Goal: Task Accomplishment & Management: Use online tool/utility

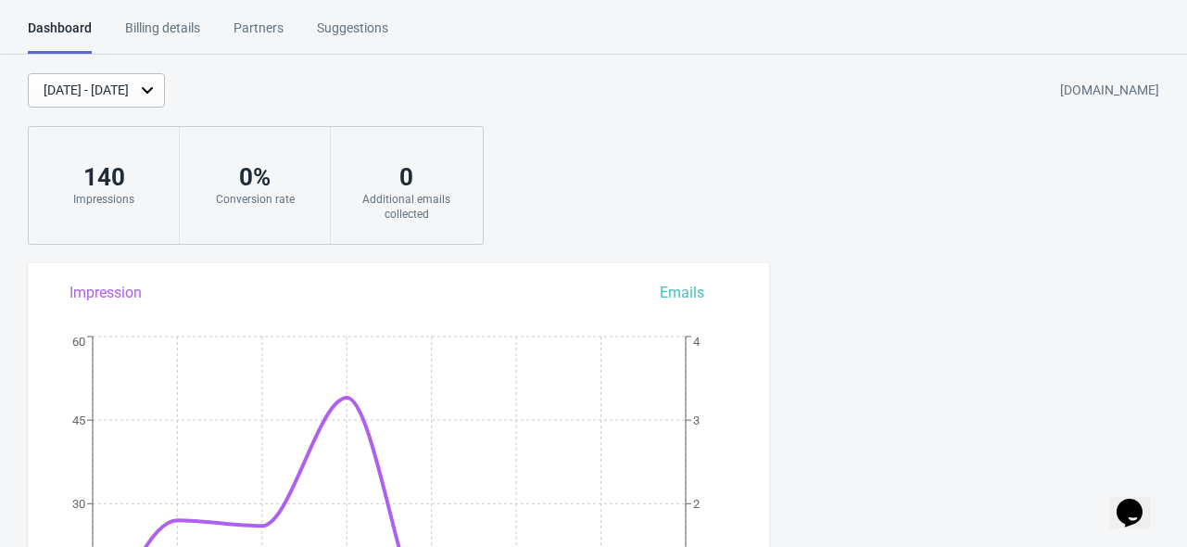
drag, startPoint x: 594, startPoint y: 151, endPoint x: 593, endPoint y: 163, distance: 12.1
drag, startPoint x: 593, startPoint y: 163, endPoint x: 545, endPoint y: 77, distance: 98.7
click at [545, 77] on div "[DATE] - [DATE] [DOMAIN_NAME]" at bounding box center [607, 90] width 1159 height 34
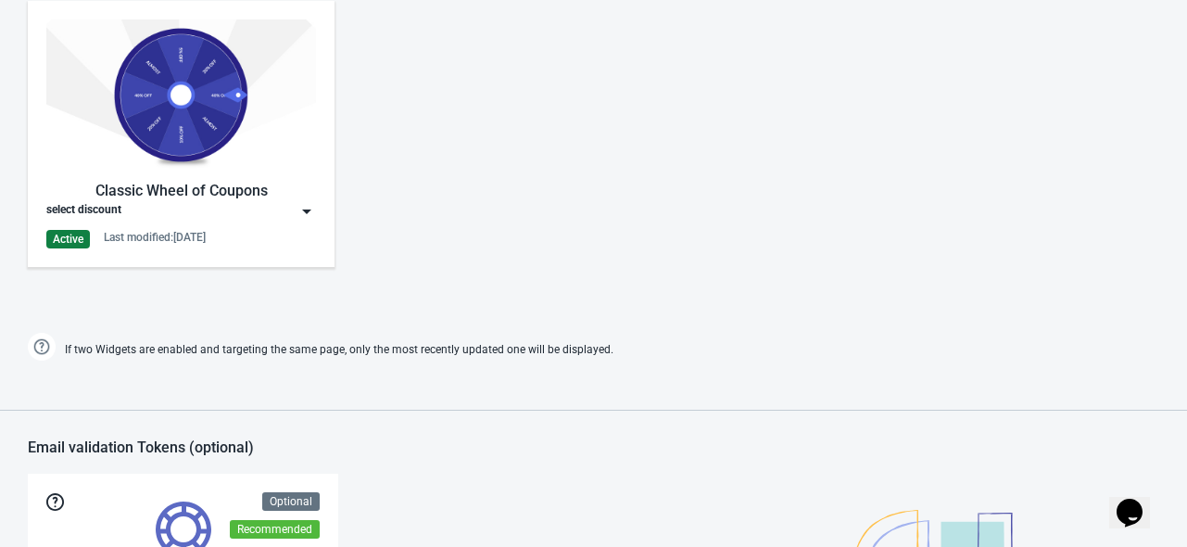
scroll to position [932, 0]
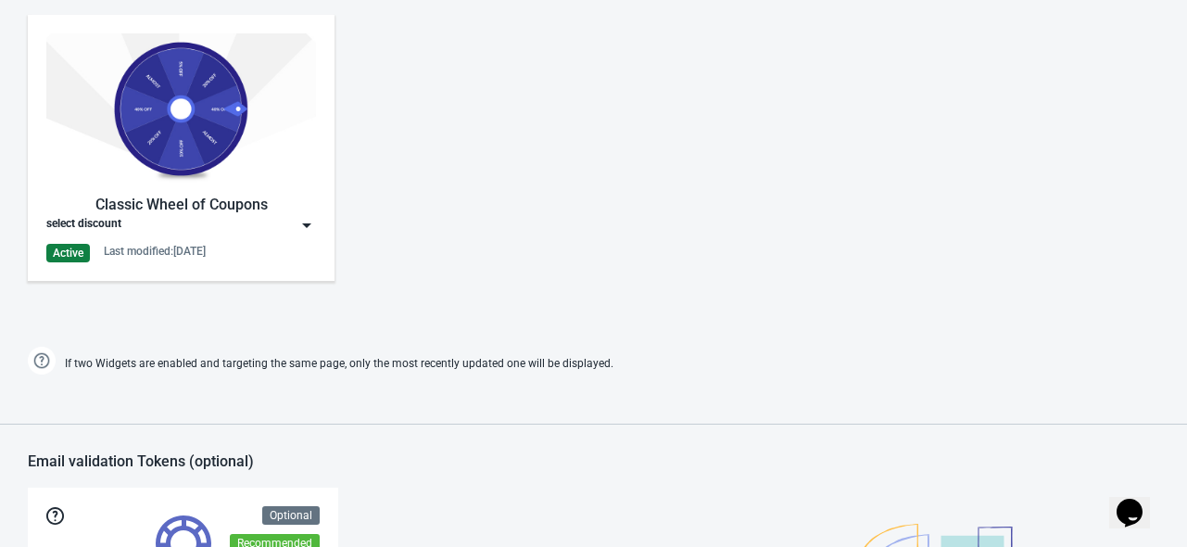
click at [284, 142] on img at bounding box center [181, 108] width 270 height 151
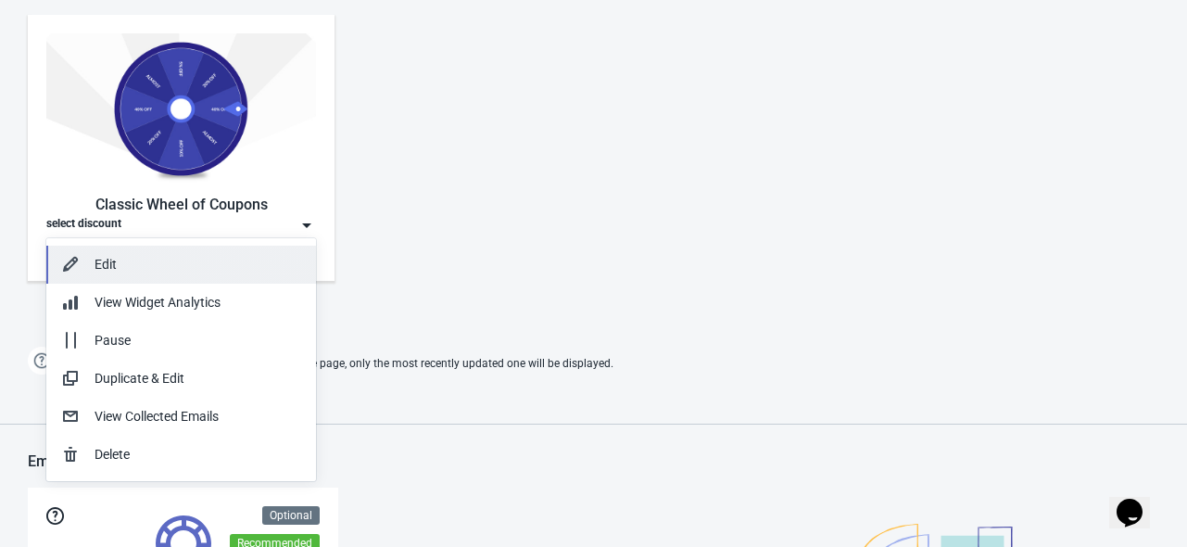
click at [203, 267] on div "Edit" at bounding box center [198, 264] width 207 height 19
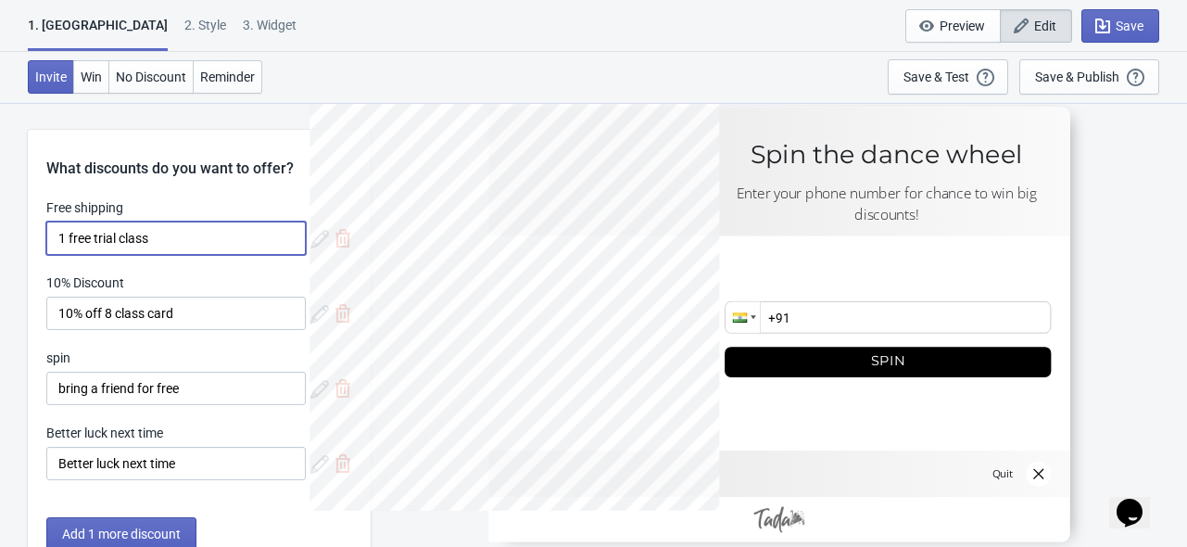
click at [226, 251] on input "1 free trial class" at bounding box center [175, 237] width 259 height 33
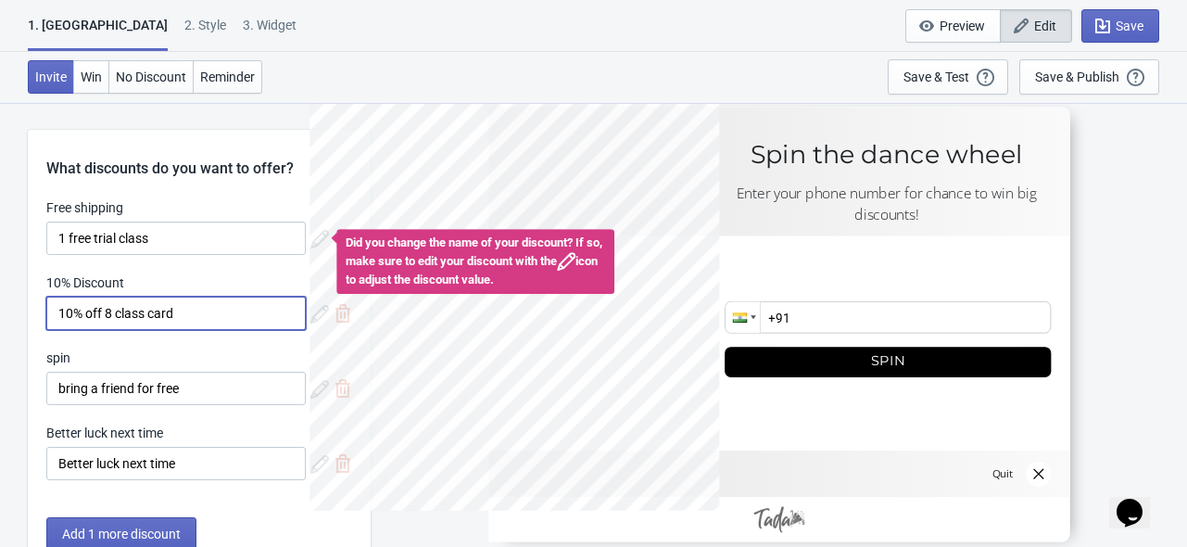
click at [107, 309] on input "10% off 8 class card" at bounding box center [175, 312] width 259 height 33
type input "10% off on 8 class card"
click at [194, 385] on input "⁠bring a friend for free" at bounding box center [175, 388] width 259 height 33
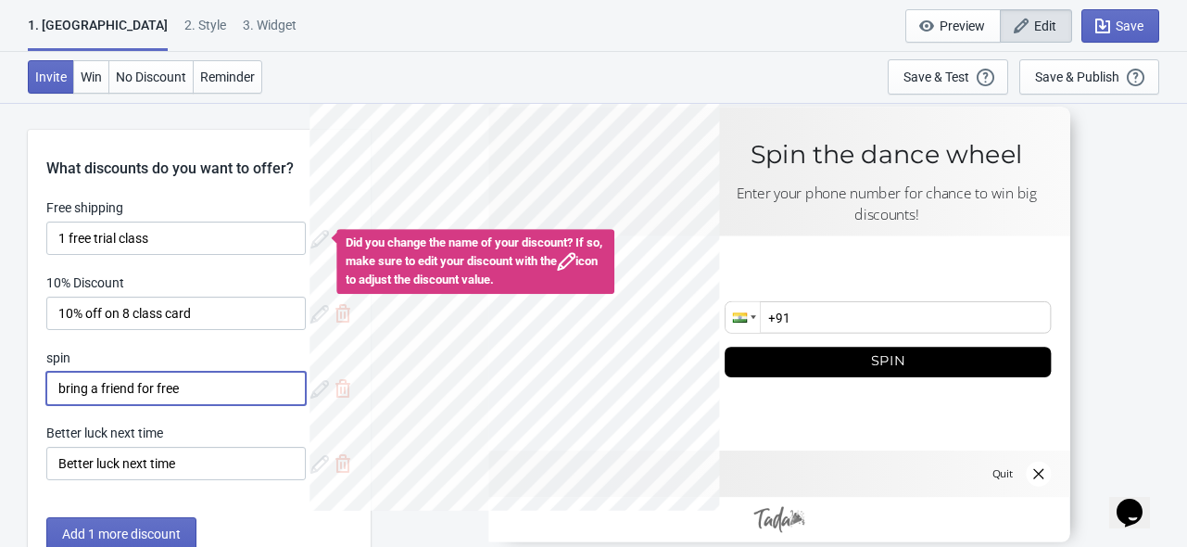
click at [62, 390] on input "⁠bring a friend for free" at bounding box center [175, 388] width 259 height 33
type input "⁠Bring a friend for free"
click at [309, 170] on div at bounding box center [532, 323] width 447 height 447
click at [1097, 246] on div "SASDERWERT3H Spin the dance wheel Enter your phone number for chance to win big…" at bounding box center [779, 324] width 798 height 444
click at [971, 144] on div at bounding box center [778, 324] width 581 height 435
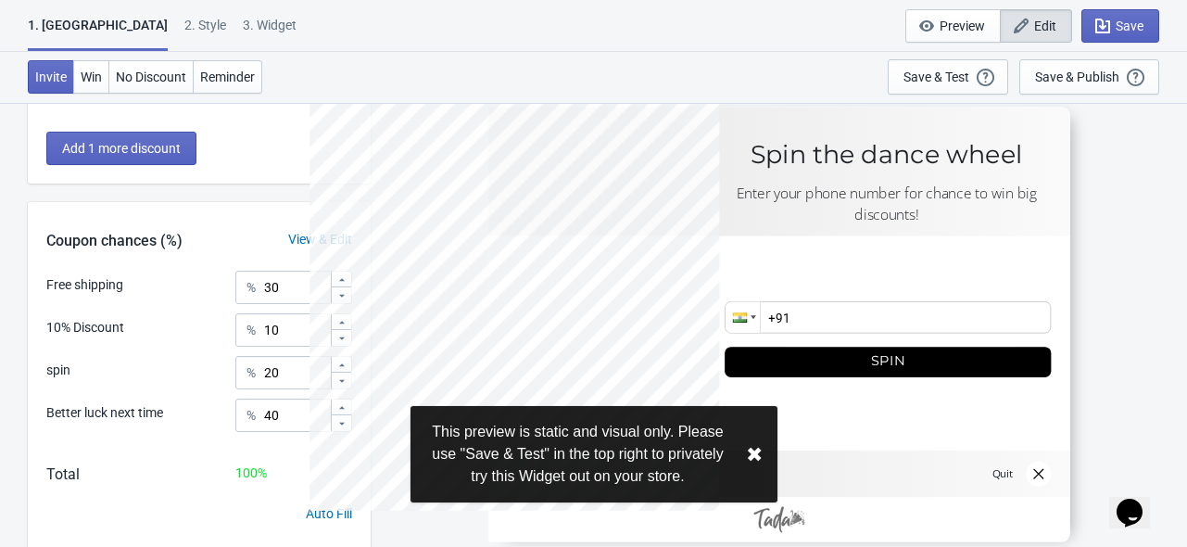
scroll to position [389, 0]
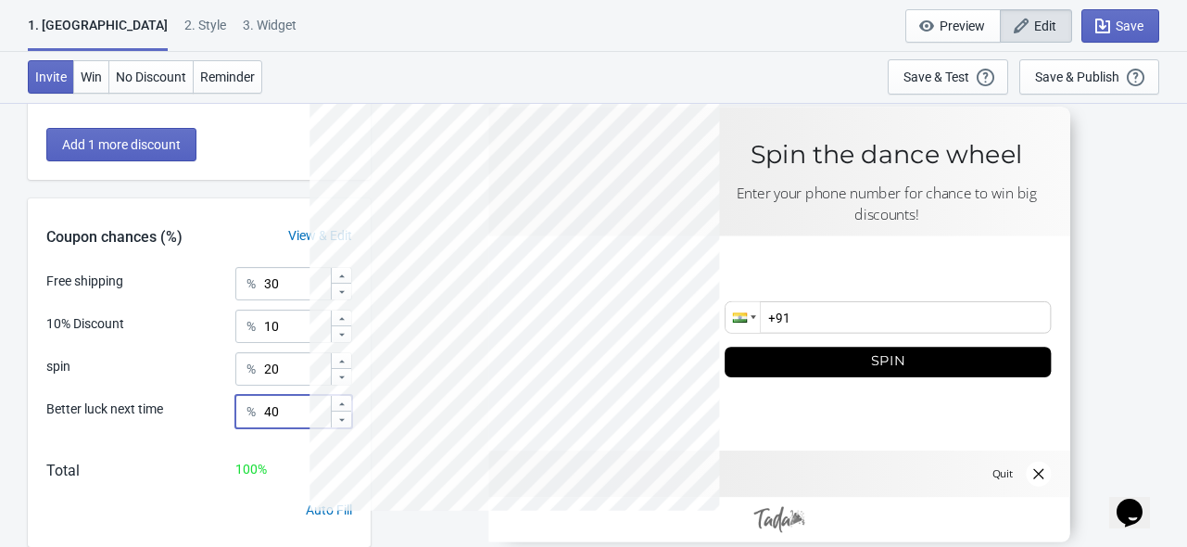
click at [273, 403] on input "40" at bounding box center [296, 411] width 67 height 33
type input "50"
click at [297, 356] on input "20" at bounding box center [296, 368] width 67 height 33
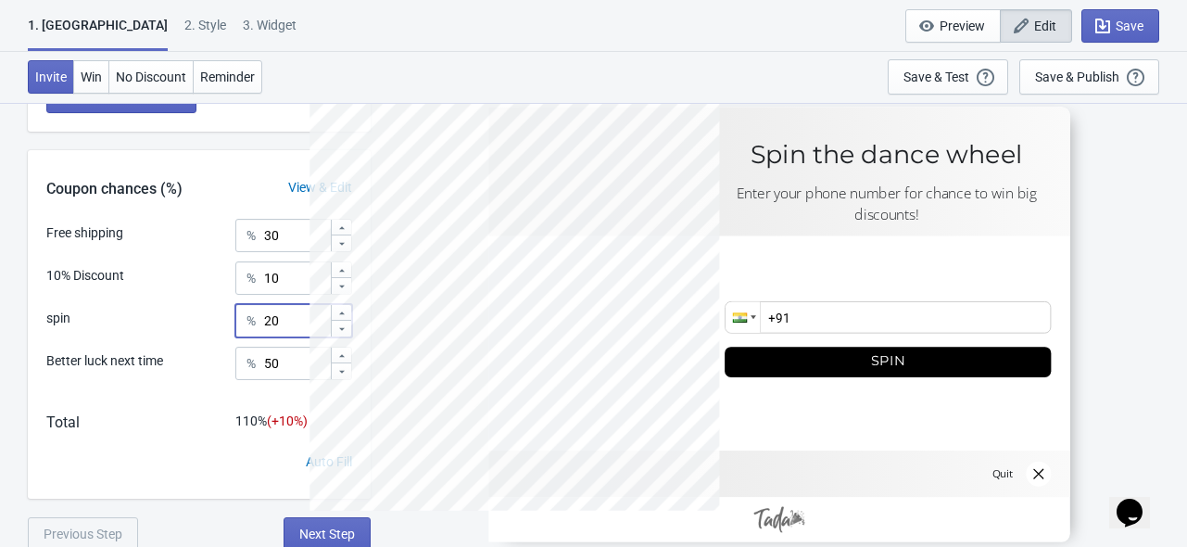
scroll to position [441, 0]
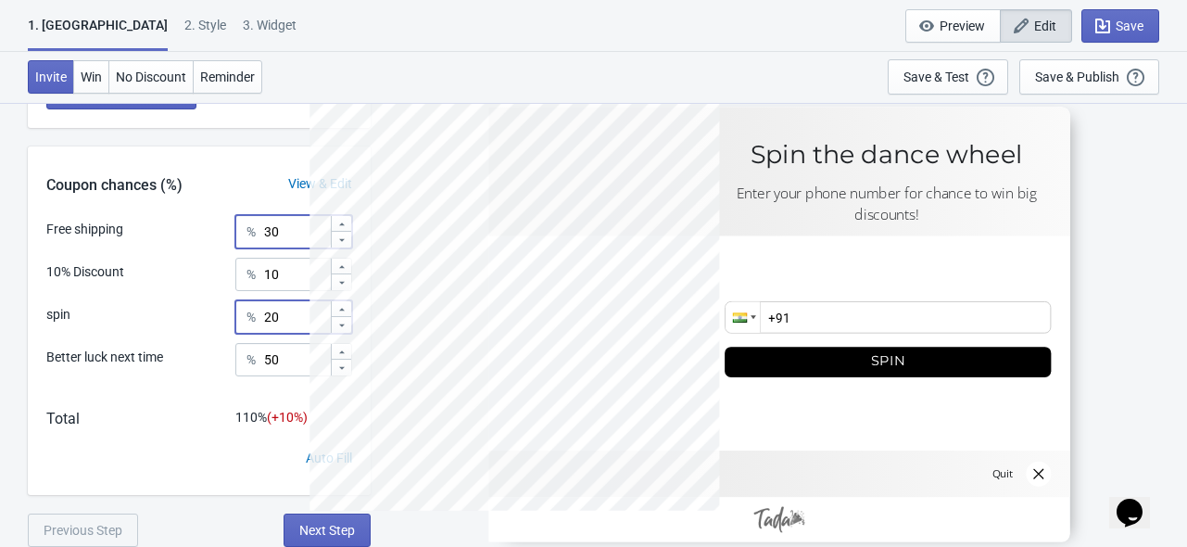
click at [289, 222] on input "30" at bounding box center [296, 231] width 67 height 33
click at [295, 189] on div "View & Edit" at bounding box center [320, 183] width 101 height 19
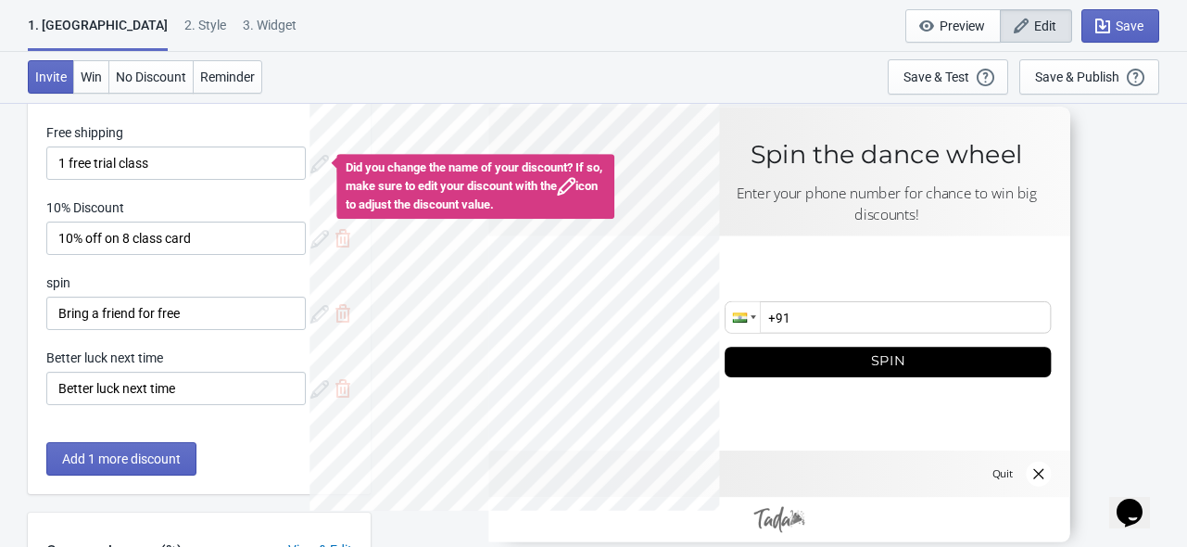
scroll to position [0, 0]
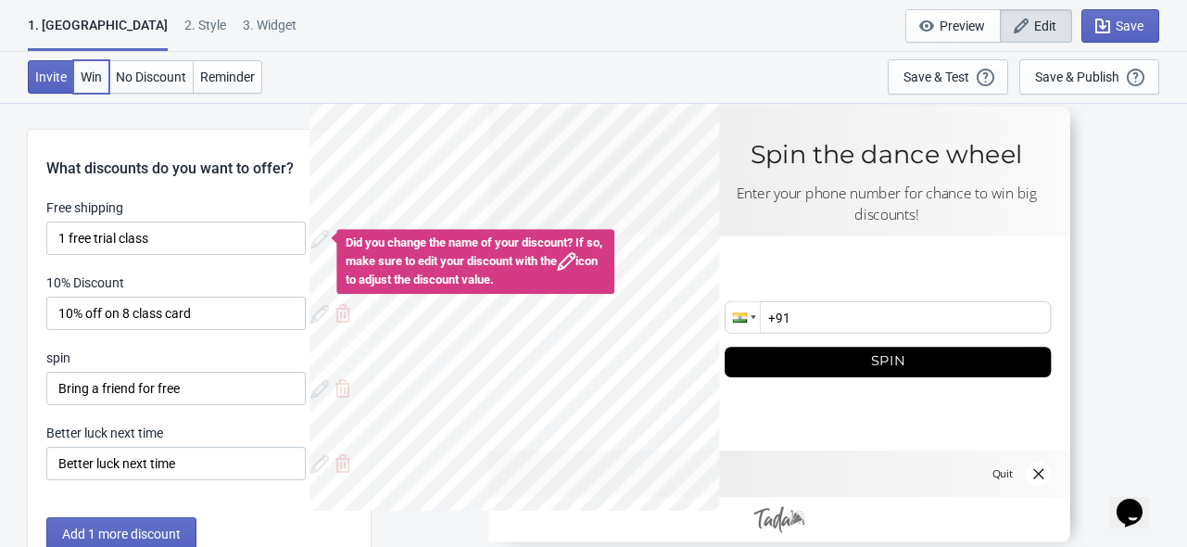
click at [106, 82] on button "Win" at bounding box center [91, 76] width 36 height 33
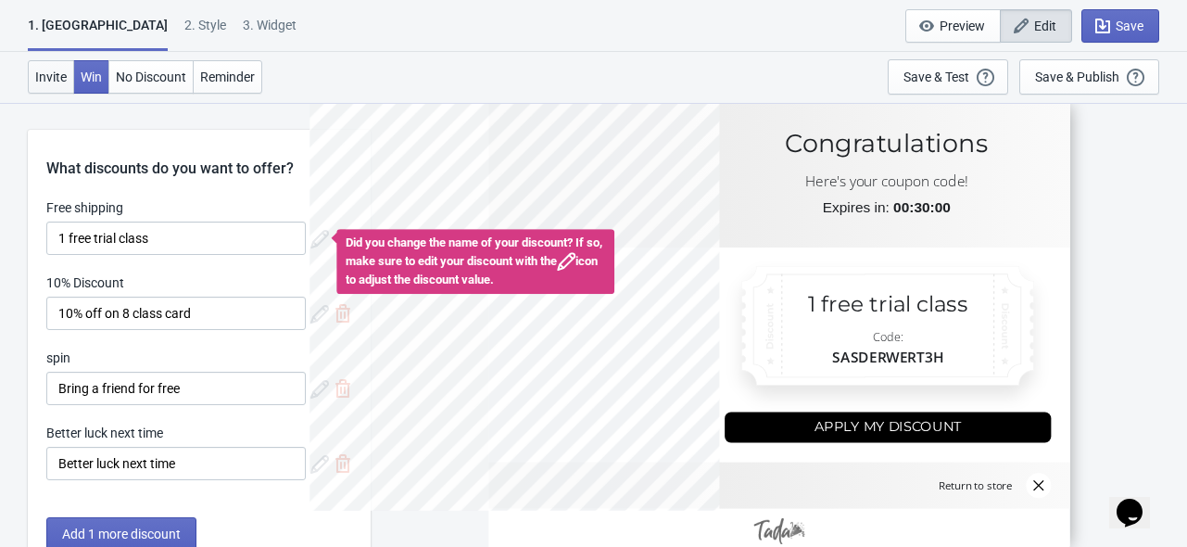
click at [58, 81] on span "Invite" at bounding box center [51, 76] width 32 height 15
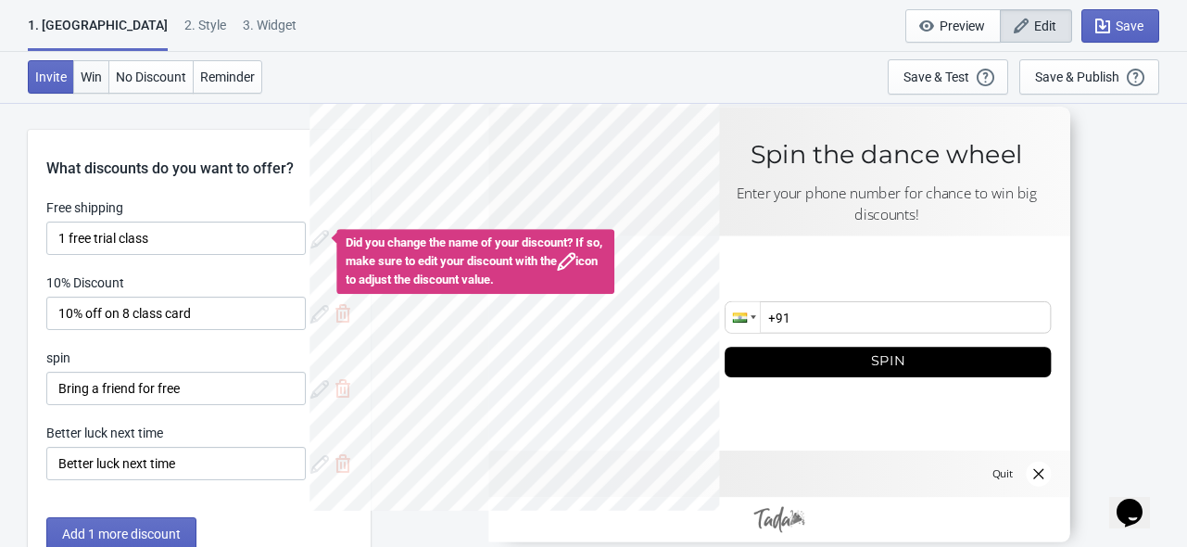
click at [83, 80] on span "Win" at bounding box center [91, 76] width 21 height 15
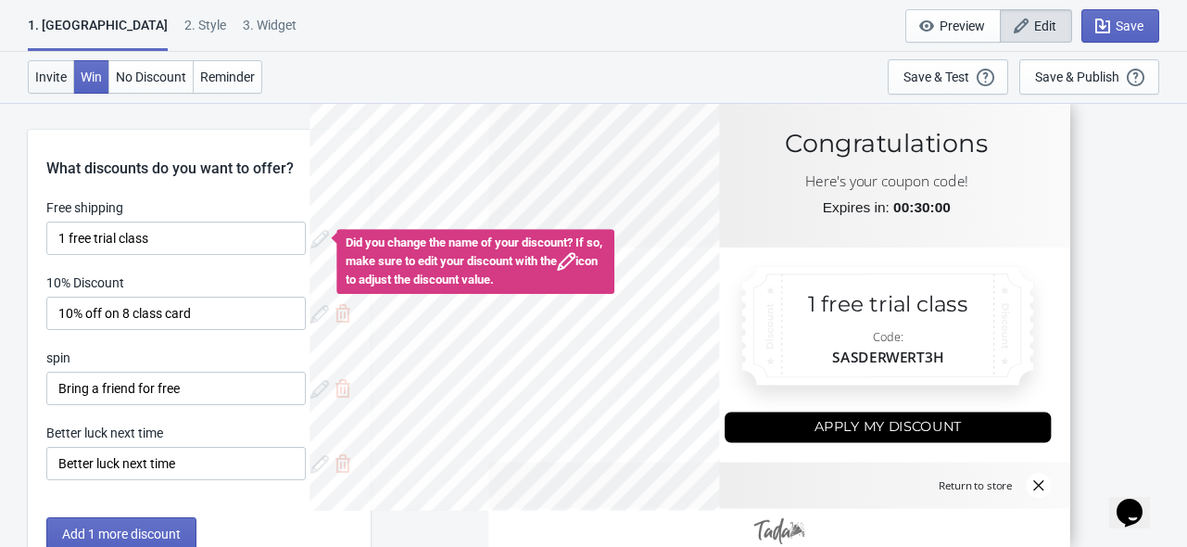
click at [57, 76] on span "Invite" at bounding box center [51, 76] width 32 height 15
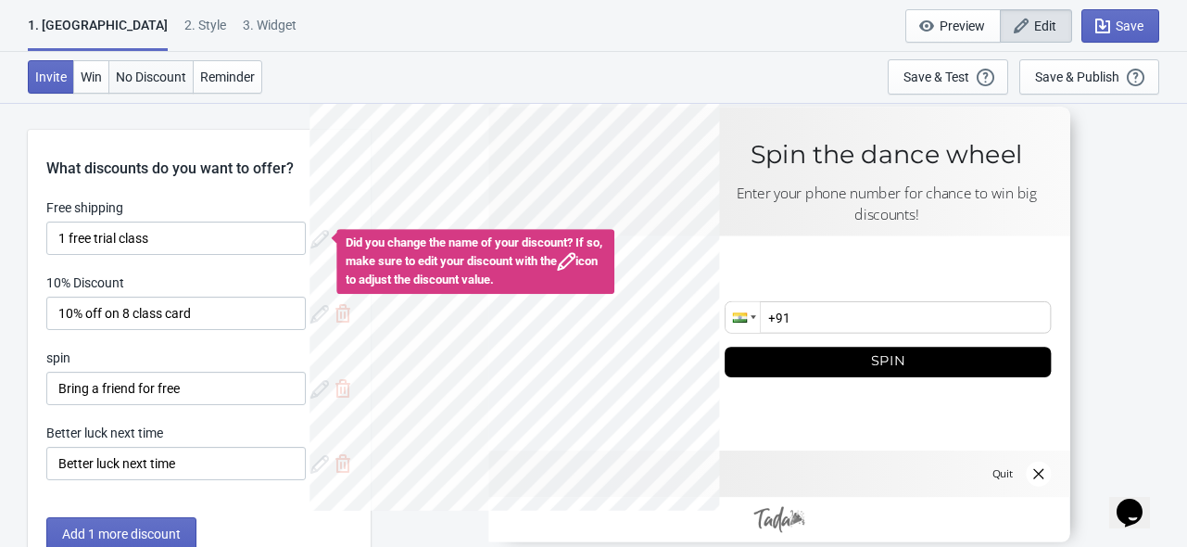
click at [170, 77] on span "No Discount" at bounding box center [151, 76] width 70 height 15
type input "no_code"
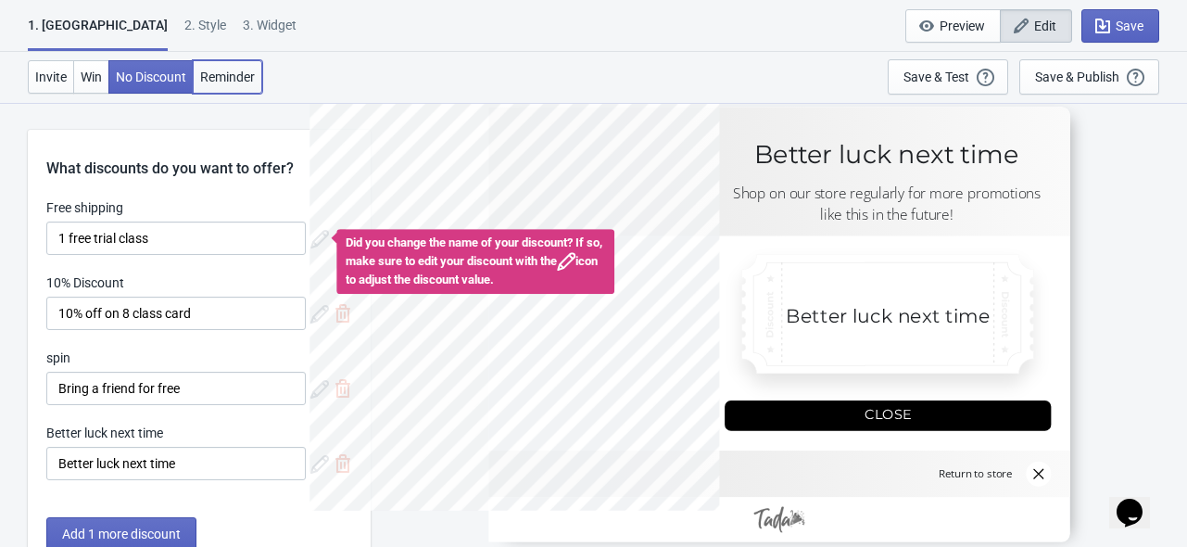
click at [213, 82] on span "Reminder" at bounding box center [227, 76] width 55 height 15
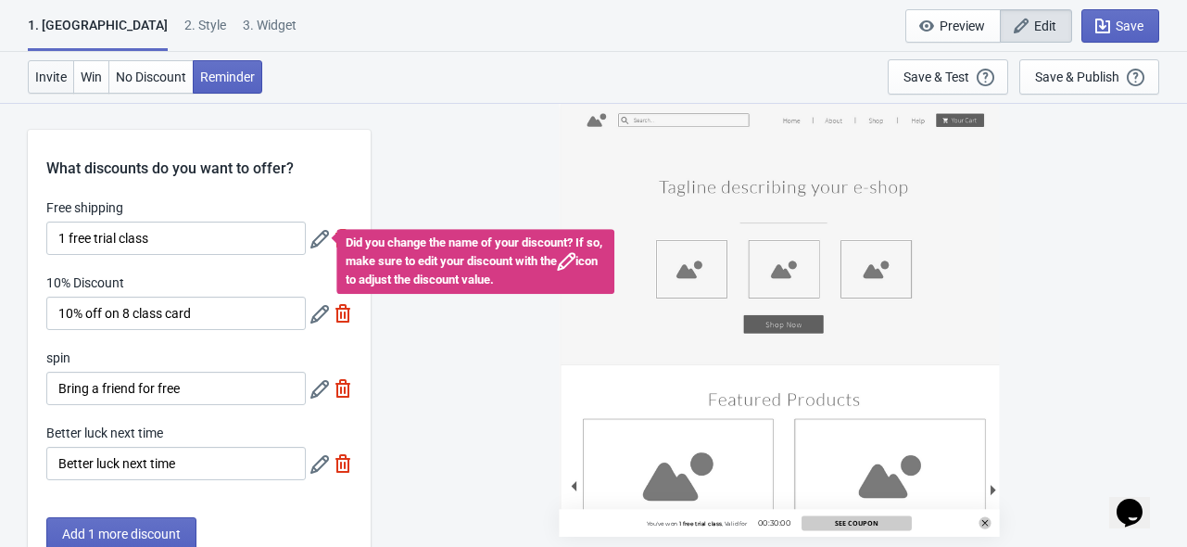
click at [58, 87] on button "Invite" at bounding box center [51, 76] width 46 height 33
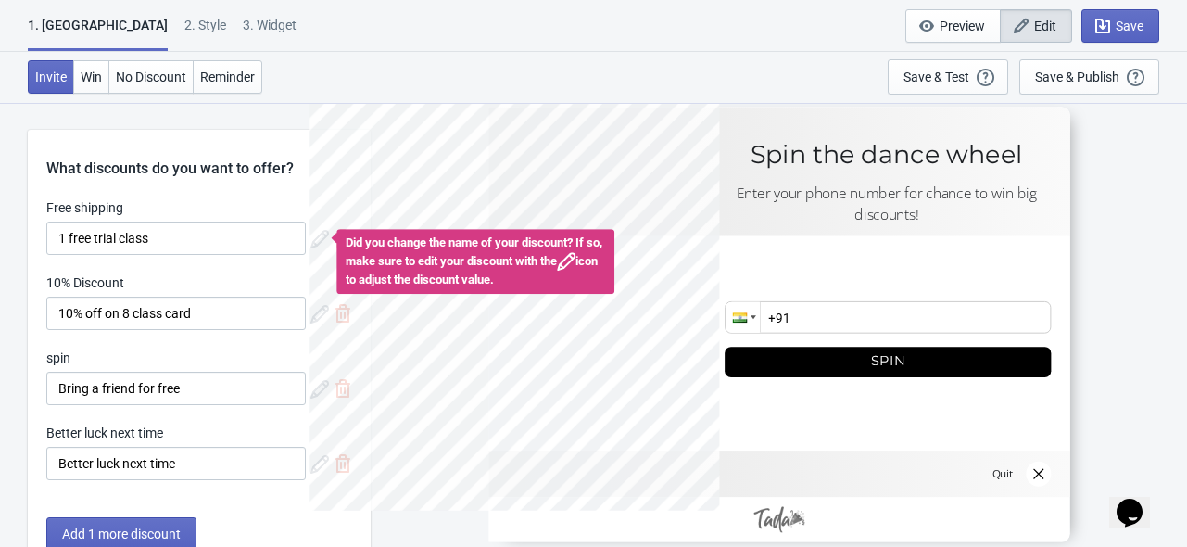
click at [184, 28] on div "2 . Style" at bounding box center [205, 32] width 42 height 32
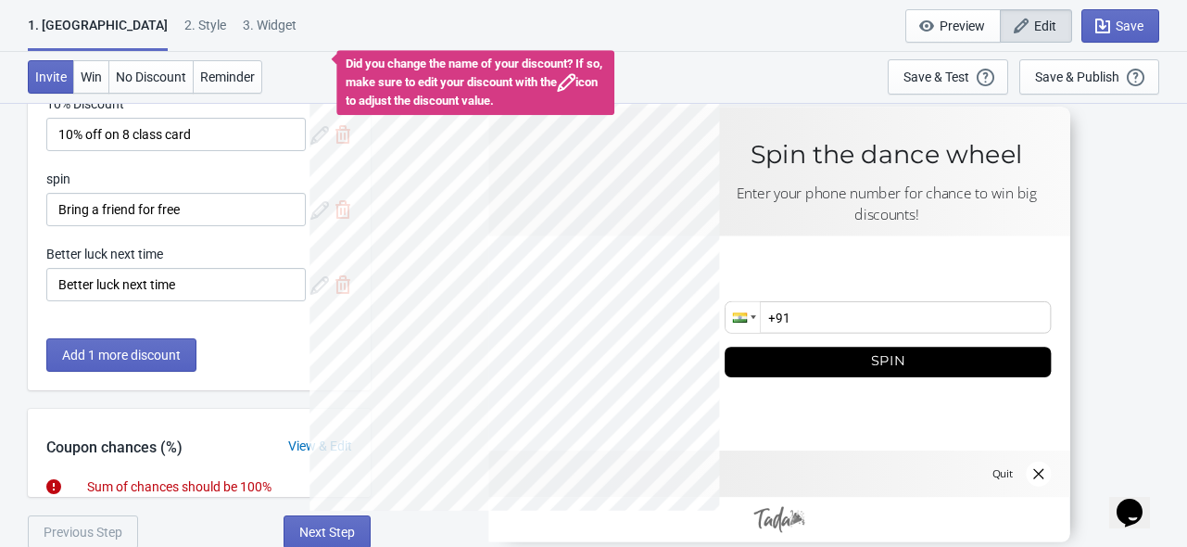
scroll to position [180, 0]
click at [263, 401] on div "What discounts do you want to offer? Free shipping 1 free trial class Did you c…" at bounding box center [199, 249] width 343 height 598
click at [326, 504] on div at bounding box center [533, 307] width 424 height 394
click at [81, 12] on div "1. Coupon 2 . Style 3. Widget 1. Coupon 2 . Style 3. Widget Save and Exit Previ…" at bounding box center [593, 26] width 1187 height 52
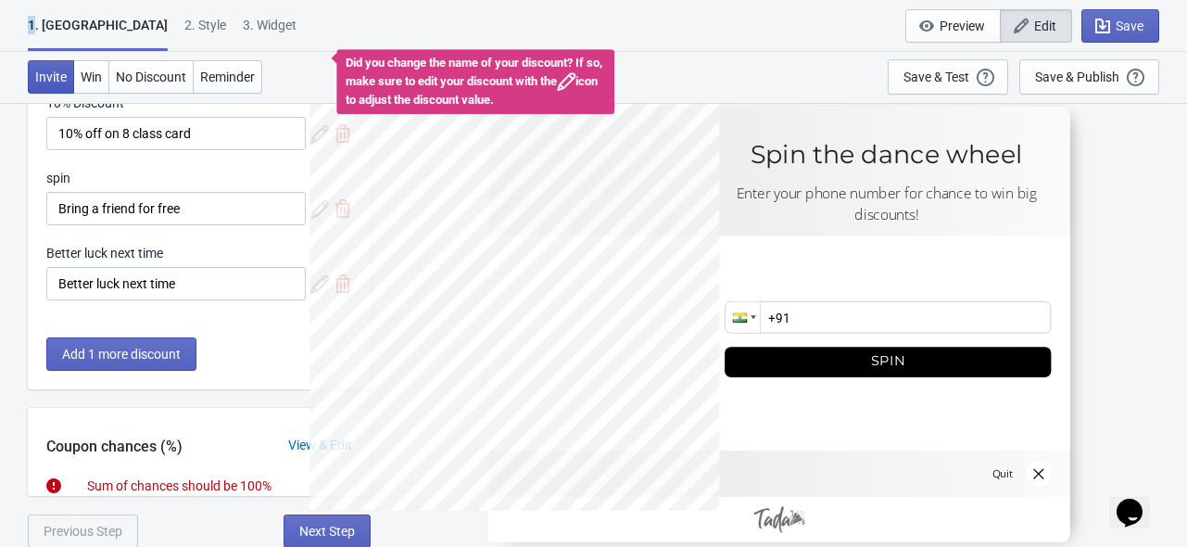
click at [47, 62] on button "Invite" at bounding box center [51, 76] width 46 height 33
click at [178, 489] on div "Sum of chances should be 100%" at bounding box center [199, 485] width 343 height 19
click at [316, 436] on div at bounding box center [532, 323] width 447 height 447
click at [317, 436] on div at bounding box center [532, 323] width 447 height 447
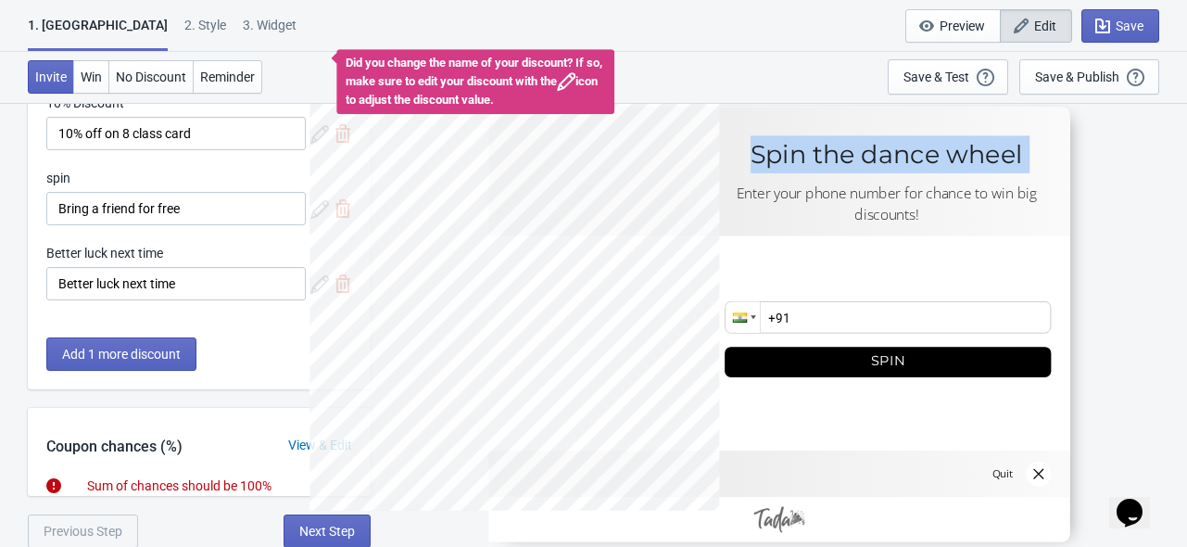
click at [317, 436] on div at bounding box center [532, 323] width 447 height 447
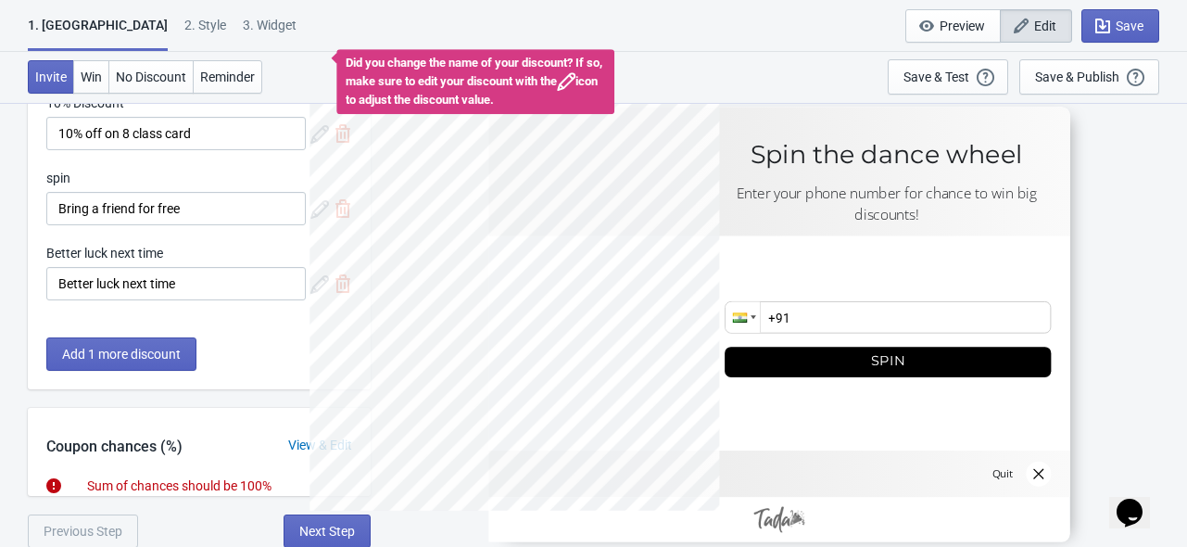
click at [319, 447] on div at bounding box center [532, 323] width 447 height 447
click at [304, 444] on div "View & Edit" at bounding box center [320, 444] width 101 height 19
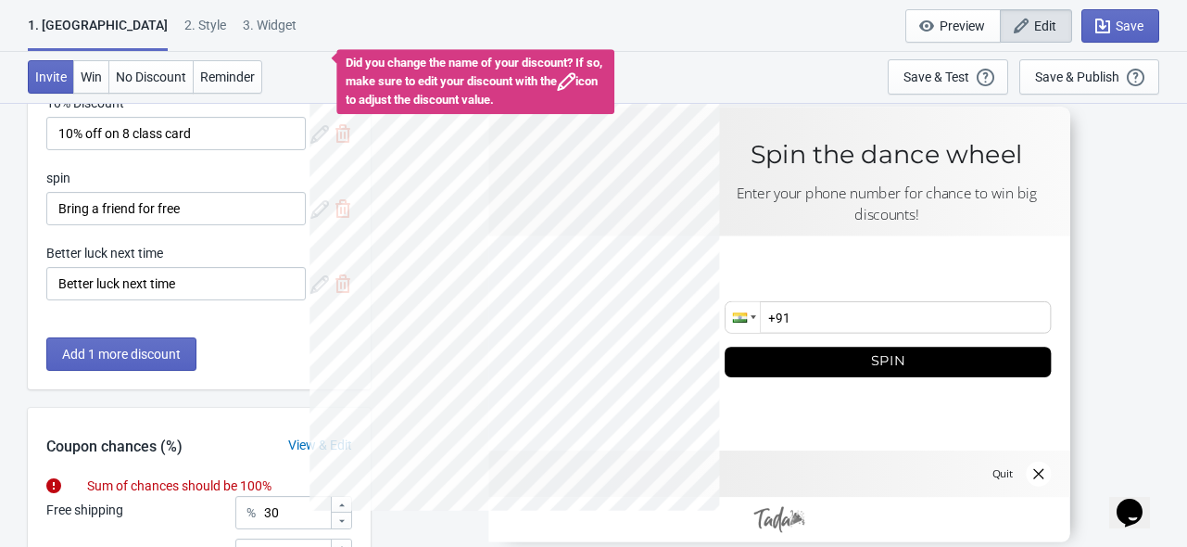
click at [303, 459] on div "Coupon chances (%) View & Edit" at bounding box center [199, 442] width 343 height 69
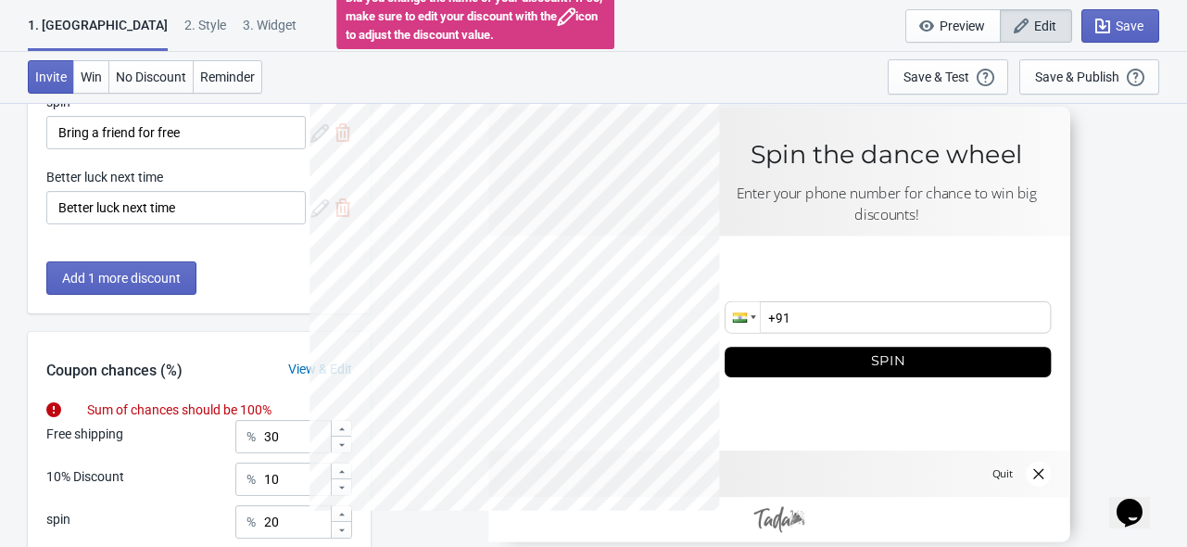
scroll to position [441, 0]
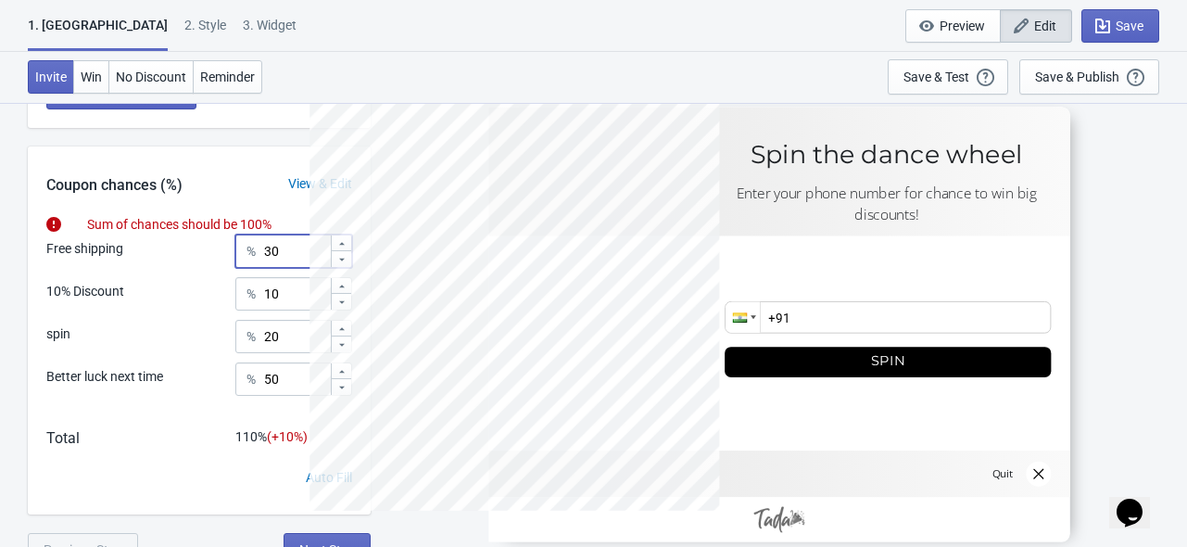
click at [271, 245] on input "30" at bounding box center [296, 250] width 67 height 33
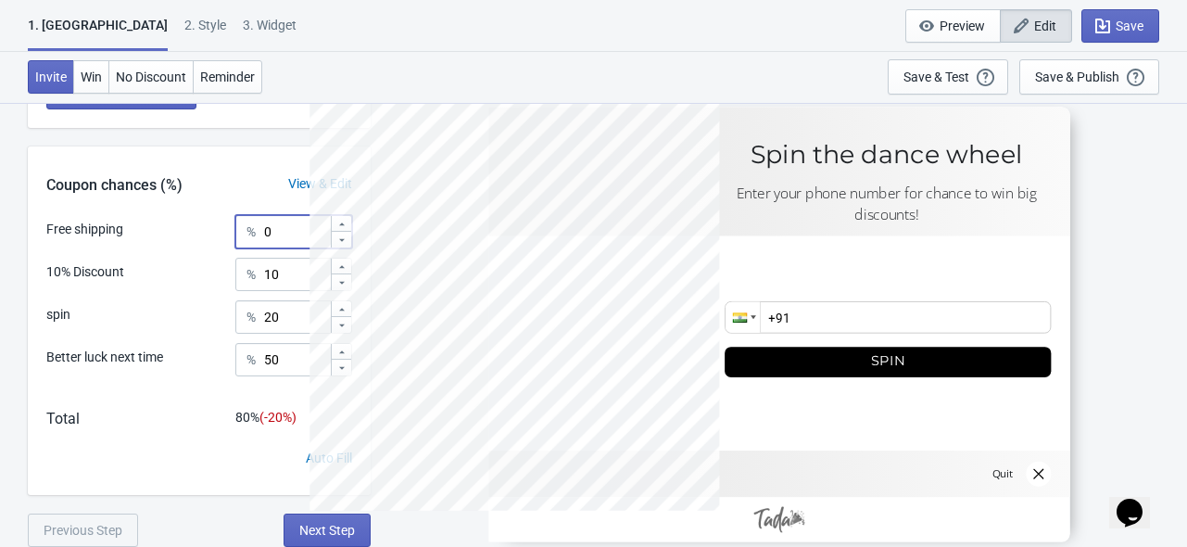
type input "0"
click at [278, 277] on input "10" at bounding box center [296, 274] width 67 height 33
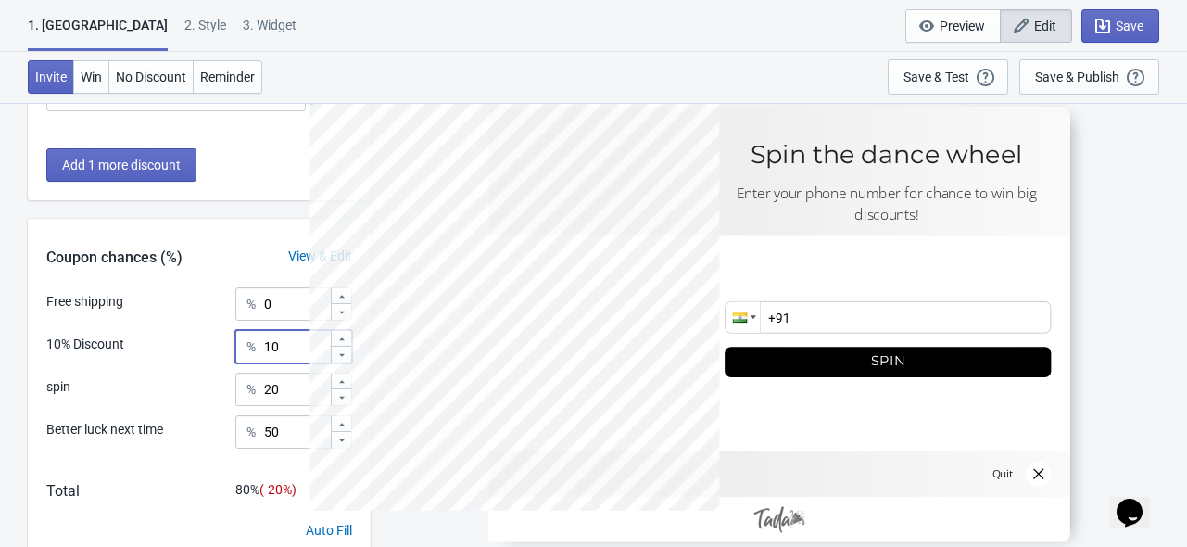
scroll to position [410, 0]
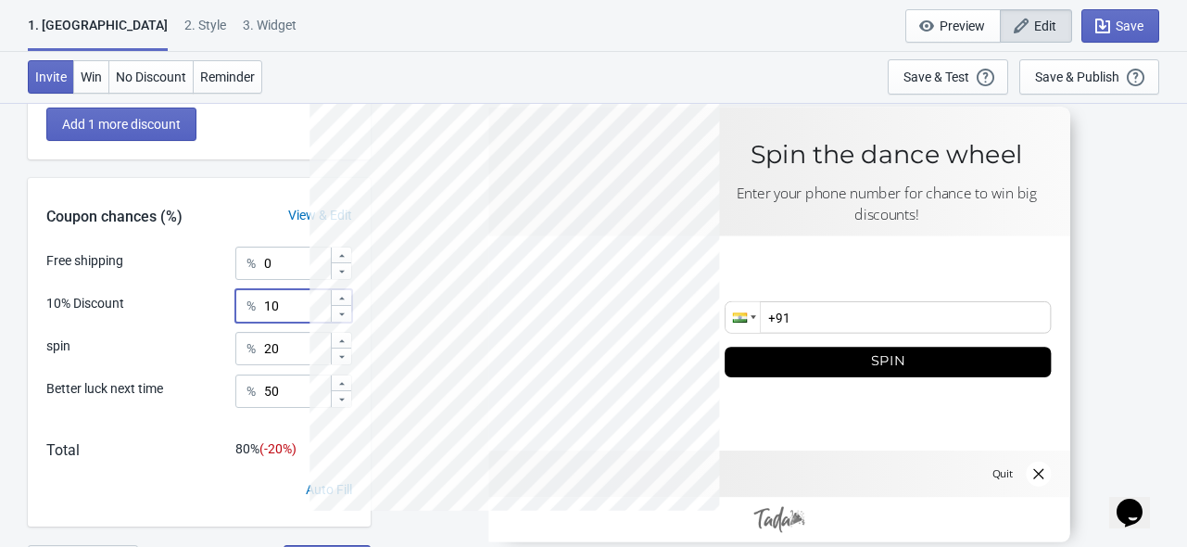
type input "1"
type input "5"
click at [305, 348] on input "20" at bounding box center [296, 348] width 67 height 33
click at [293, 312] on input "5" at bounding box center [296, 305] width 67 height 33
type input "7.5"
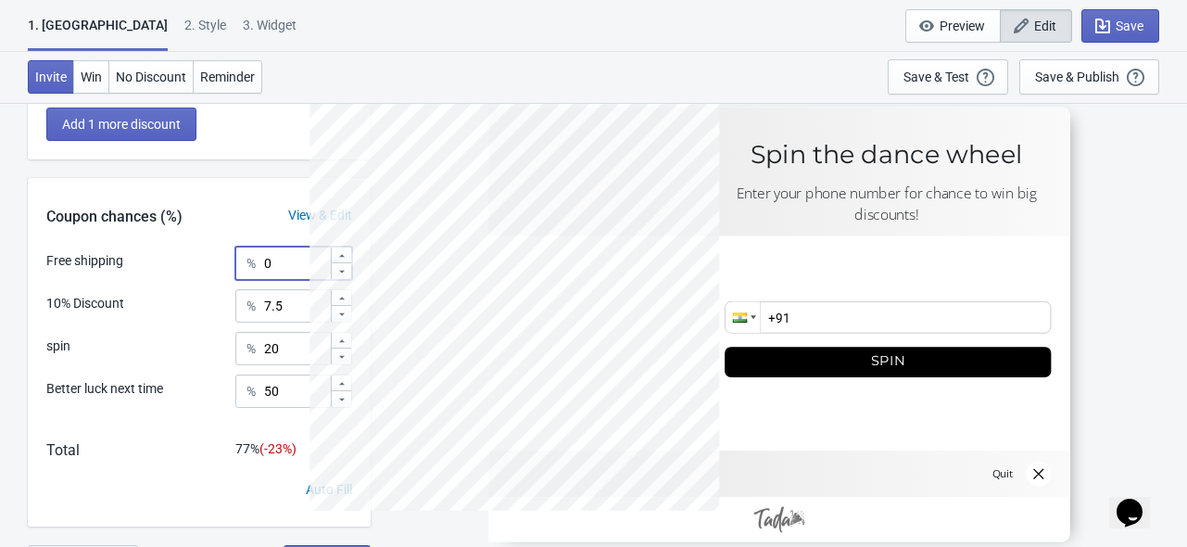
click at [285, 270] on input "0" at bounding box center [296, 262] width 67 height 33
click at [302, 341] on input "20" at bounding box center [296, 348] width 67 height 33
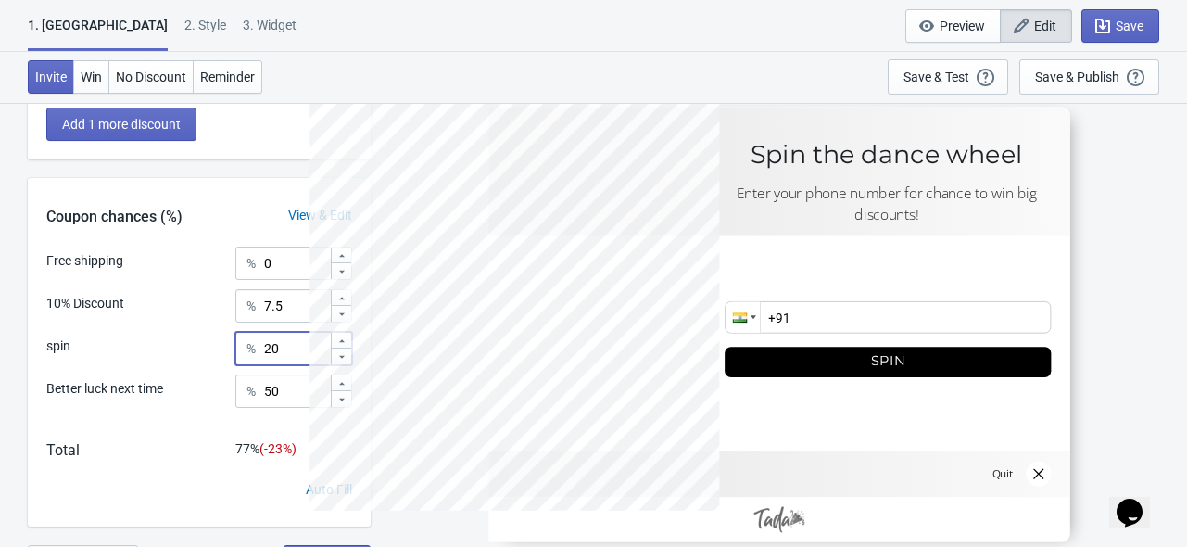
click at [302, 341] on input "20" at bounding box center [296, 348] width 67 height 33
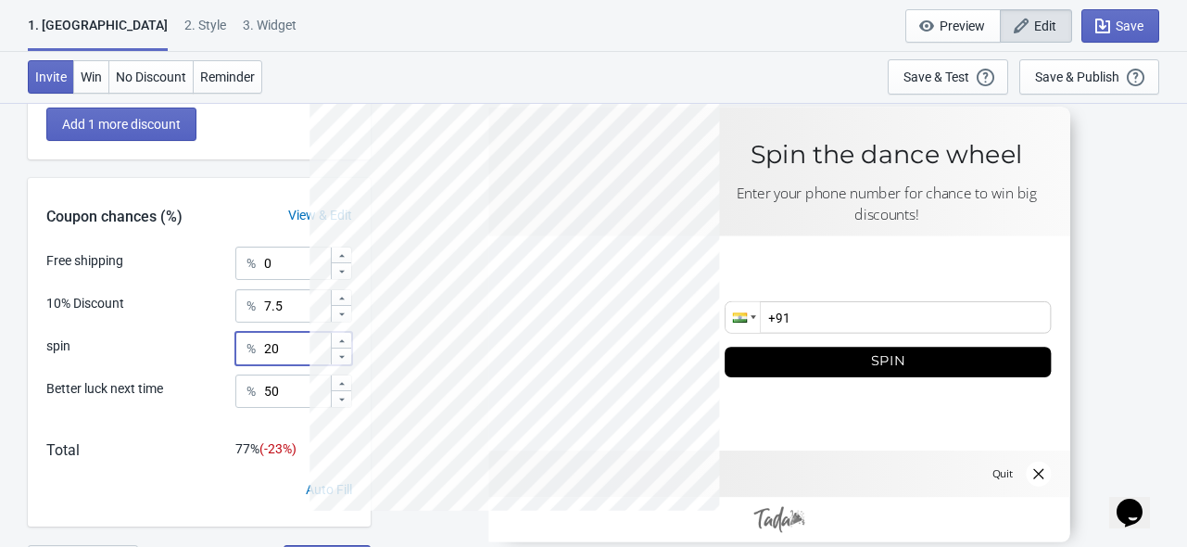
click at [302, 341] on input "20" at bounding box center [296, 348] width 67 height 33
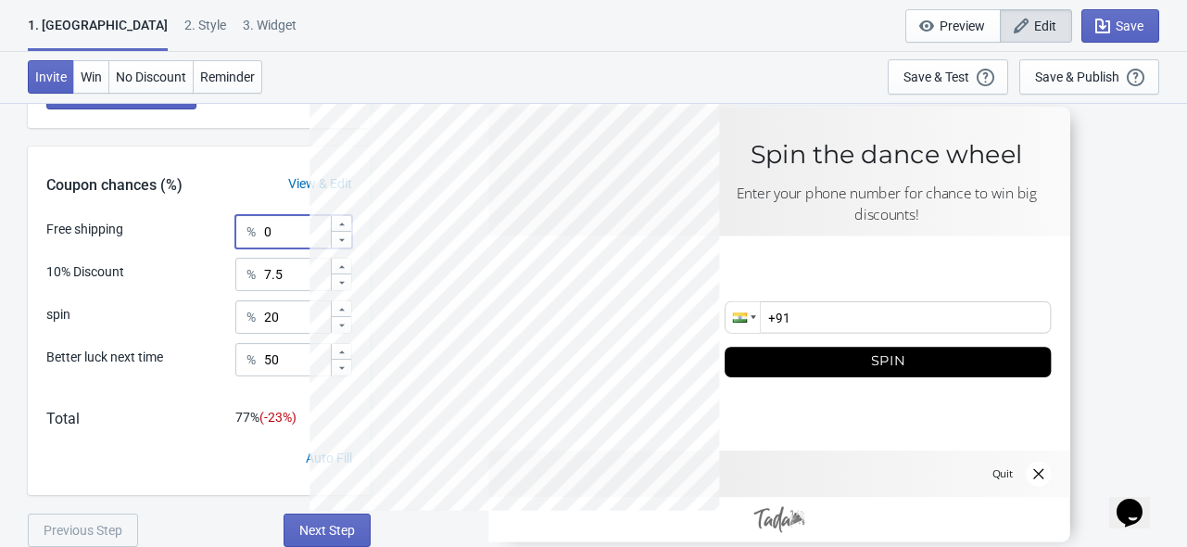
click at [288, 241] on input "0" at bounding box center [296, 231] width 67 height 33
type input "0"
type input "15.5"
click at [296, 321] on input "20" at bounding box center [296, 316] width 67 height 33
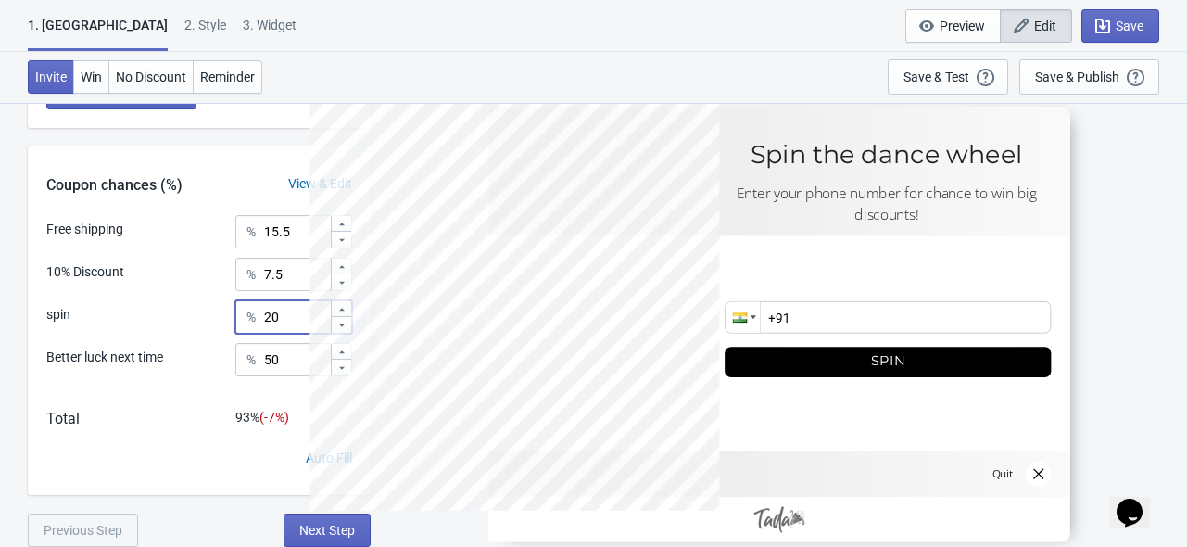
click at [296, 321] on input "20" at bounding box center [296, 316] width 67 height 33
type input "2"
type input "15.5"
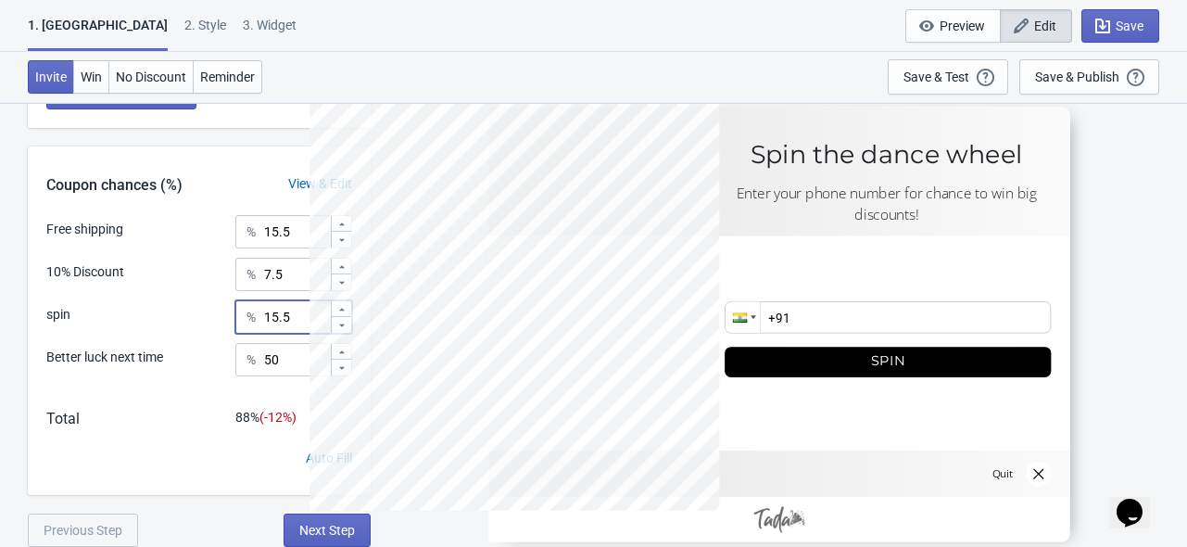
click at [299, 249] on div "Free shipping % 15.5 10% Discount % 7.5 spin % 15.5 Better luck next time % 50" at bounding box center [199, 302] width 343 height 174
click at [300, 228] on input "15.5" at bounding box center [296, 231] width 67 height 33
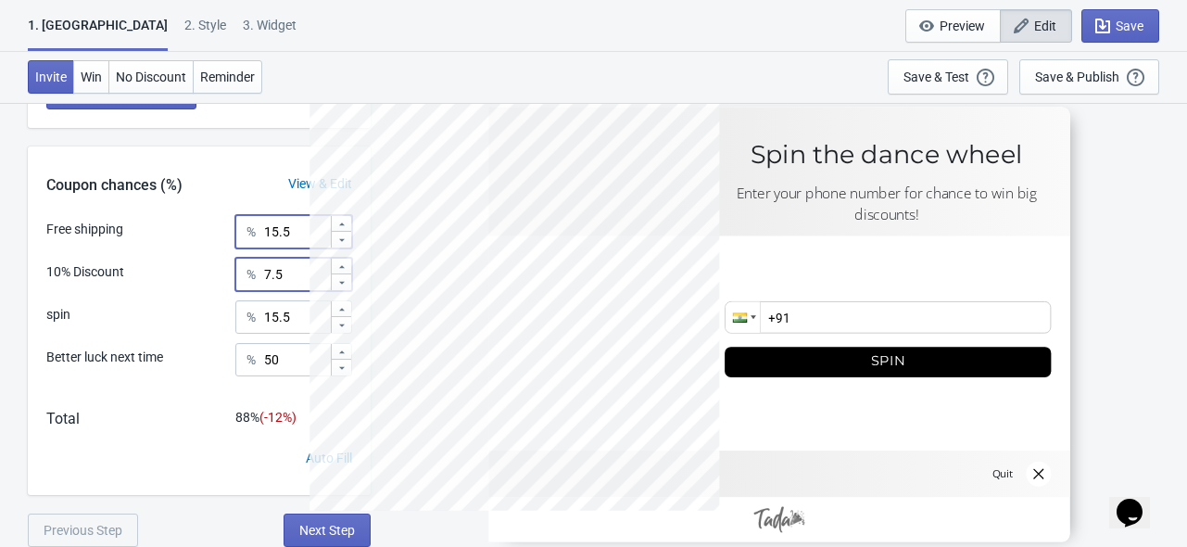
click at [293, 263] on input "7.5" at bounding box center [296, 274] width 67 height 33
type input "10"
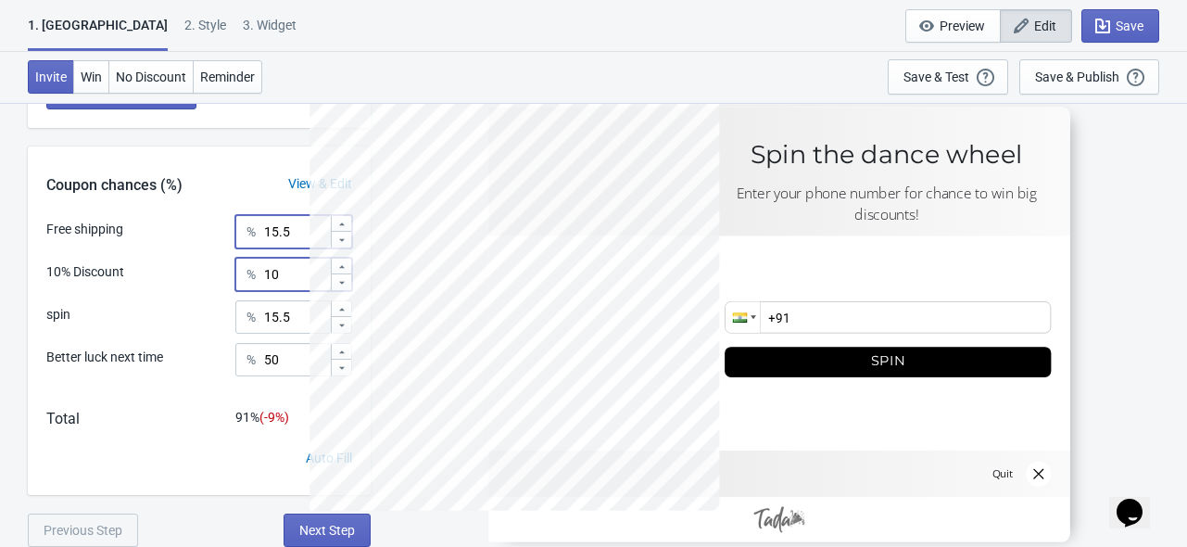
click at [300, 229] on input "15.5" at bounding box center [296, 231] width 67 height 33
click at [296, 309] on input "15.5" at bounding box center [296, 316] width 67 height 33
click at [303, 226] on input "15.5" at bounding box center [296, 231] width 67 height 33
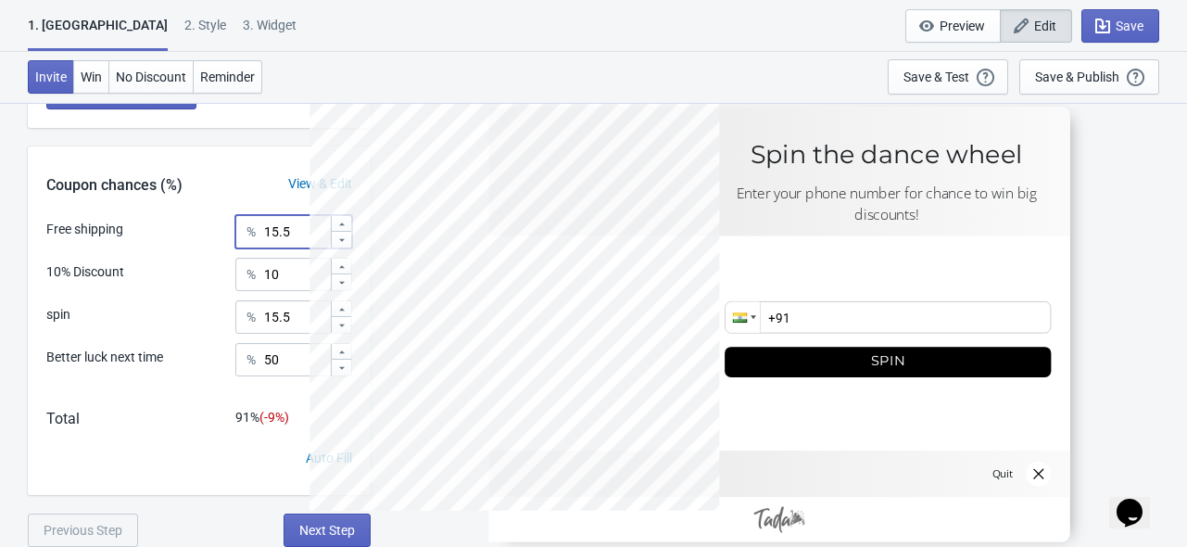
click at [303, 226] on input "15.5" at bounding box center [296, 231] width 67 height 33
type input "25"
click at [308, 328] on input "15.5" at bounding box center [296, 316] width 67 height 33
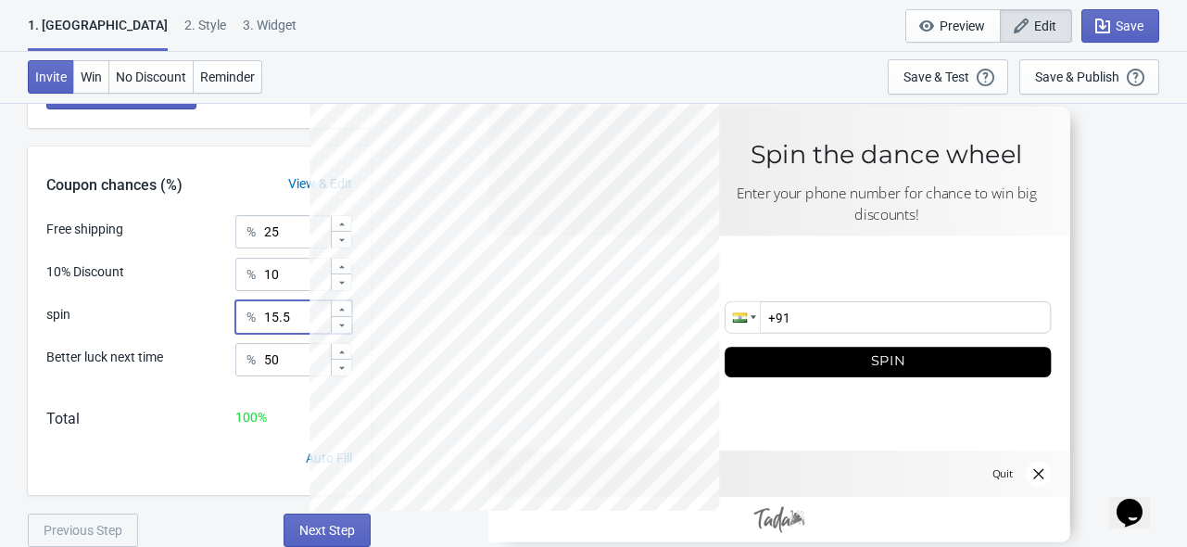
click at [308, 328] on input "15.5" at bounding box center [296, 316] width 67 height 33
type input "15"
click at [289, 233] on input "25" at bounding box center [296, 231] width 67 height 33
type input "22.5"
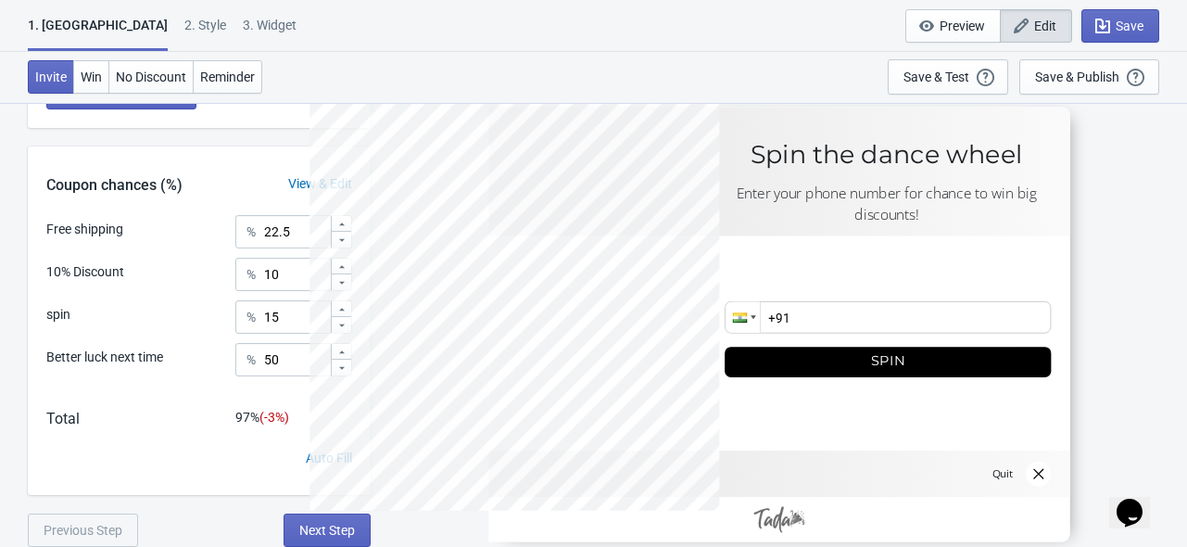
click at [304, 291] on div "Free shipping % 22.5 10% Discount % 10 spin % 15 Better luck next time % 50" at bounding box center [199, 302] width 343 height 174
click at [306, 267] on input "10" at bounding box center [296, 274] width 67 height 33
type input "12.5"
click at [296, 320] on input "15" at bounding box center [296, 316] width 67 height 33
type input "17.5"
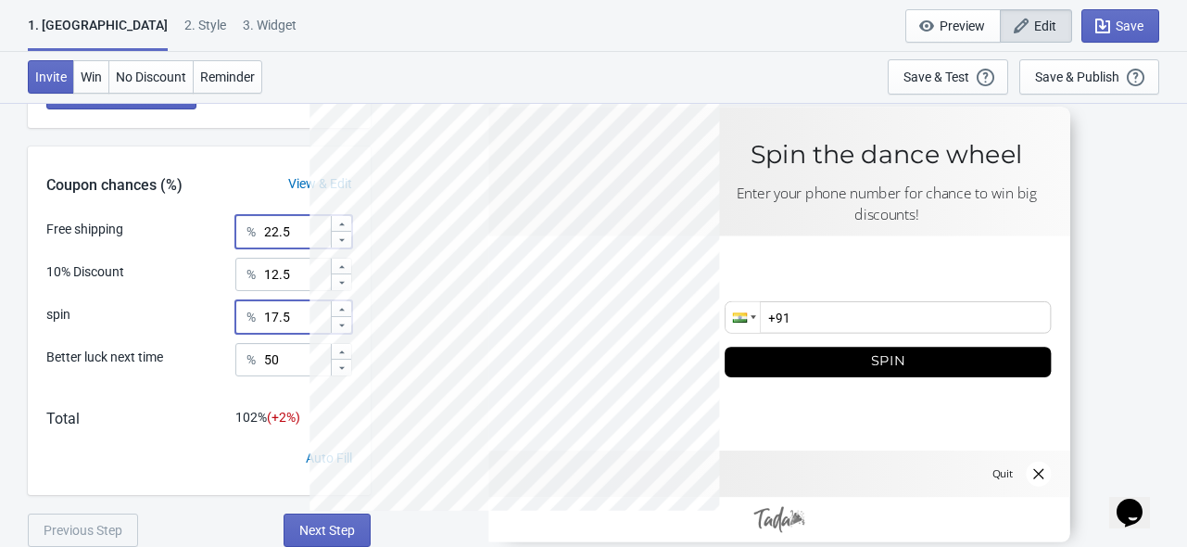
click at [308, 230] on input "22.5" at bounding box center [296, 231] width 67 height 33
click at [259, 194] on div "Coupon chances (%) View & Edit" at bounding box center [199, 180] width 343 height 69
click at [303, 234] on input "20.5" at bounding box center [296, 231] width 67 height 33
type input "20"
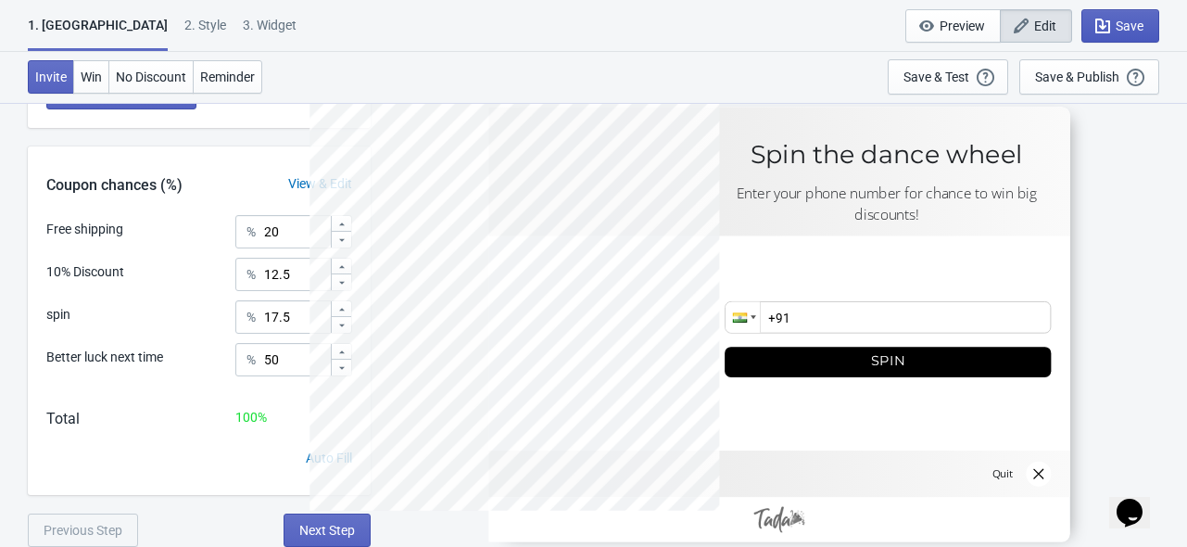
click at [1117, 15] on button "Save" at bounding box center [1120, 25] width 78 height 33
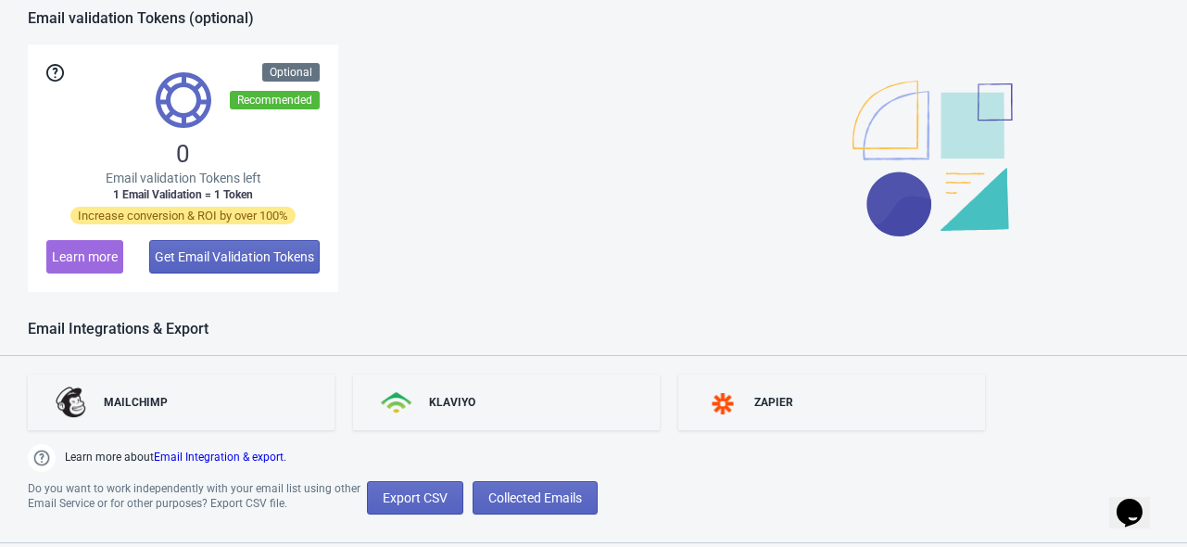
scroll to position [865, 0]
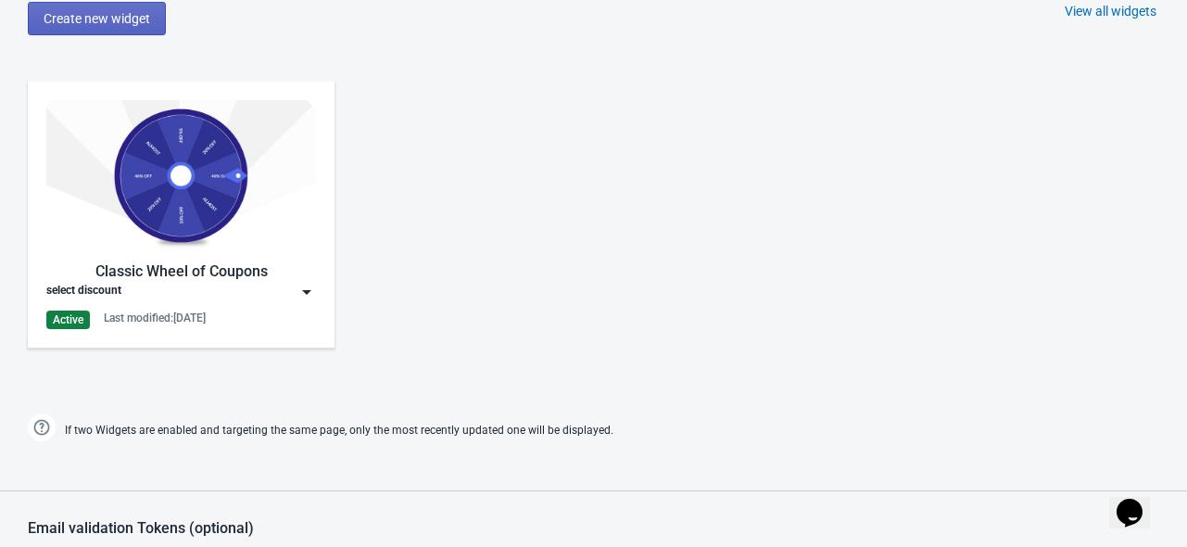
click at [221, 261] on div "Classic Wheel of Coupons" at bounding box center [181, 271] width 270 height 22
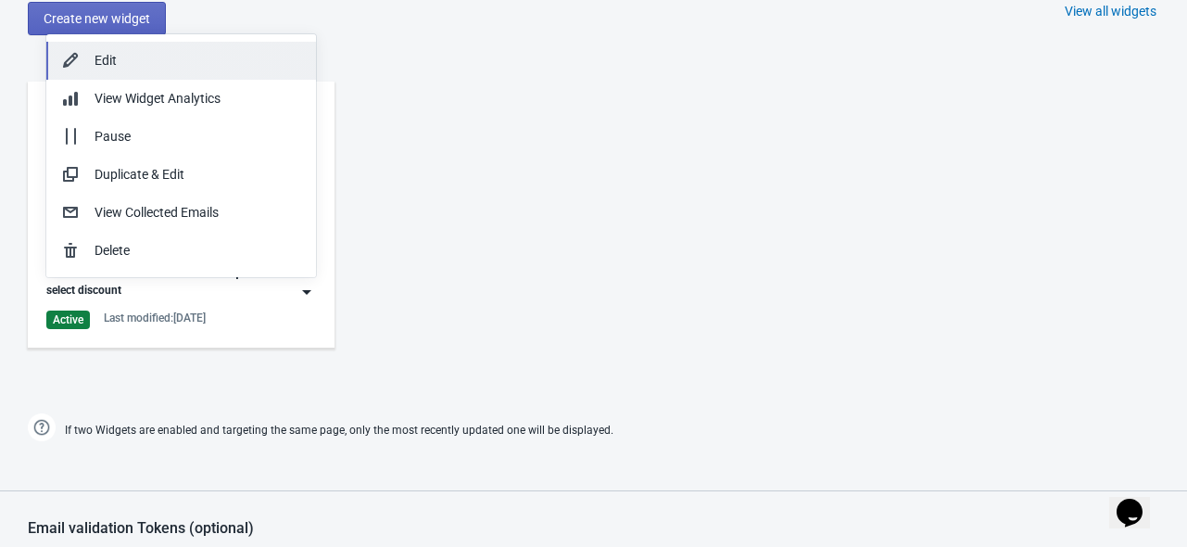
click at [217, 69] on div "Edit" at bounding box center [198, 60] width 207 height 19
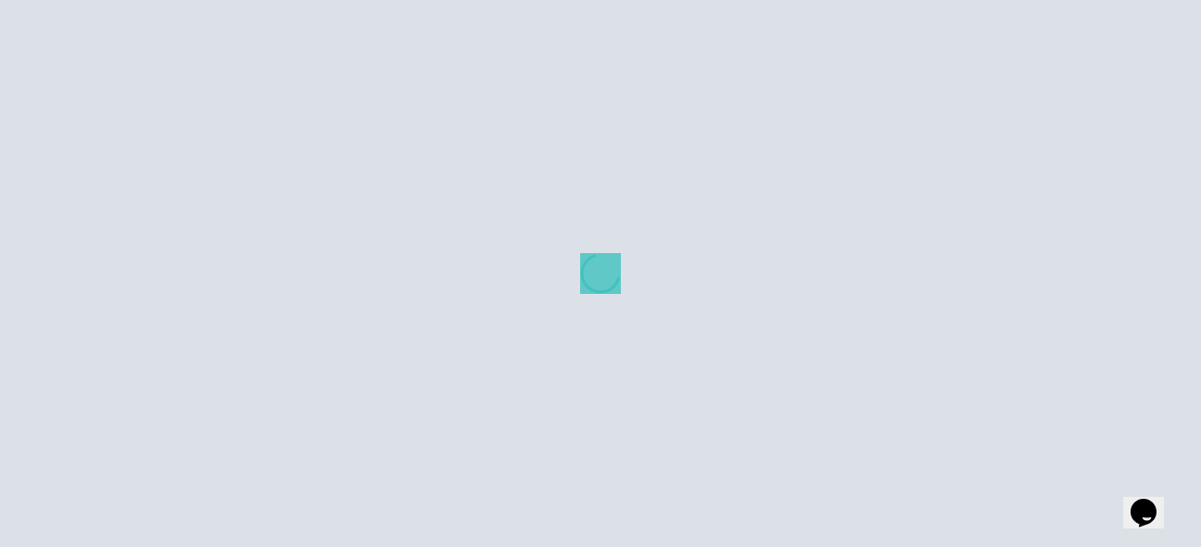
click at [217, 69] on div at bounding box center [600, 273] width 1201 height 547
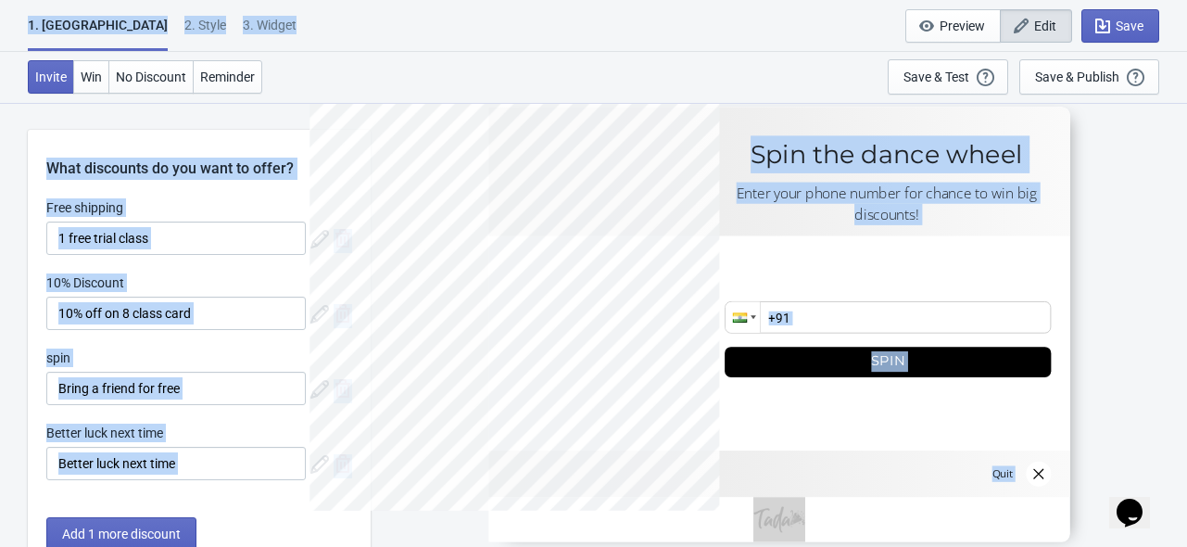
click at [184, 33] on div "2 . Style" at bounding box center [205, 32] width 42 height 32
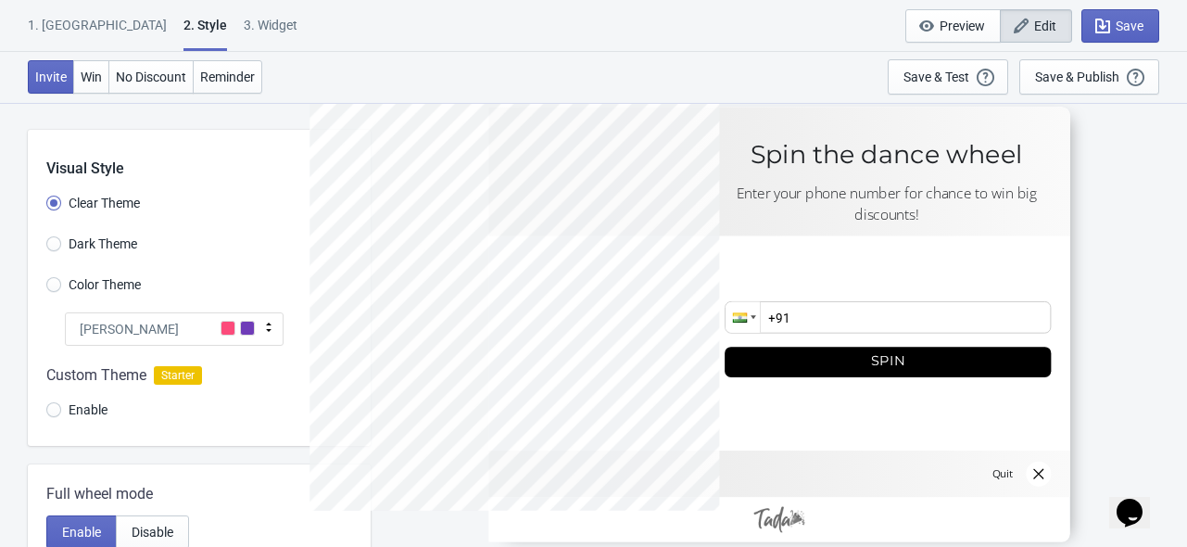
click at [183, 33] on div "2 . Style" at bounding box center [205, 33] width 44 height 35
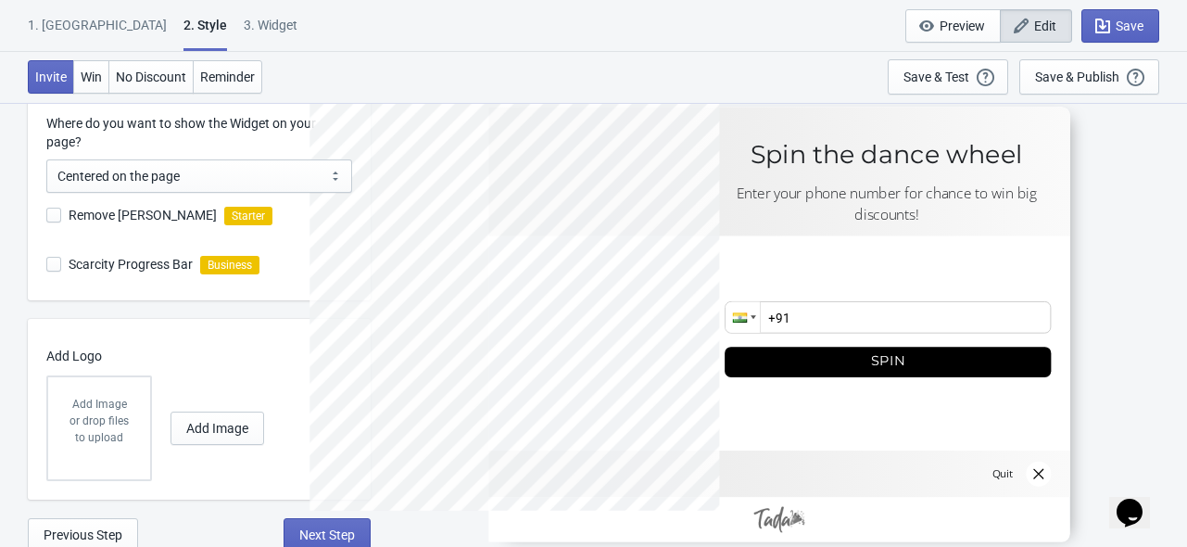
scroll to position [597, 0]
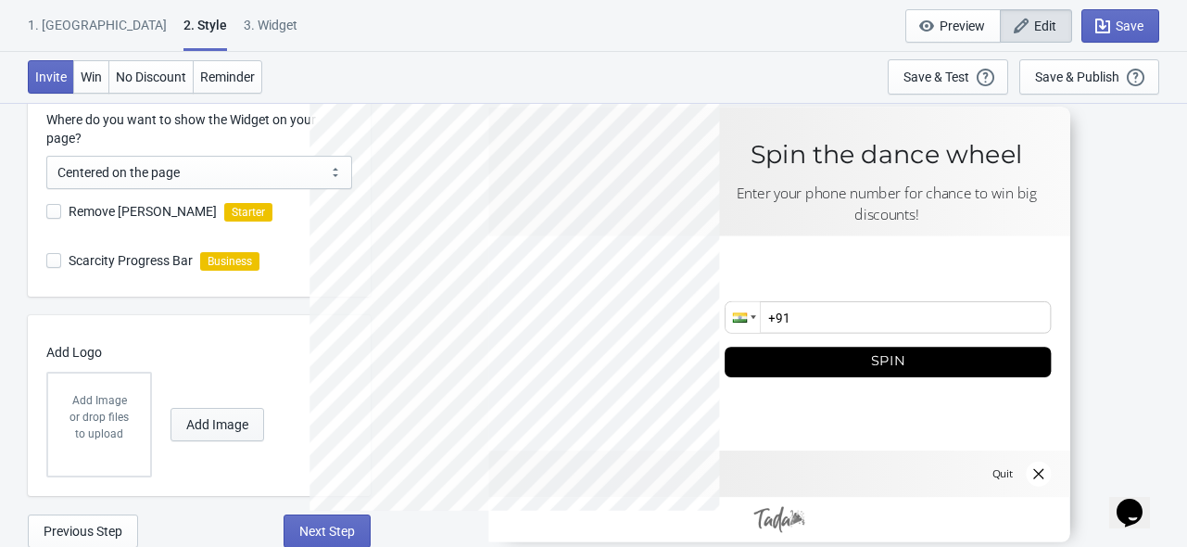
click at [204, 423] on span "Add Image" at bounding box center [217, 424] width 62 height 15
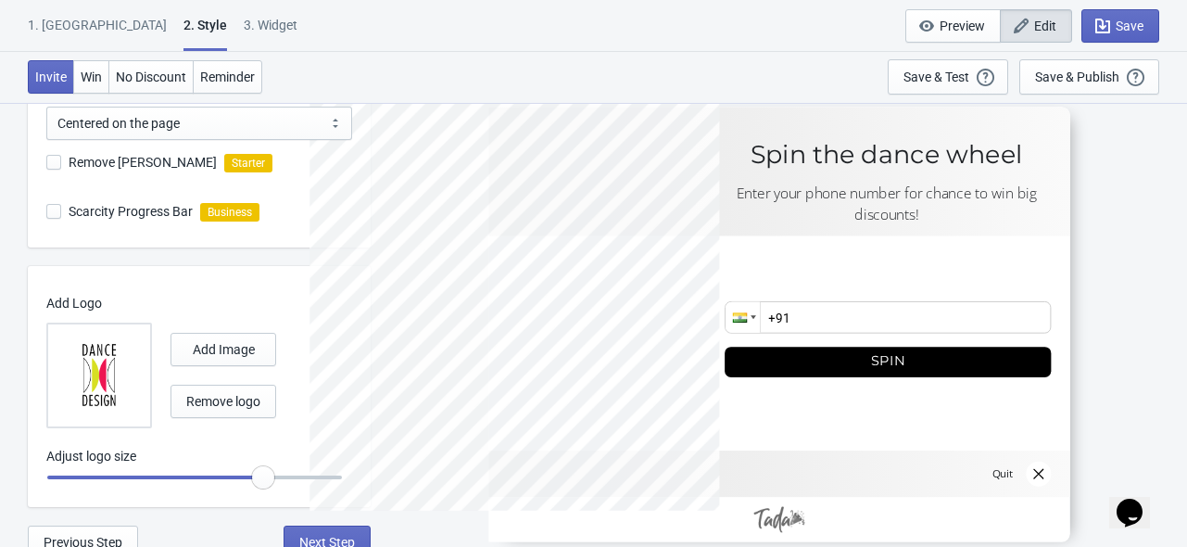
scroll to position [647, 0]
radio input "true"
type input "1.05"
radio input "true"
type input "1.1"
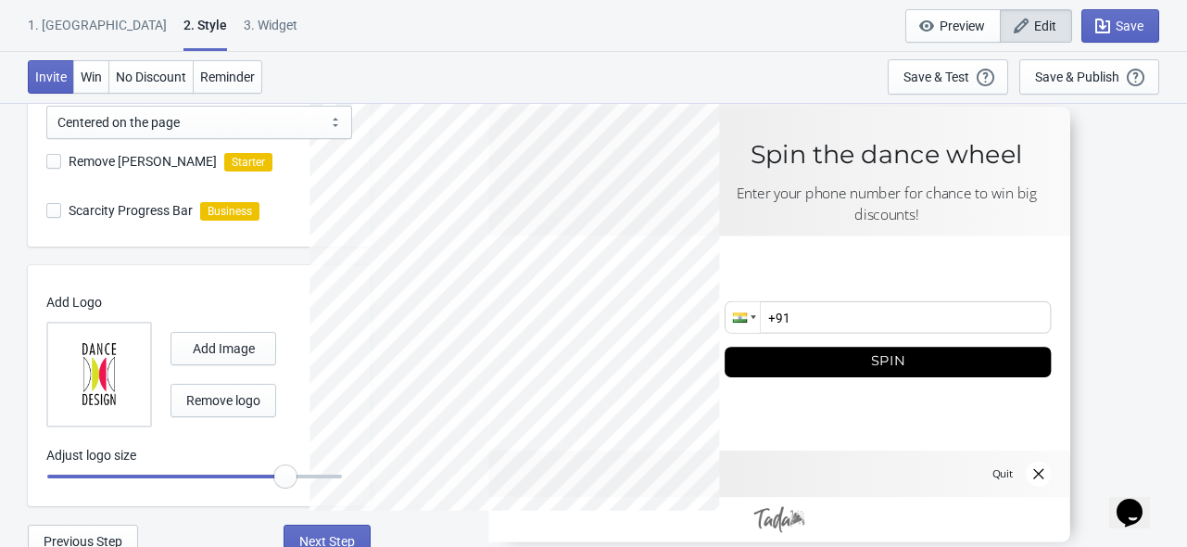
radio input "true"
type input "1.15"
radio input "true"
type input "1.1"
radio input "true"
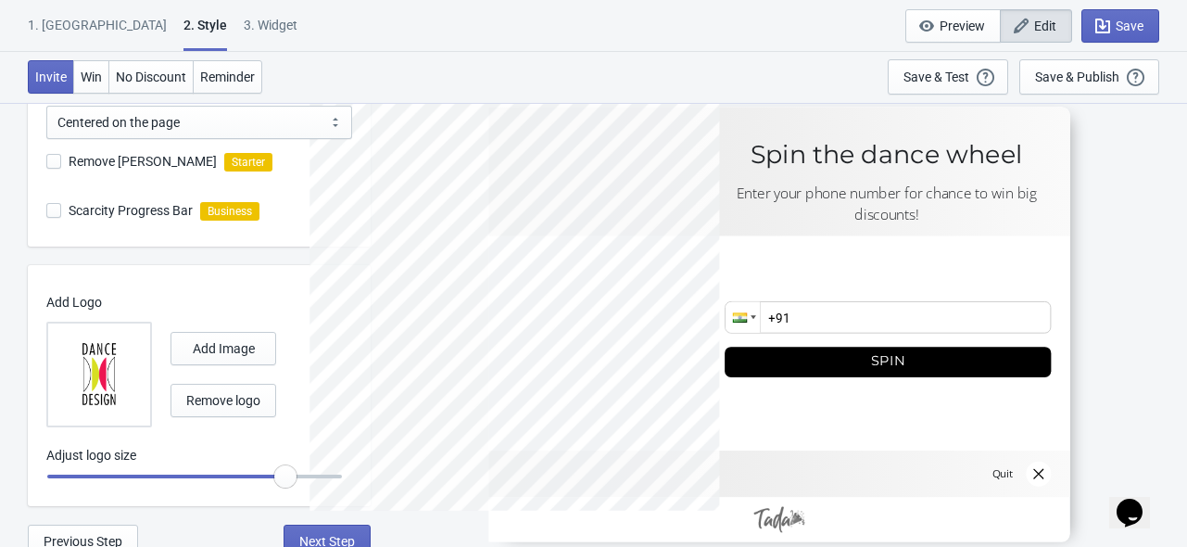
type input "1.05"
radio input "true"
type input "1"
radio input "true"
drag, startPoint x: 268, startPoint y: 478, endPoint x: 249, endPoint y: 489, distance: 21.6
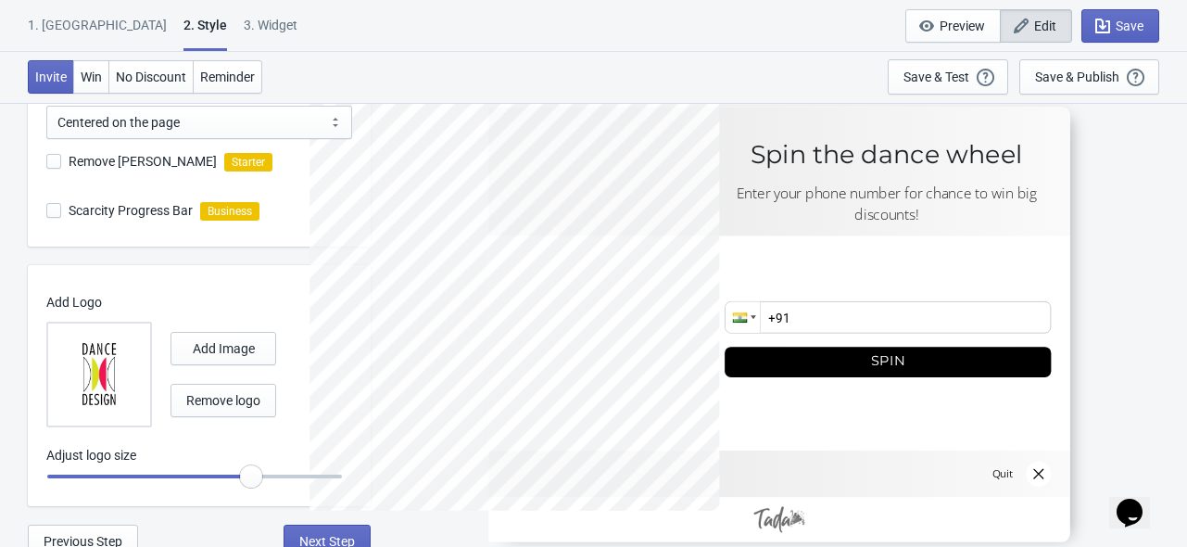
type input "0.95"
click at [249, 489] on input "range" at bounding box center [194, 476] width 296 height 33
click at [230, 347] on span "Add Image" at bounding box center [224, 348] width 62 height 15
radio input "true"
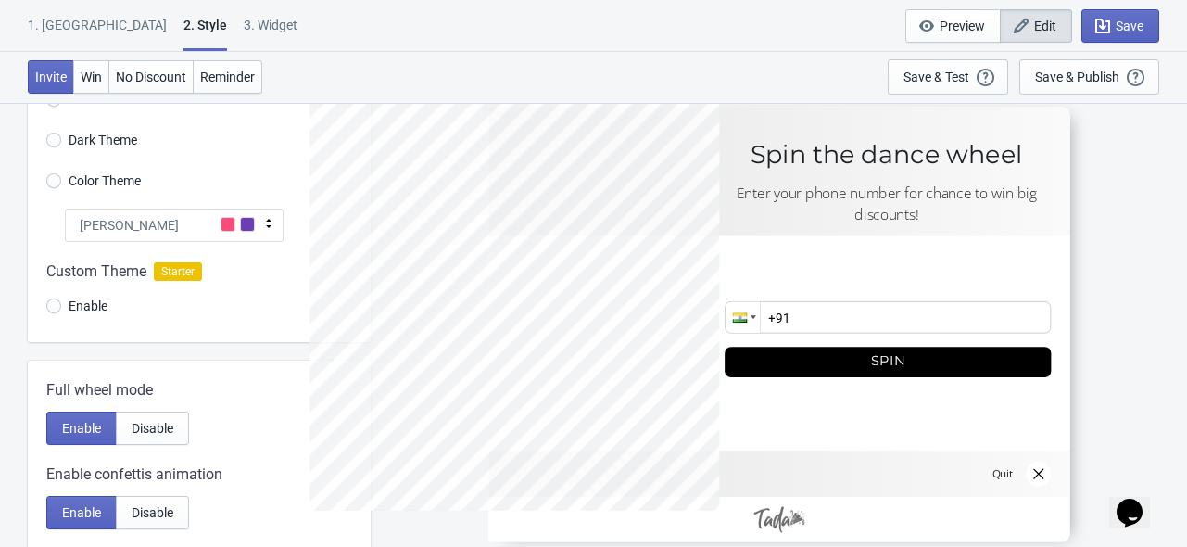
scroll to position [6, 0]
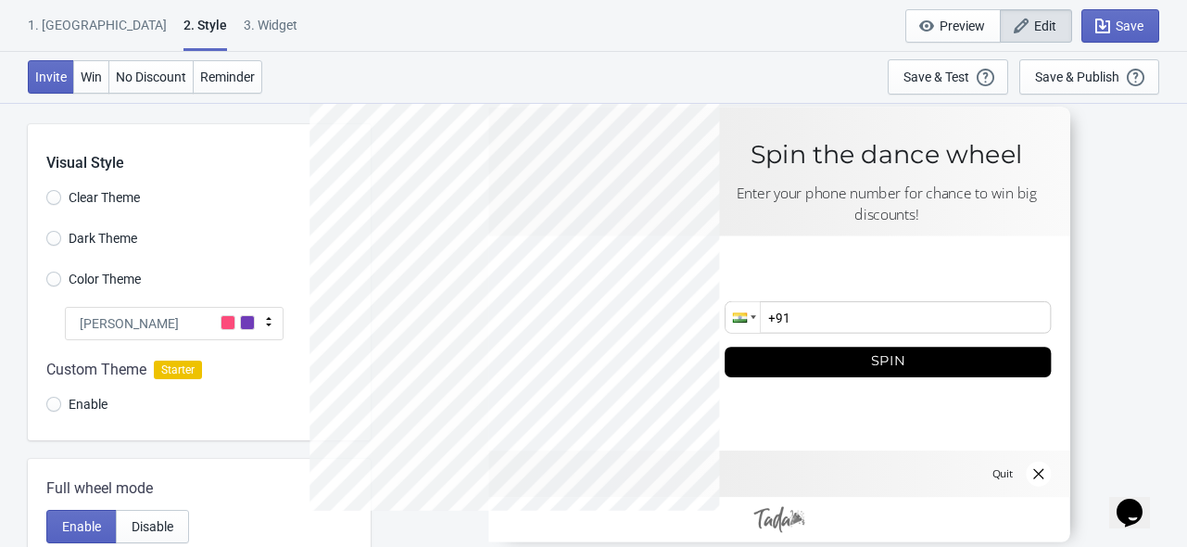
click at [104, 236] on span "Dark Theme" at bounding box center [103, 238] width 69 height 19
click at [61, 236] on input "Dark Theme" at bounding box center [53, 247] width 15 height 33
radio input "true"
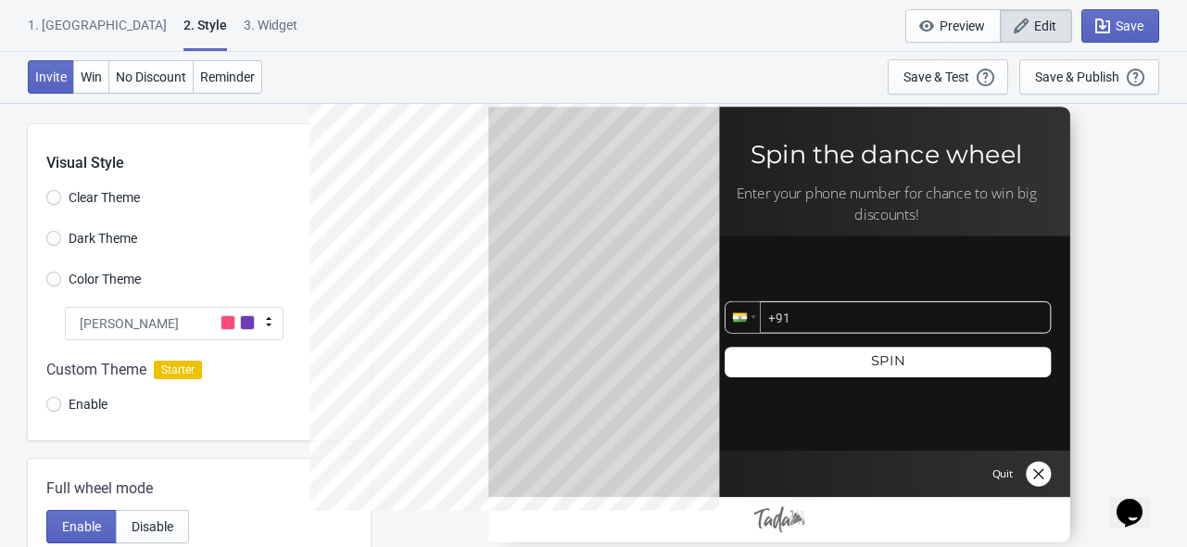
click at [103, 283] on span "Color Theme" at bounding box center [105, 279] width 72 height 19
click at [61, 283] on input "Color Theme" at bounding box center [53, 287] width 15 height 33
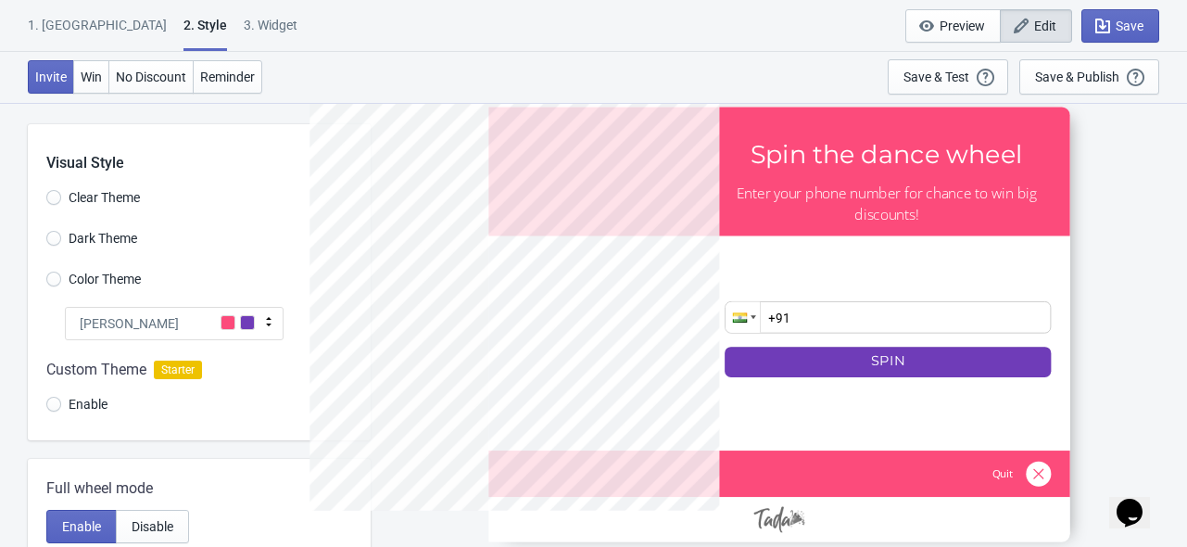
click at [189, 315] on div "[PERSON_NAME]" at bounding box center [174, 323] width 219 height 33
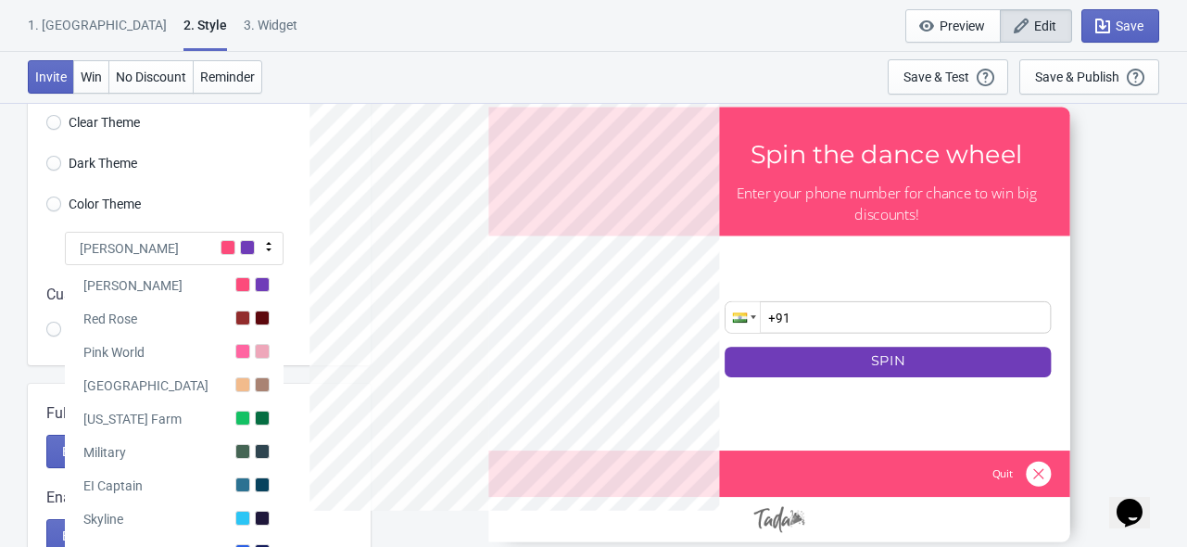
scroll to position [80, 0]
click at [200, 216] on div "Color Theme" at bounding box center [208, 207] width 324 height 31
click at [52, 330] on div at bounding box center [199, 316] width 343 height 100
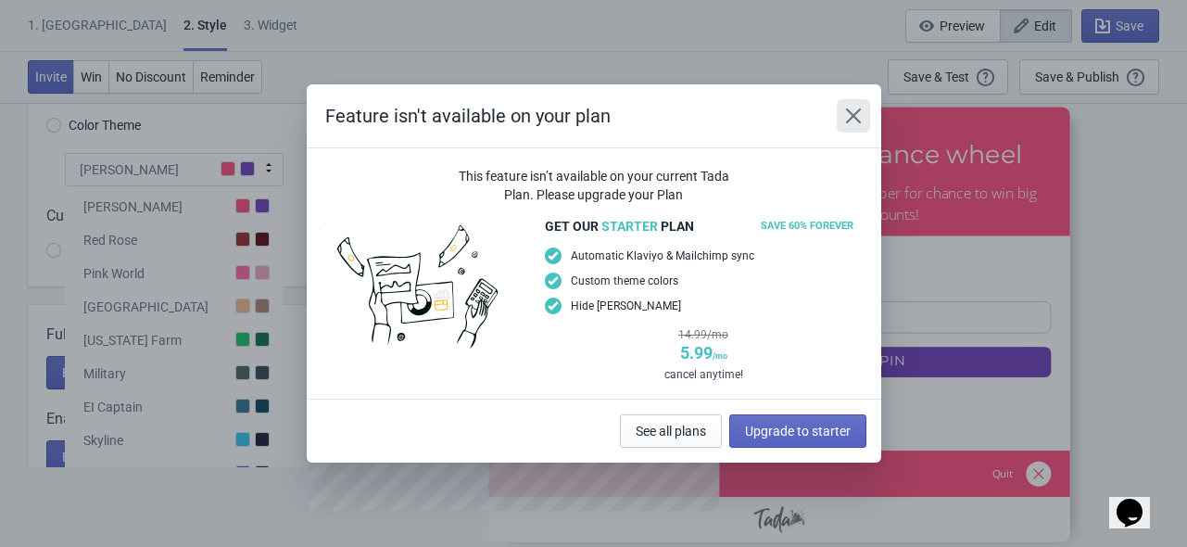
click at [848, 117] on icon "Close" at bounding box center [853, 116] width 19 height 19
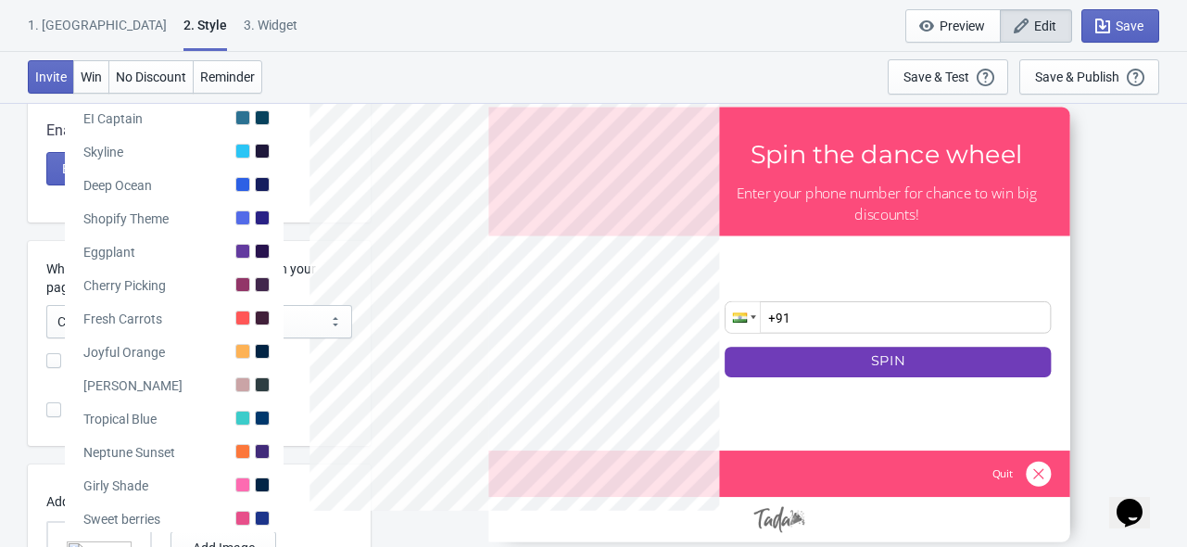
scroll to position [524, 0]
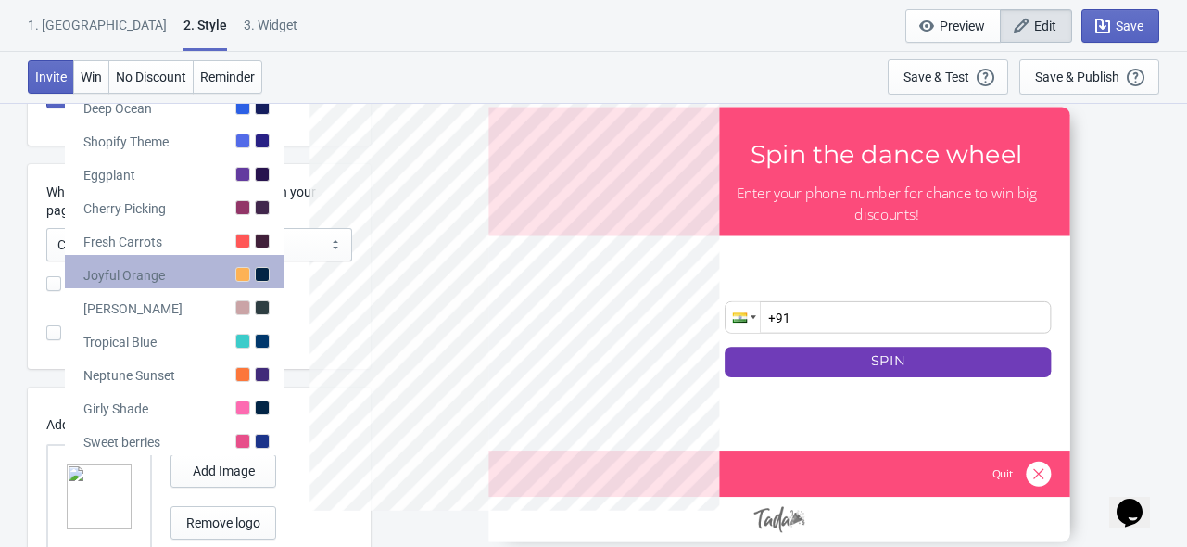
click at [246, 281] on div at bounding box center [242, 274] width 15 height 15
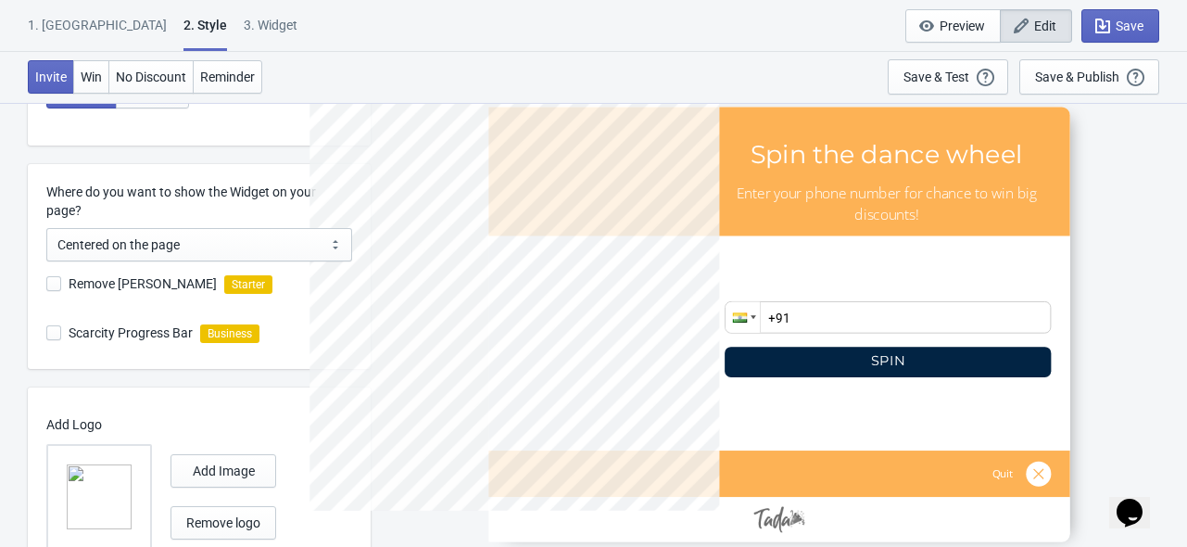
drag, startPoint x: 280, startPoint y: 239, endPoint x: 233, endPoint y: 214, distance: 52.6
click at [233, 214] on label "Where do you want to show the Widget on your page?" at bounding box center [199, 201] width 306 height 37
click at [233, 228] on select "Centered on the page Left side of the page" at bounding box center [199, 244] width 306 height 33
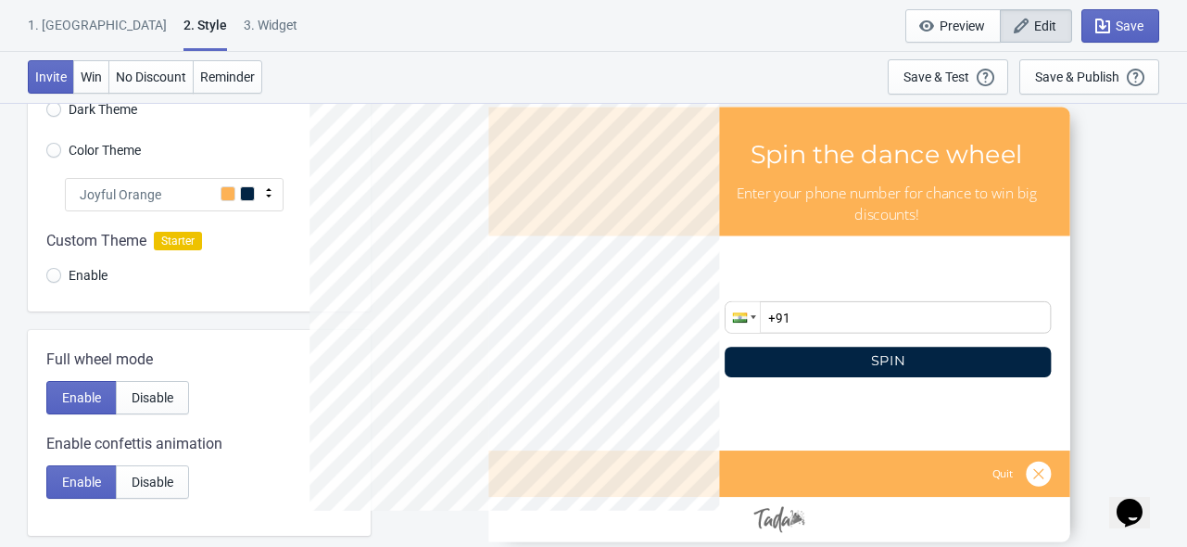
scroll to position [117, 0]
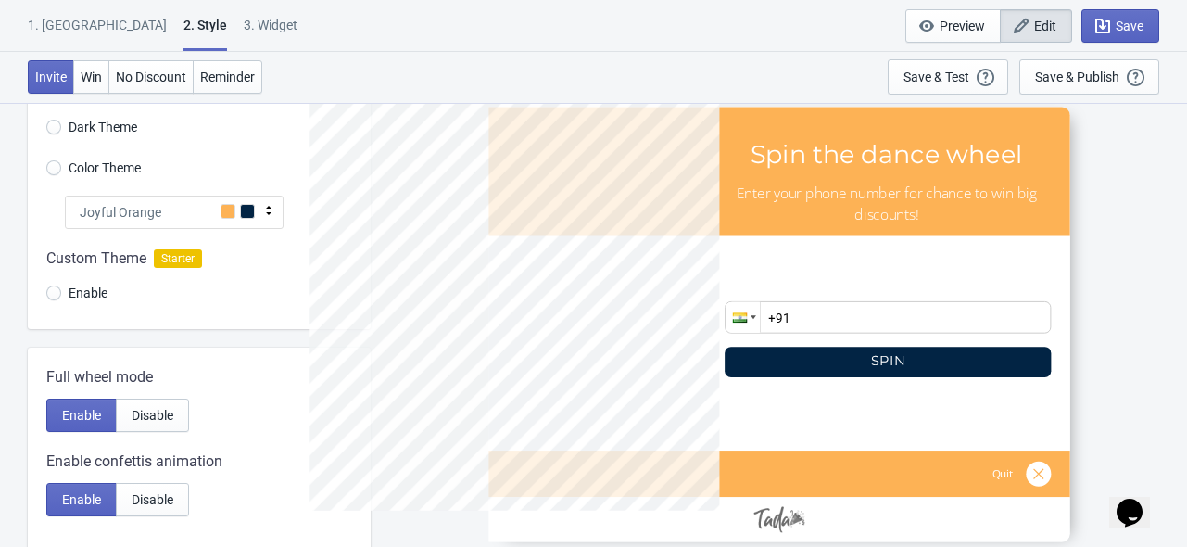
click at [238, 218] on div "Joyful Orange" at bounding box center [174, 211] width 219 height 33
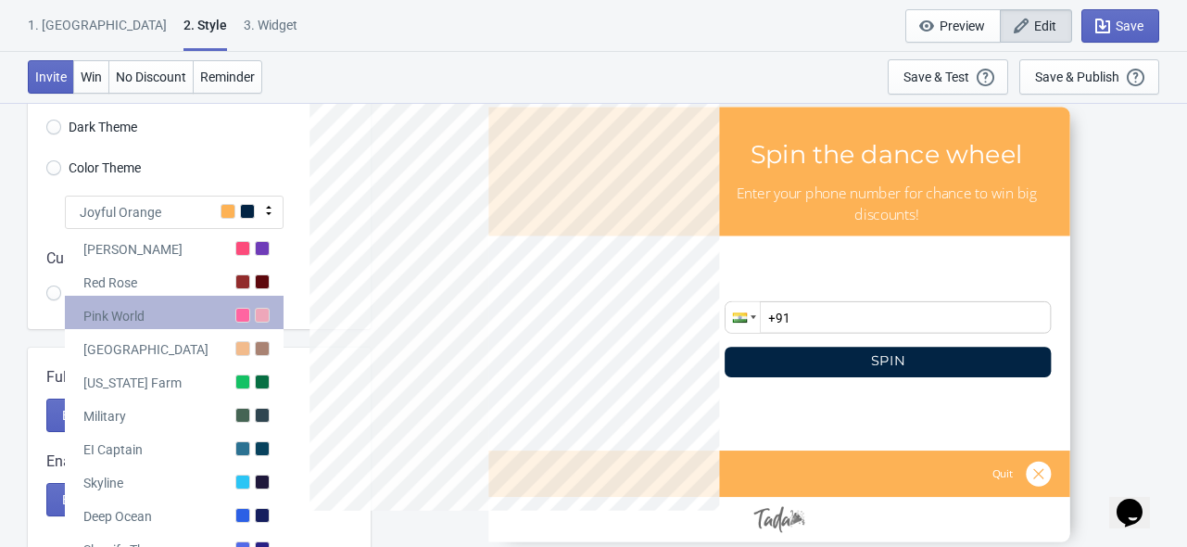
click at [221, 310] on div "Pink World" at bounding box center [174, 312] width 219 height 33
radio input "true"
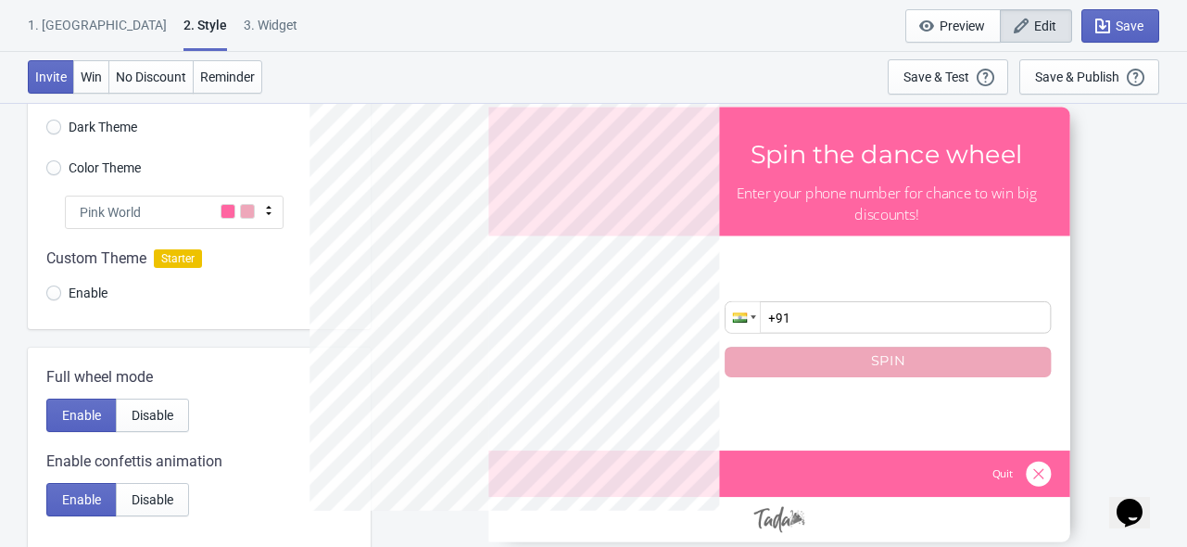
click at [315, 193] on div at bounding box center [532, 323] width 447 height 447
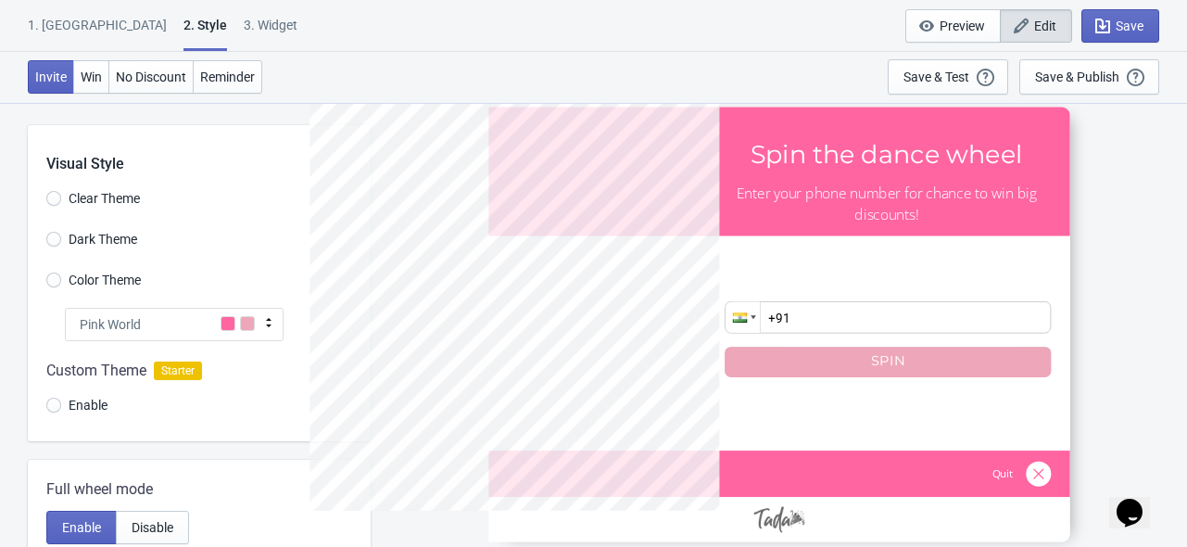
scroll to position [0, 0]
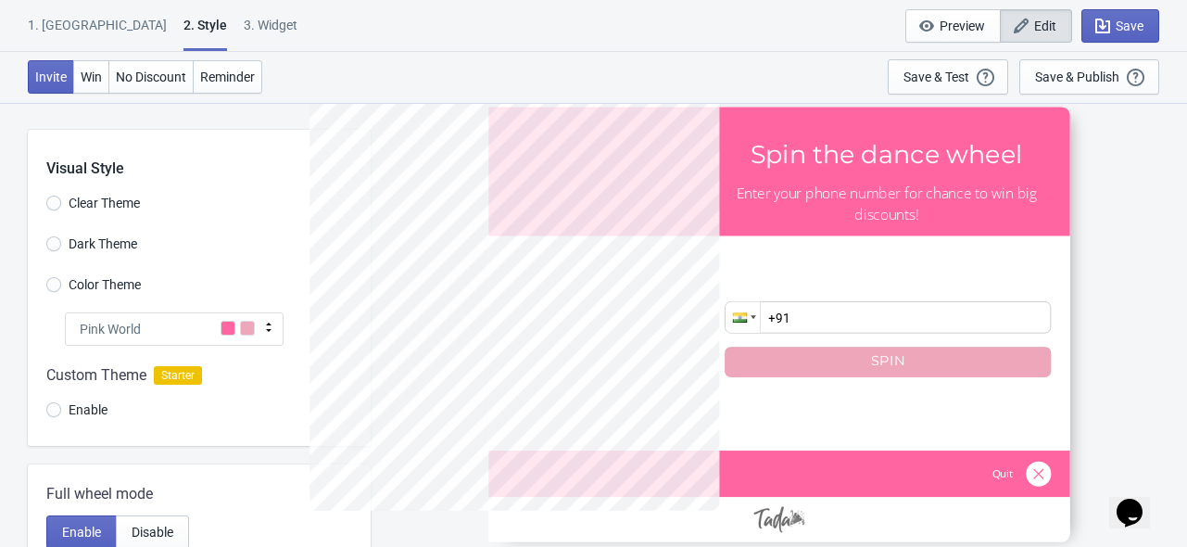
click at [69, 246] on span "Dark Theme" at bounding box center [103, 243] width 69 height 19
click at [61, 246] on input "Dark Theme" at bounding box center [53, 252] width 15 height 33
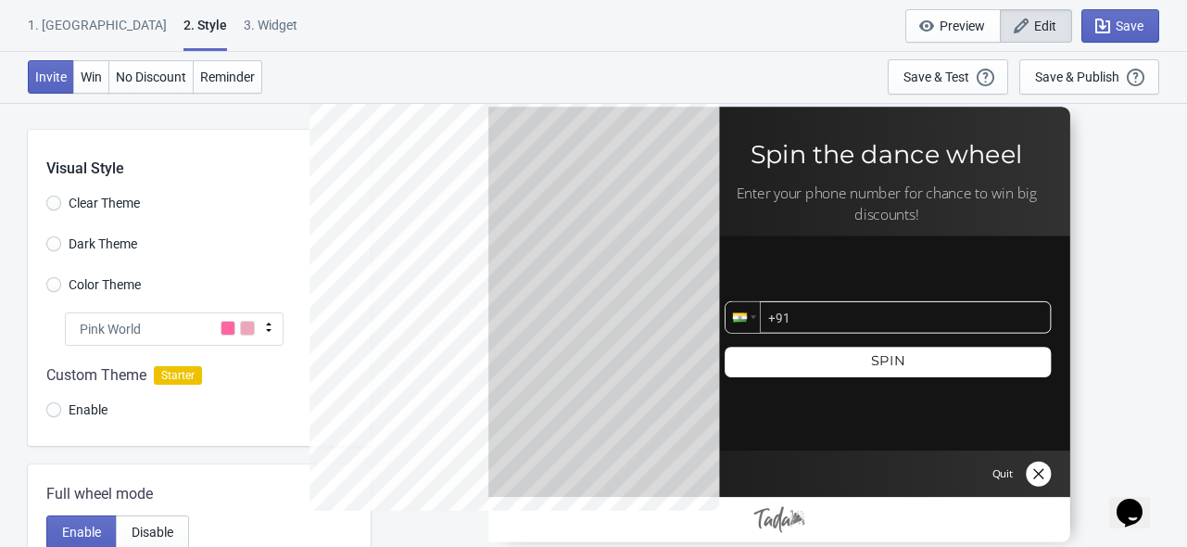
click at [252, 338] on div "Pink World" at bounding box center [174, 328] width 219 height 33
radio input "true"
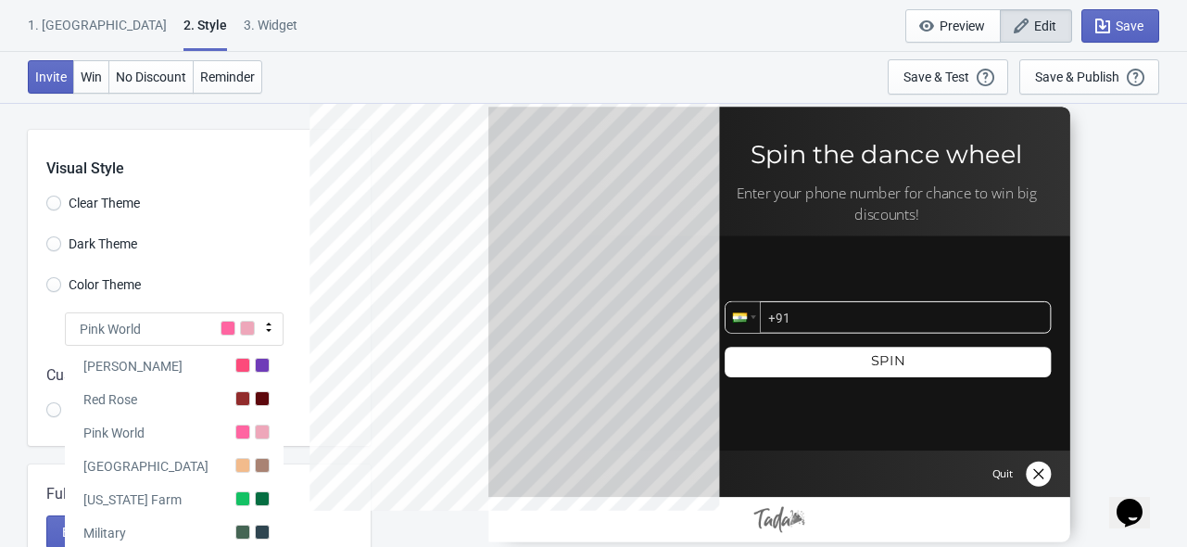
click at [101, 290] on span "Color Theme" at bounding box center [105, 284] width 72 height 19
click at [61, 290] on input "Color Theme" at bounding box center [53, 293] width 15 height 33
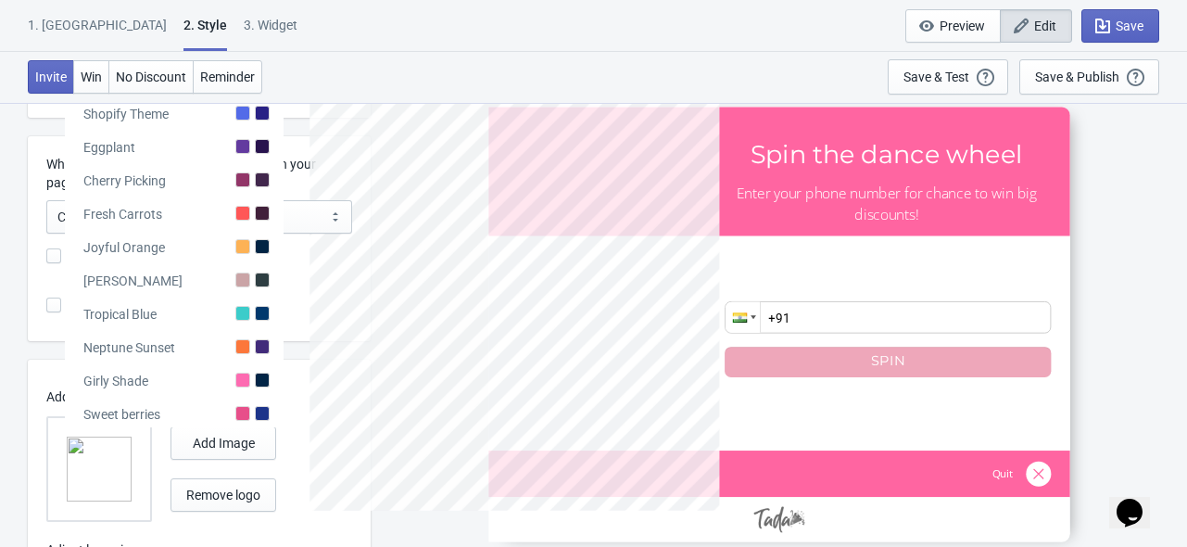
scroll to position [580, 0]
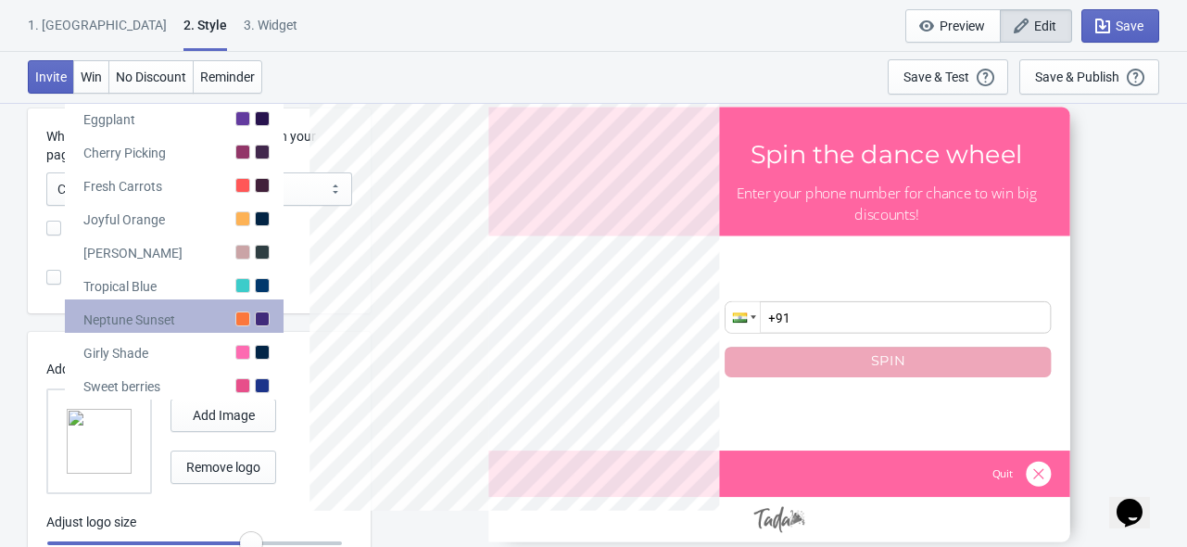
click at [215, 314] on div "Neptune Sunset" at bounding box center [174, 315] width 219 height 33
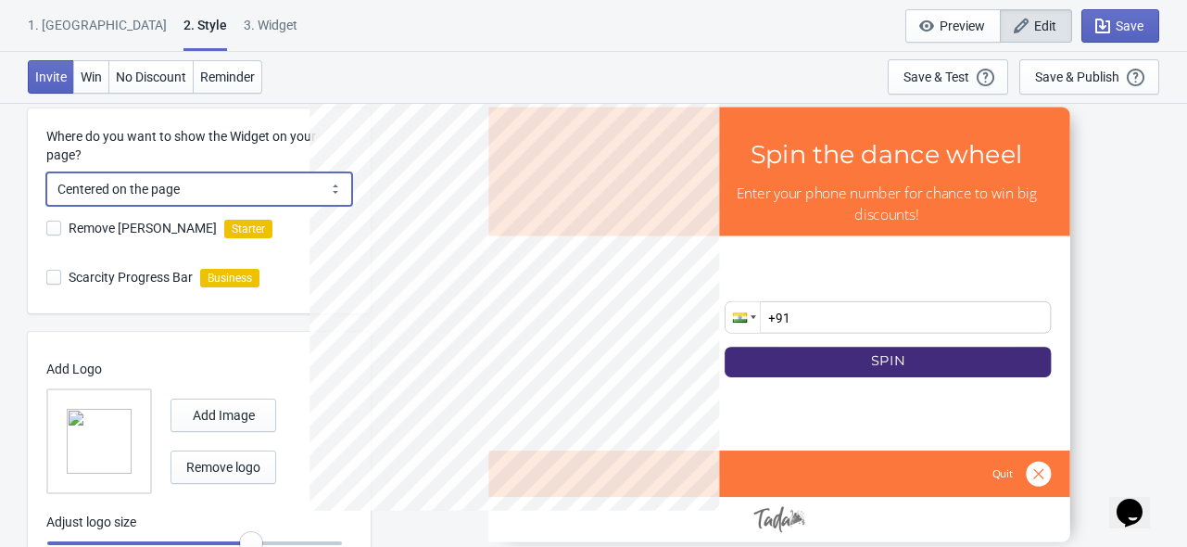
click at [272, 188] on select "Centered on the page Left side of the page" at bounding box center [199, 188] width 306 height 33
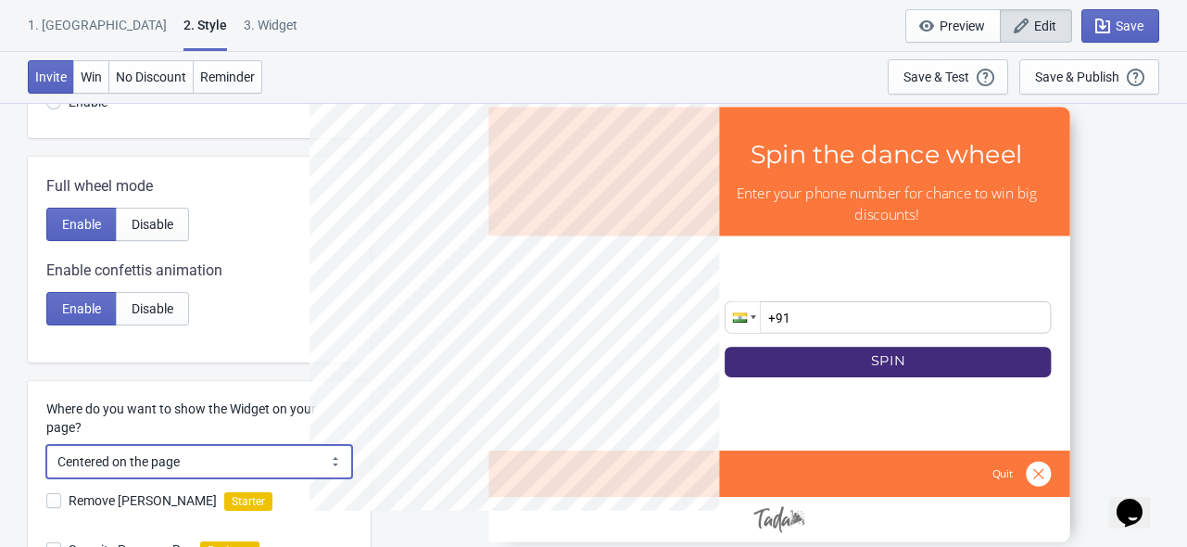
scroll to position [0, 0]
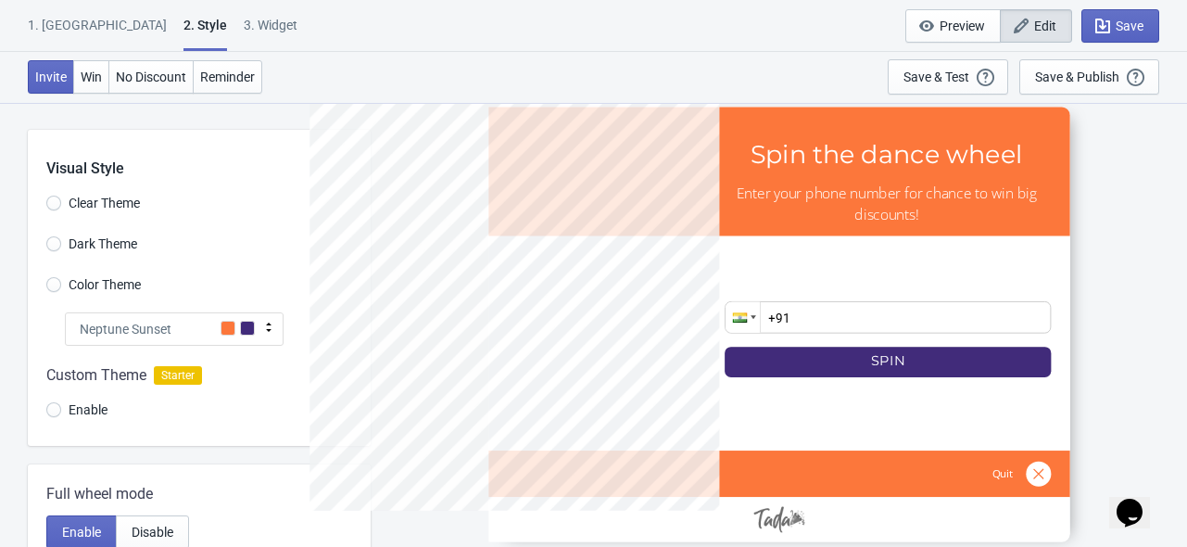
click at [226, 347] on div at bounding box center [199, 396] width 343 height 100
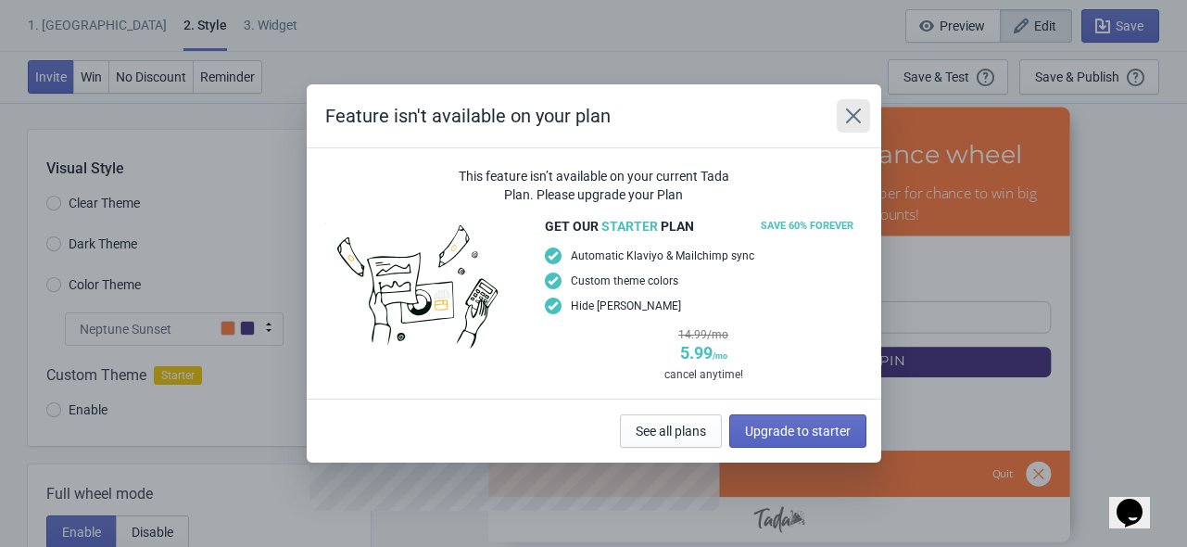
click at [857, 104] on button "Close" at bounding box center [853, 115] width 33 height 33
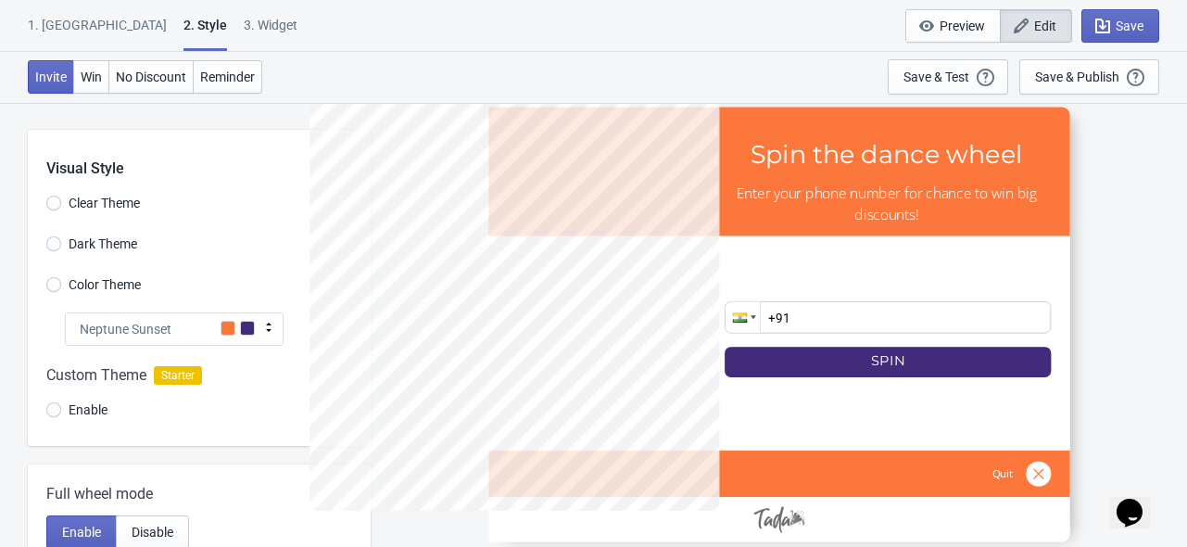
click at [189, 321] on div "Neptune Sunset" at bounding box center [174, 328] width 219 height 33
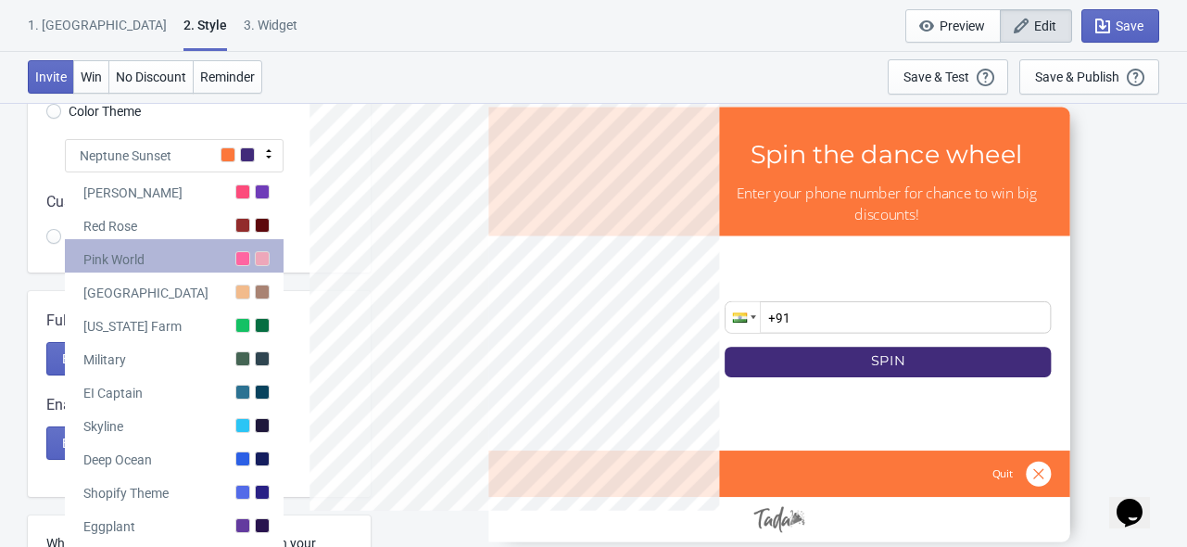
scroll to position [179, 0]
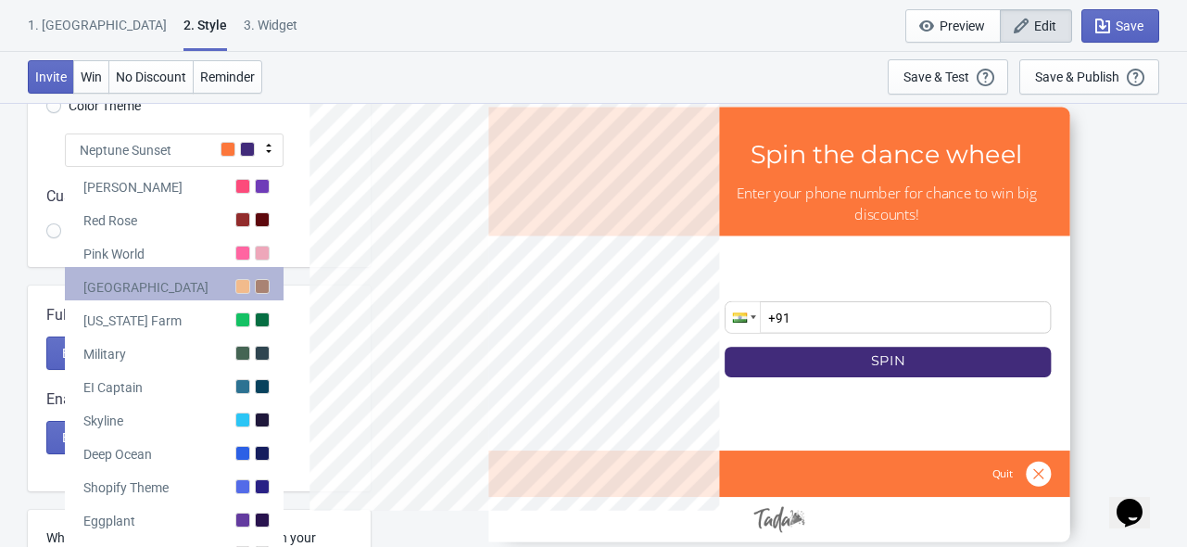
click at [196, 284] on div "[GEOGRAPHIC_DATA]" at bounding box center [174, 283] width 219 height 33
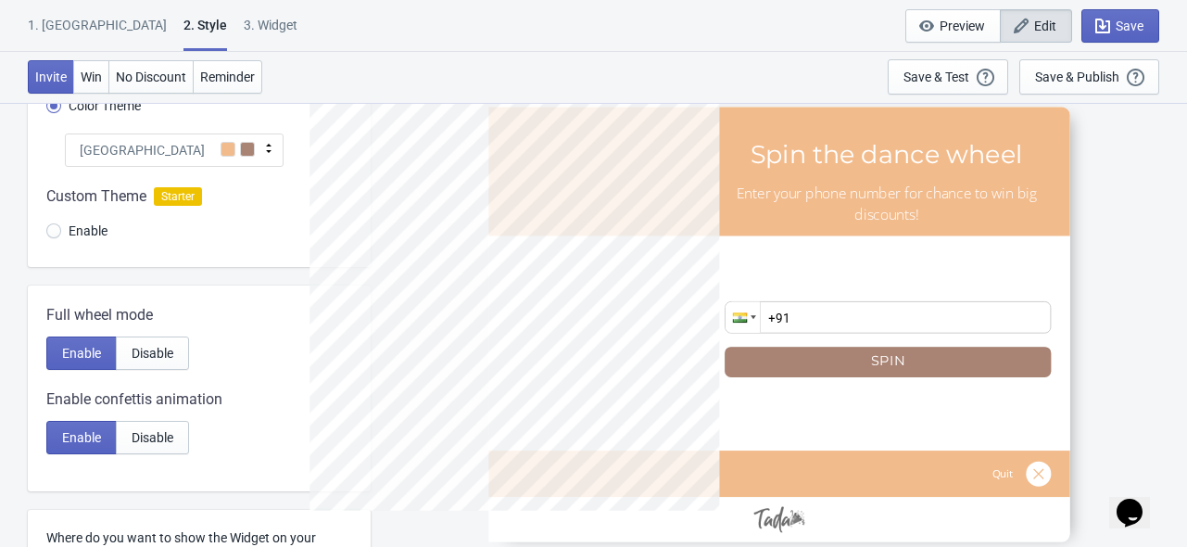
click at [263, 148] on icon at bounding box center [268, 148] width 19 height 19
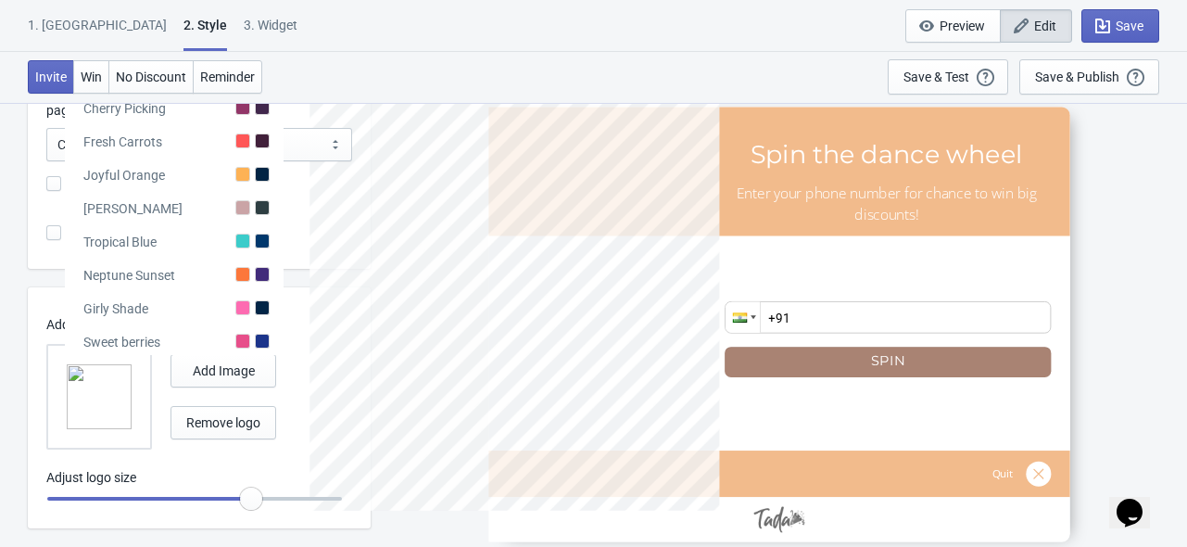
scroll to position [657, 0]
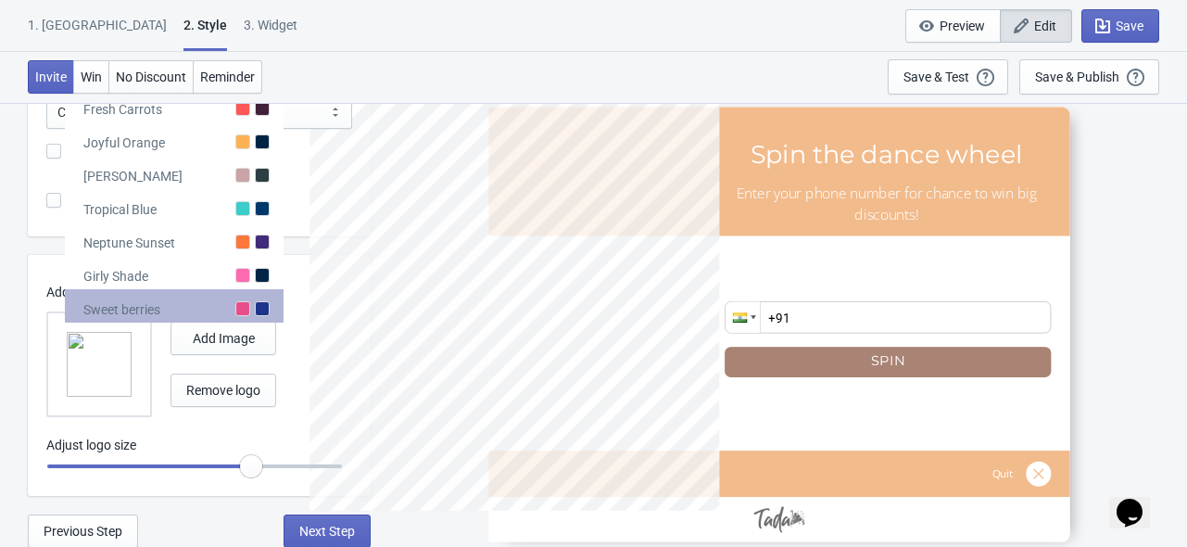
click at [229, 309] on div "Sweet berries" at bounding box center [174, 305] width 219 height 33
radio input "true"
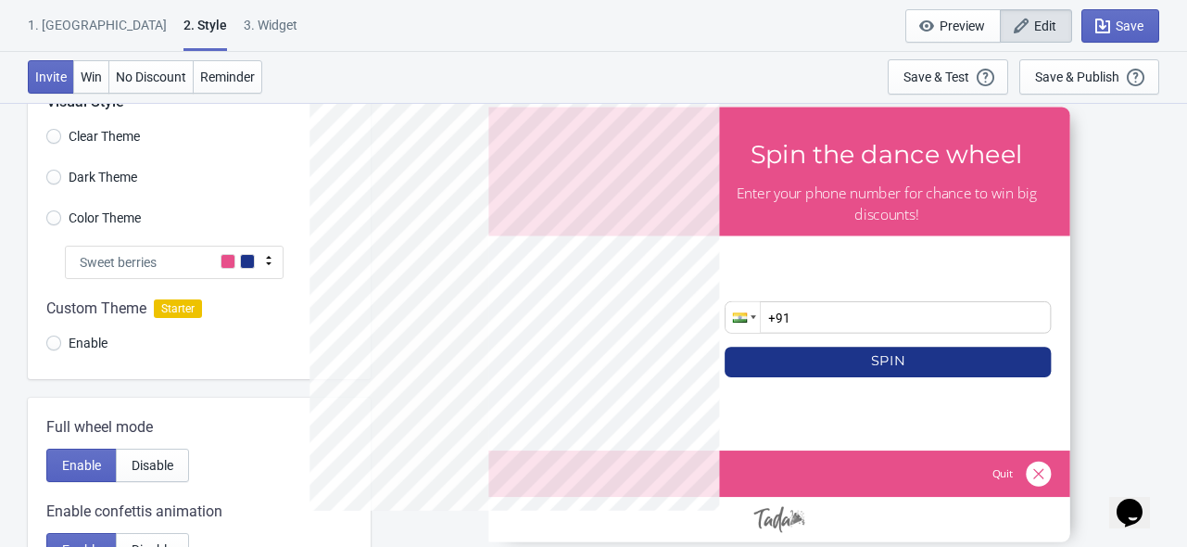
scroll to position [0, 0]
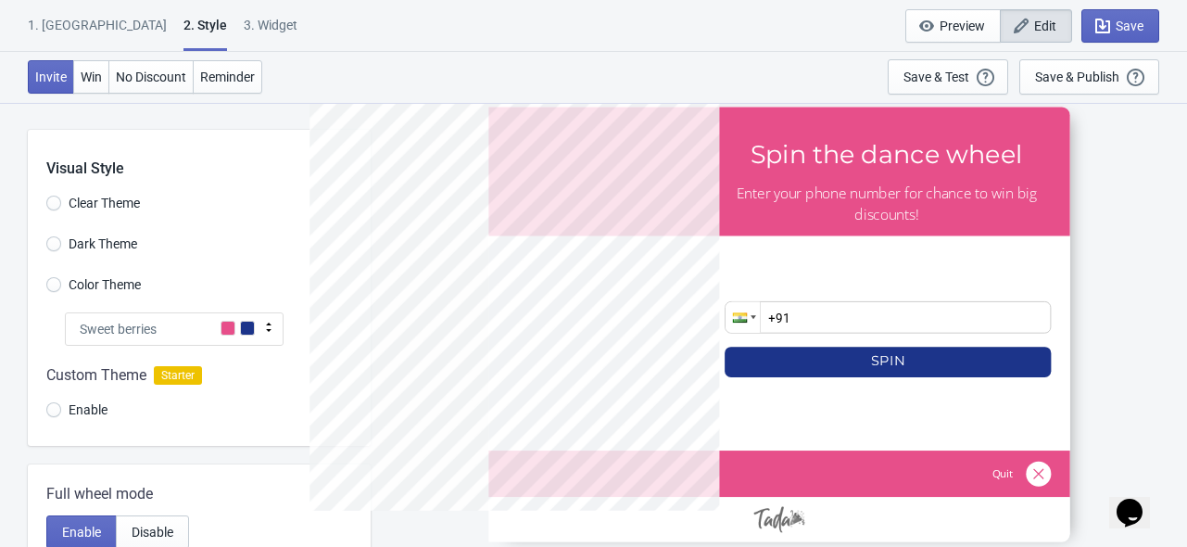
click at [115, 246] on span "Dark Theme" at bounding box center [103, 243] width 69 height 19
click at [61, 246] on input "Dark Theme" at bounding box center [53, 252] width 15 height 33
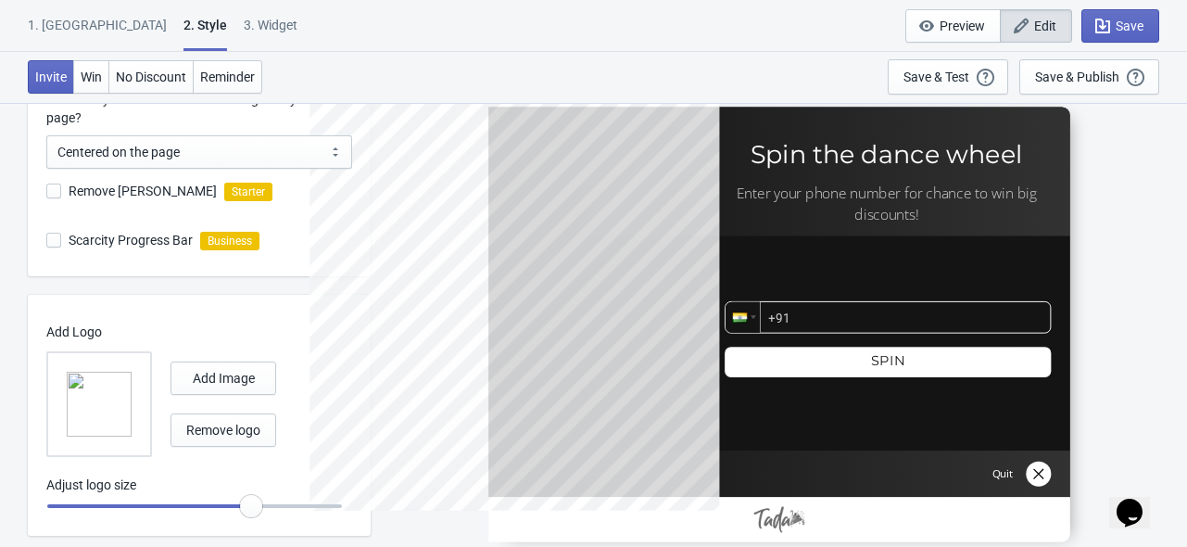
scroll to position [654, 0]
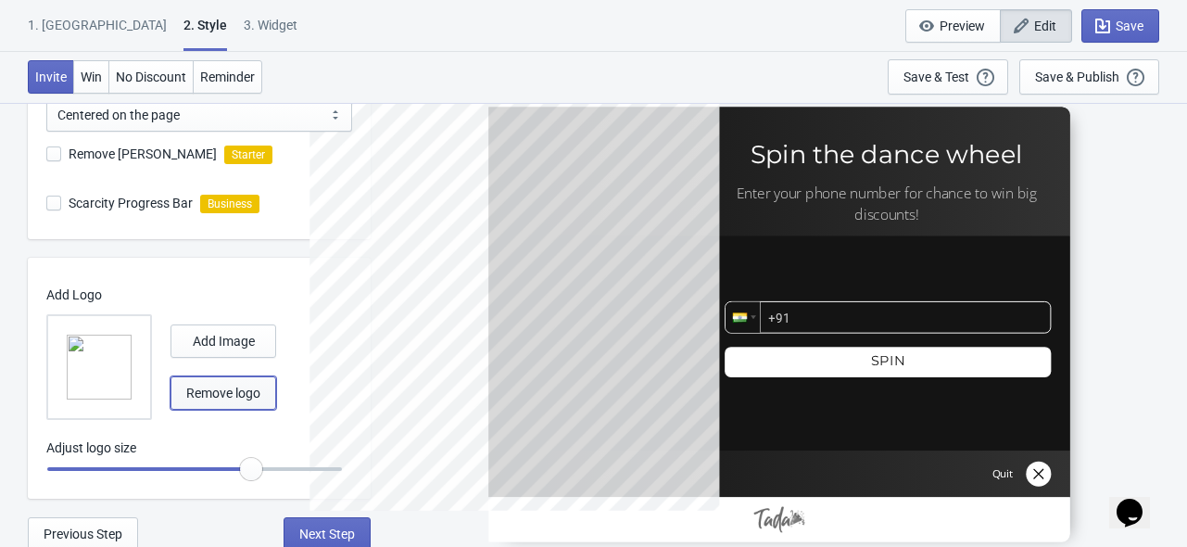
click at [251, 400] on button "Remove logo" at bounding box center [223, 392] width 106 height 33
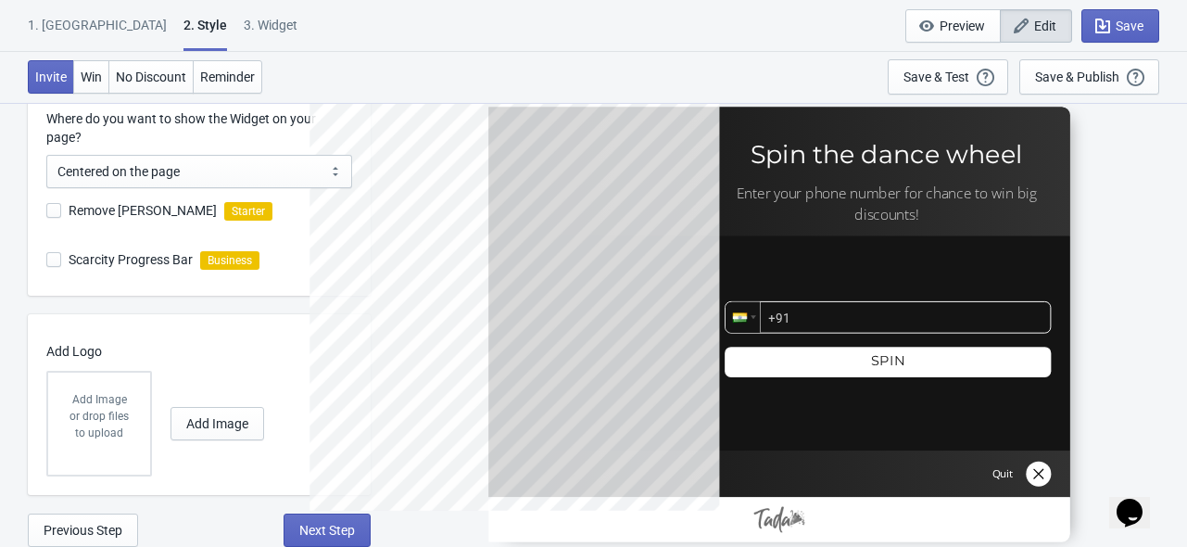
scroll to position [597, 0]
click at [214, 422] on span "Add Image" at bounding box center [217, 424] width 62 height 15
radio input "true"
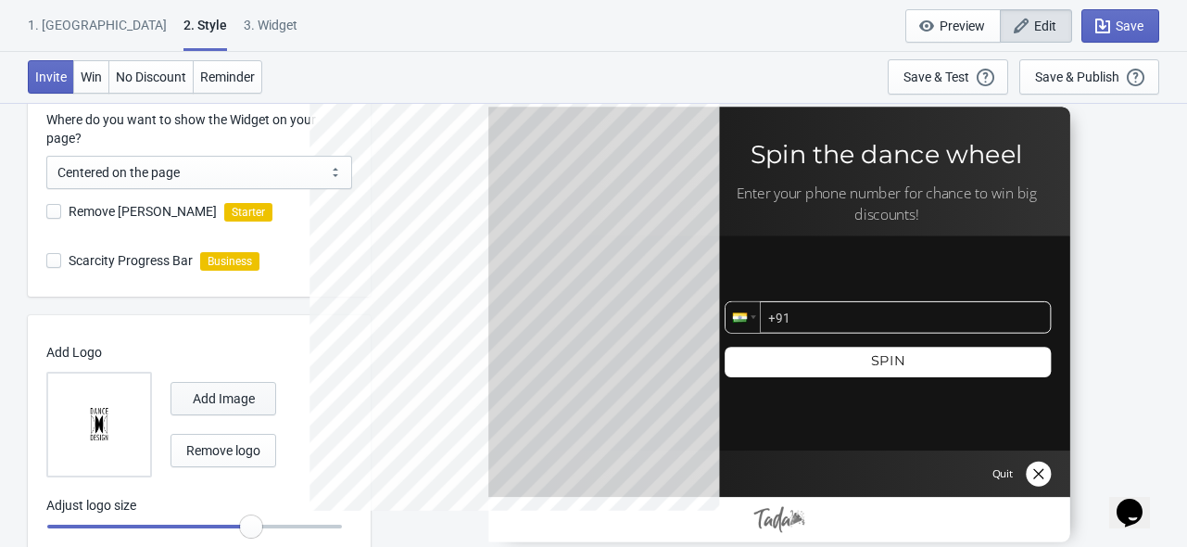
click at [220, 422] on div "Add Image Remove logo" at bounding box center [223, 424] width 106 height 85
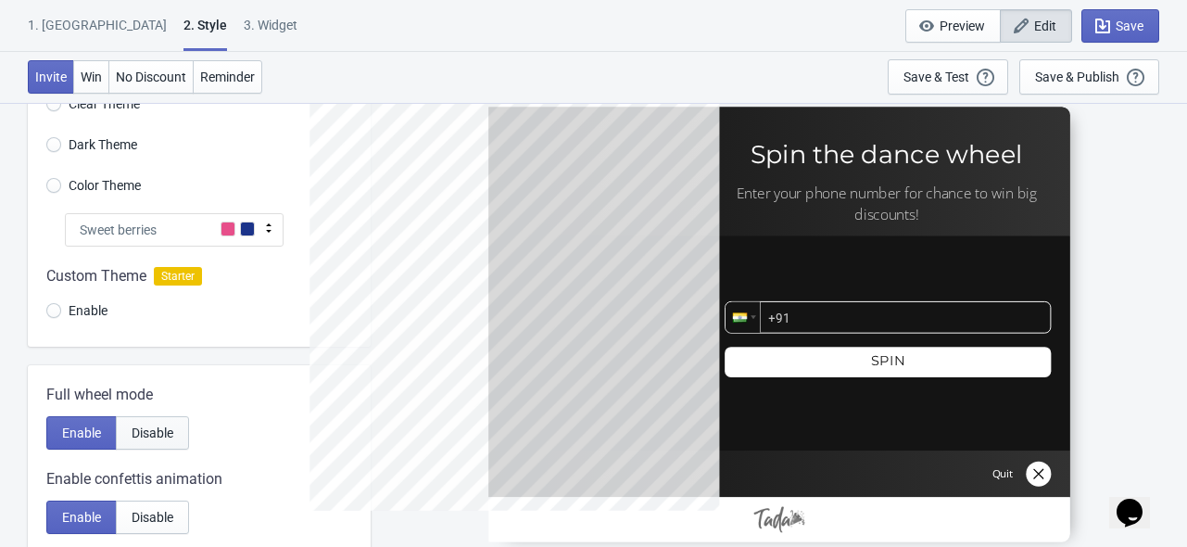
scroll to position [0, 0]
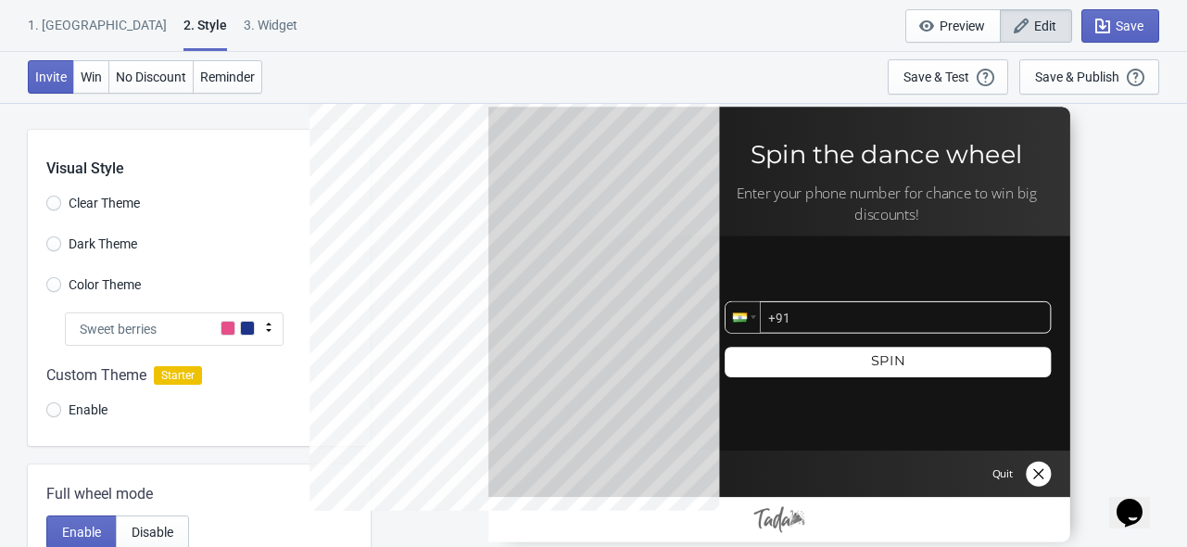
click at [70, 207] on span "Clear Theme" at bounding box center [104, 203] width 71 height 19
click at [61, 207] on input "Clear Theme" at bounding box center [53, 211] width 15 height 33
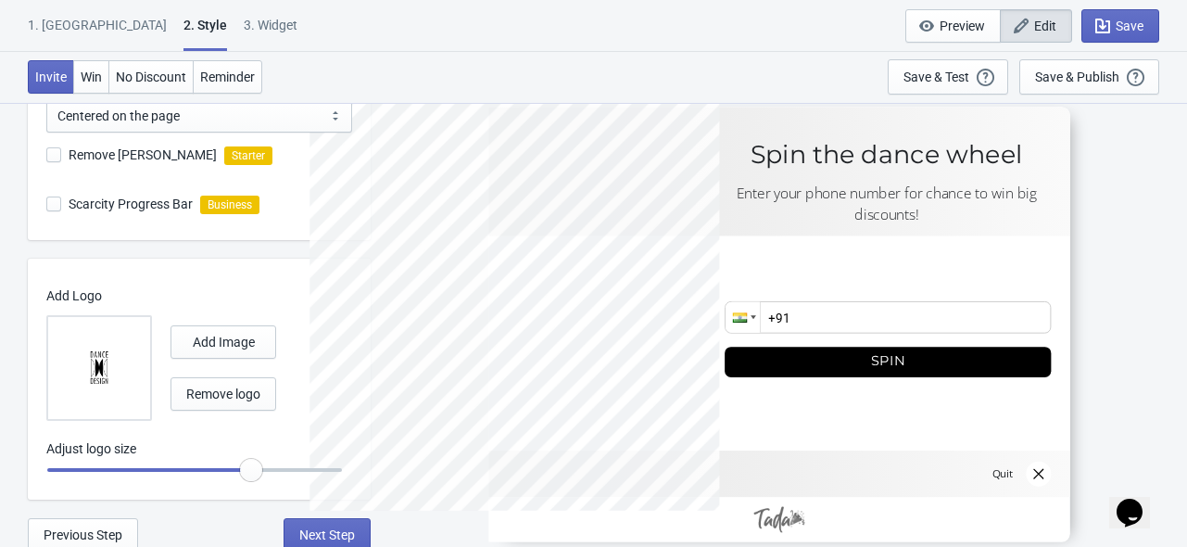
scroll to position [657, 0]
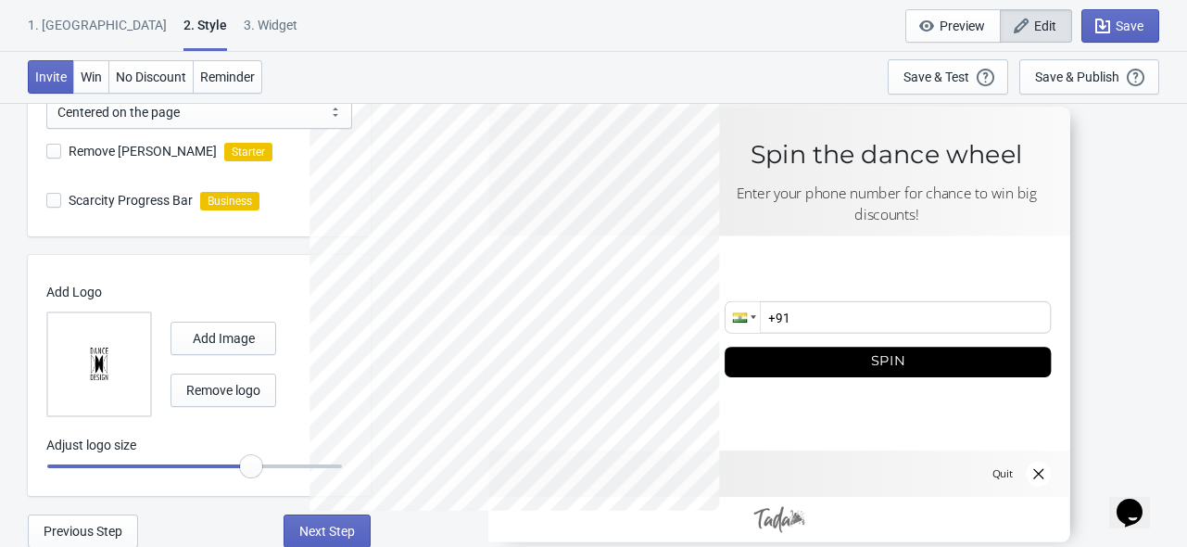
click at [82, 354] on img at bounding box center [99, 364] width 65 height 65
click at [0, 0] on input "file" at bounding box center [0, 0] width 0 height 0
radio input "true"
type input "1"
radio input "true"
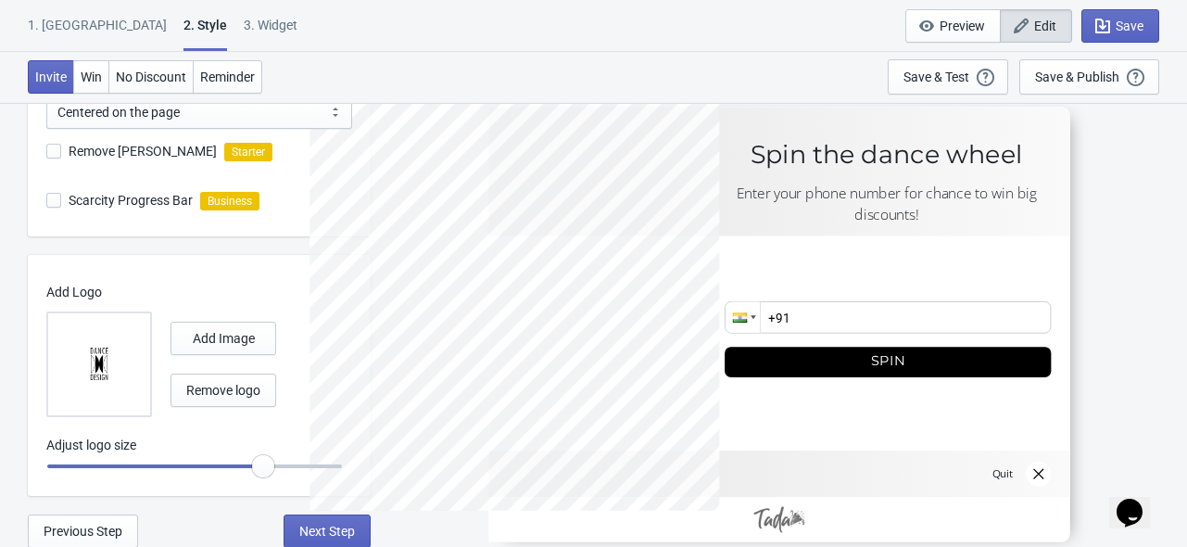
type input "1.05"
radio input "true"
type input "1.1"
radio input "true"
type input "1.15"
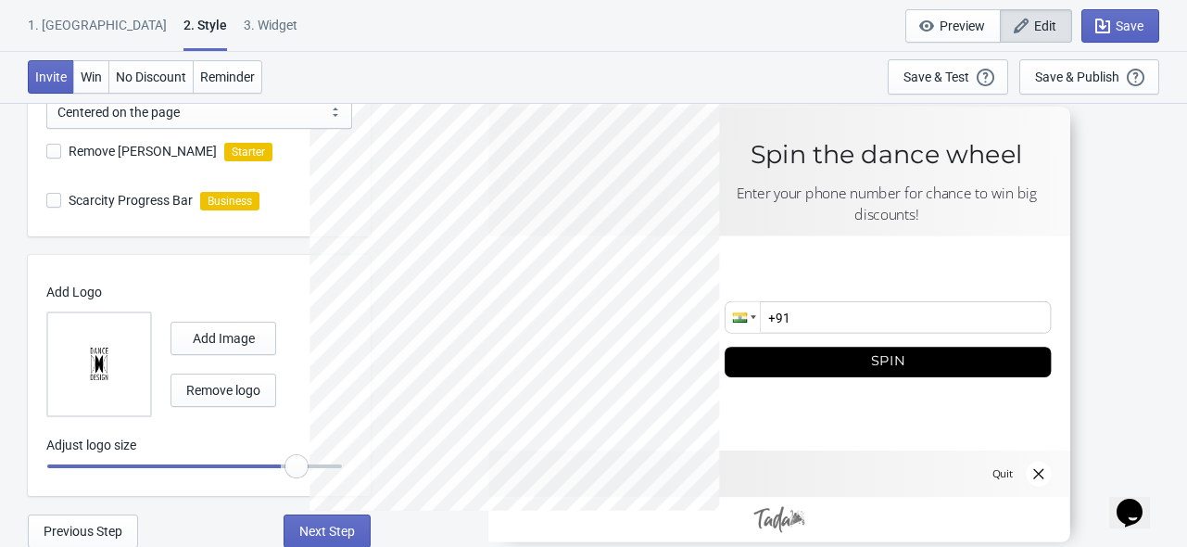
radio input "true"
type input "1.2"
radio input "true"
type input "1.25"
radio input "true"
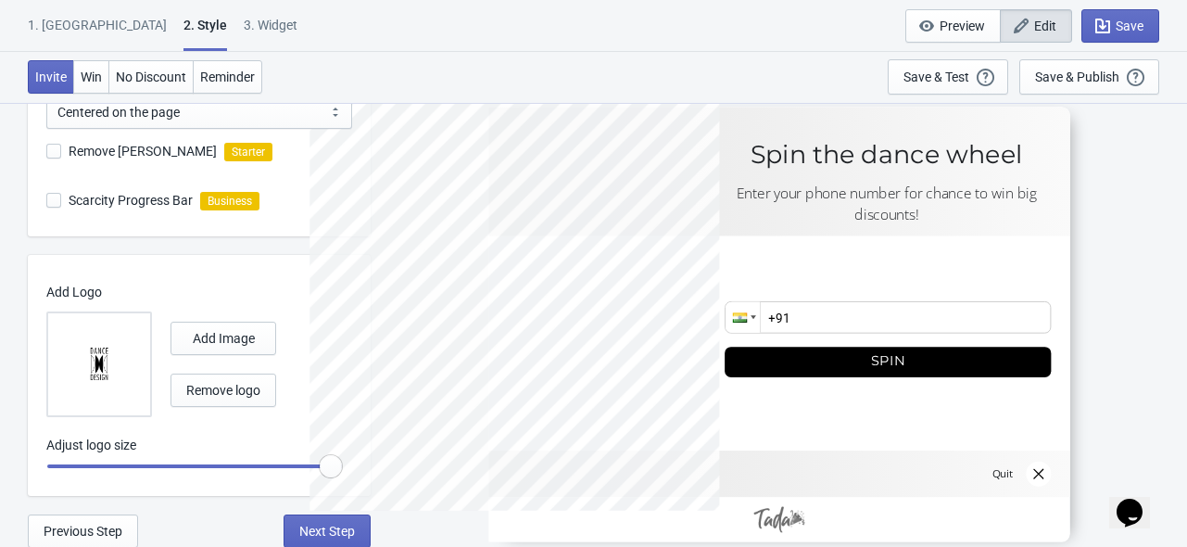
drag, startPoint x: 253, startPoint y: 475, endPoint x: 359, endPoint y: 476, distance: 106.5
type input "1.3"
click at [343, 476] on input "range" at bounding box center [194, 465] width 296 height 33
drag, startPoint x: 334, startPoint y: 466, endPoint x: 386, endPoint y: 466, distance: 52.8
click at [343, 466] on input "range" at bounding box center [194, 465] width 296 height 33
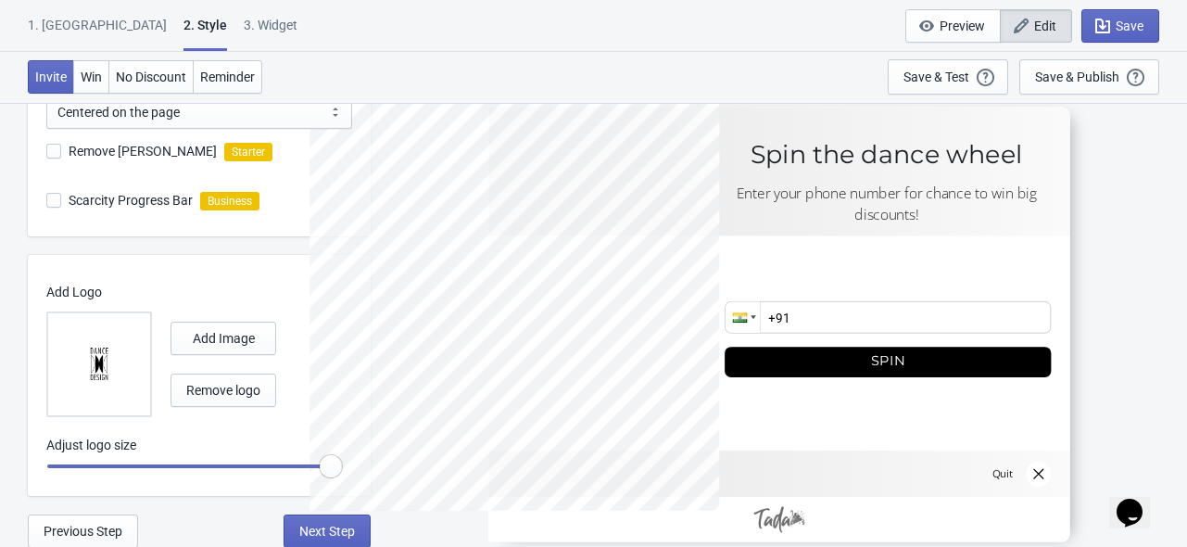
click at [316, 246] on div at bounding box center [532, 323] width 447 height 447
click at [235, 341] on span "Add Image" at bounding box center [224, 338] width 62 height 15
radio input "true"
type input "1.25"
radio input "true"
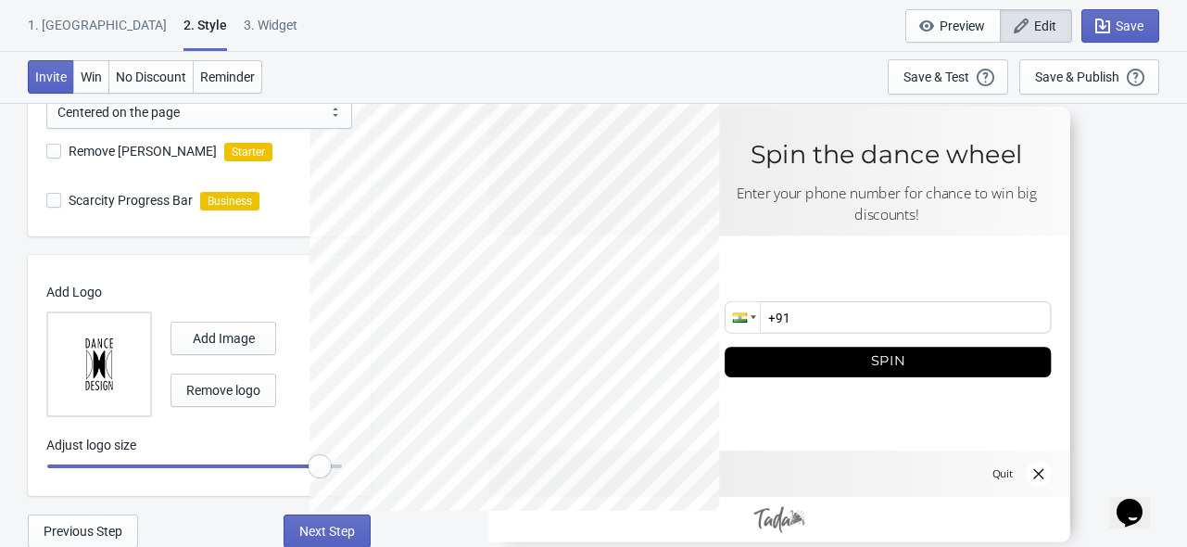
type input "1.2"
radio input "true"
drag, startPoint x: 337, startPoint y: 466, endPoint x: 299, endPoint y: 469, distance: 38.1
type input "1.15"
click at [299, 469] on input "range" at bounding box center [194, 465] width 296 height 33
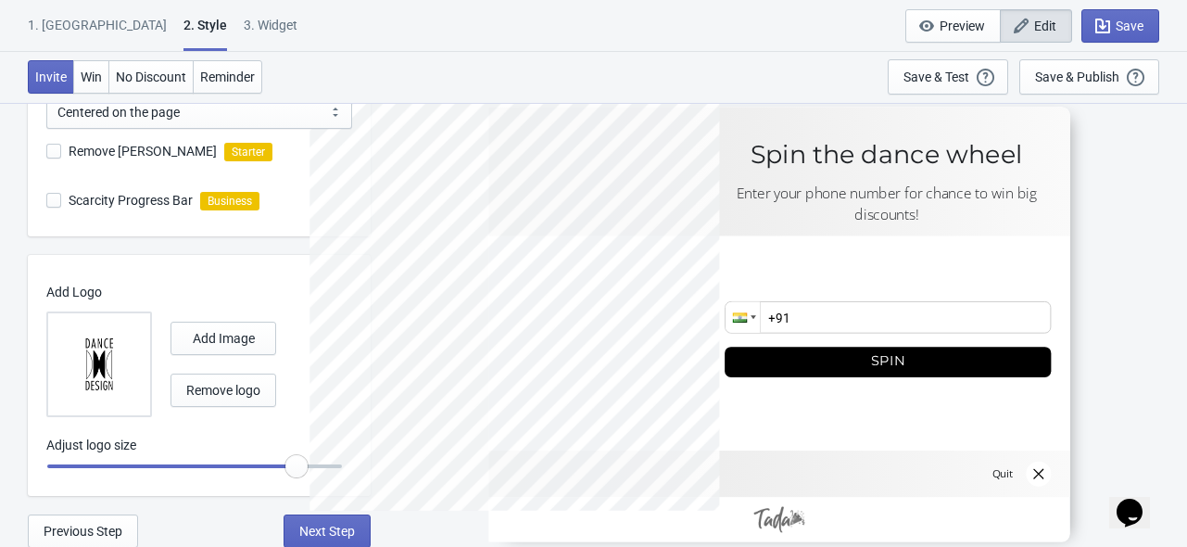
radio input "true"
type input "1.2"
click at [307, 470] on input "range" at bounding box center [194, 465] width 296 height 33
click at [302, 288] on p "Add Logo" at bounding box center [194, 292] width 296 height 19
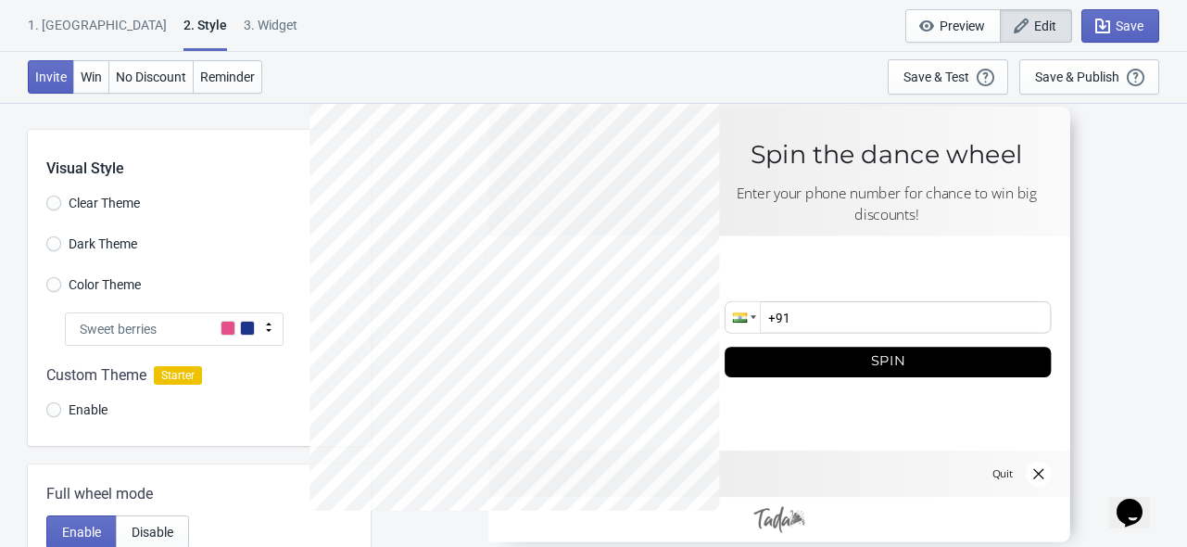
click at [267, 331] on icon at bounding box center [268, 327] width 19 height 19
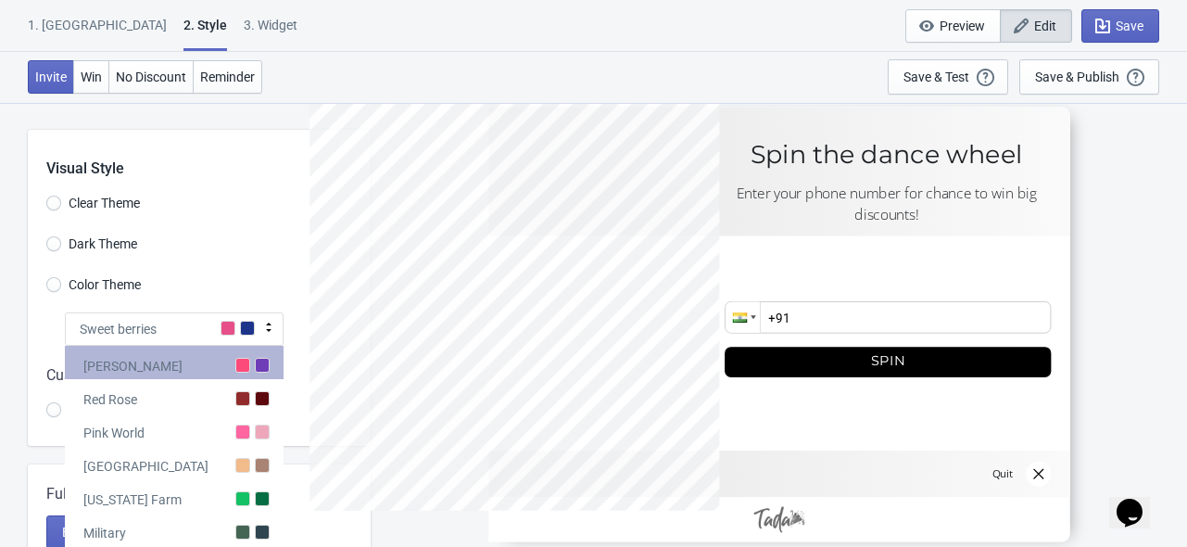
click at [175, 377] on div "[PERSON_NAME]" at bounding box center [174, 362] width 219 height 33
radio input "true"
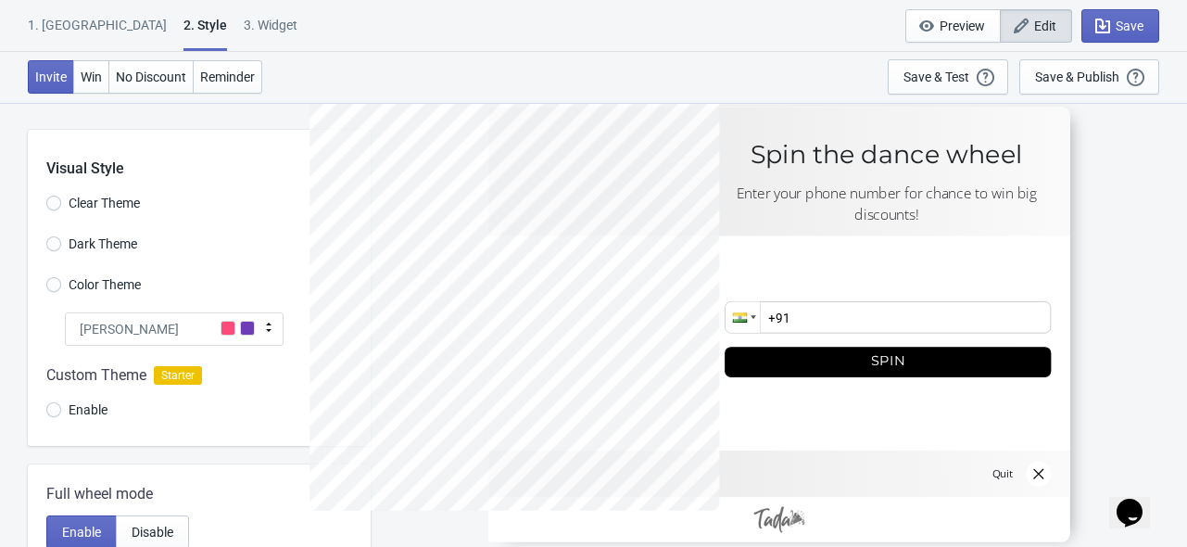
click at [117, 292] on span "Color Theme" at bounding box center [105, 284] width 72 height 19
click at [61, 292] on input "Color Theme" at bounding box center [53, 293] width 15 height 33
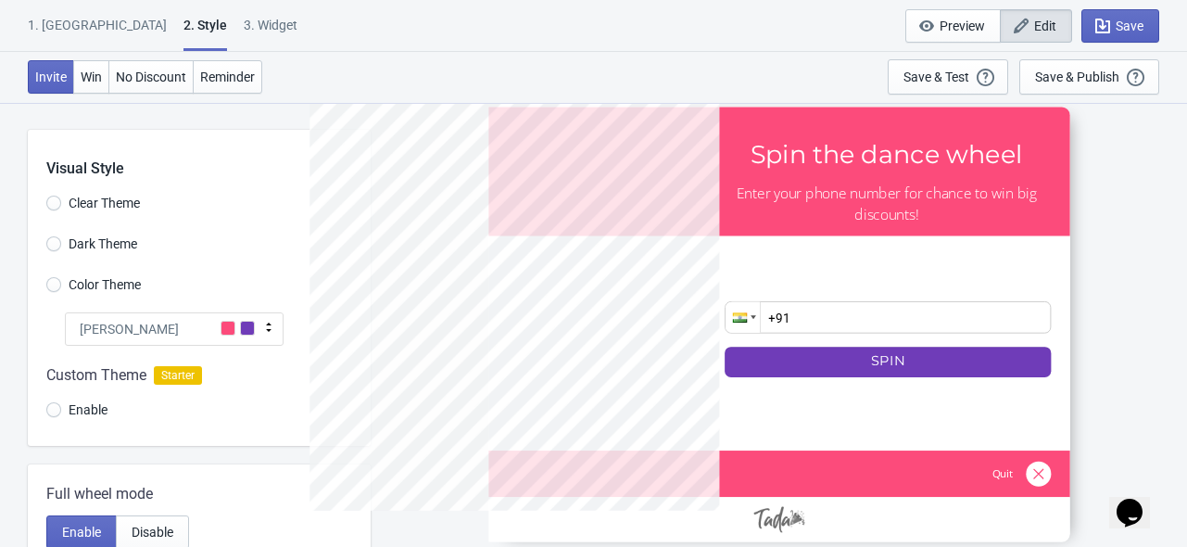
click at [530, 325] on div at bounding box center [778, 324] width 581 height 435
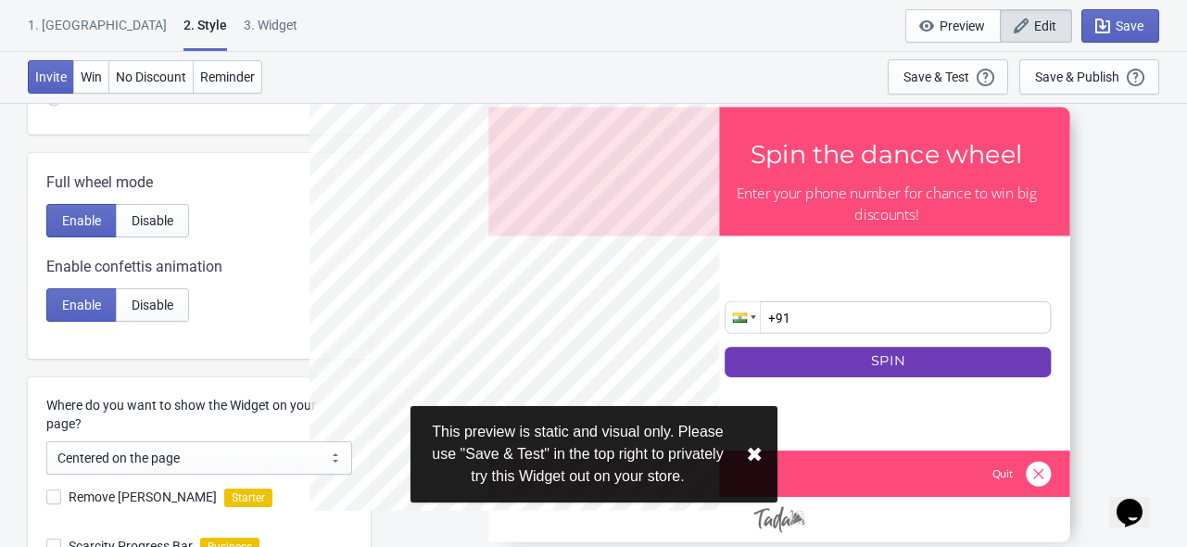
scroll to position [657, 0]
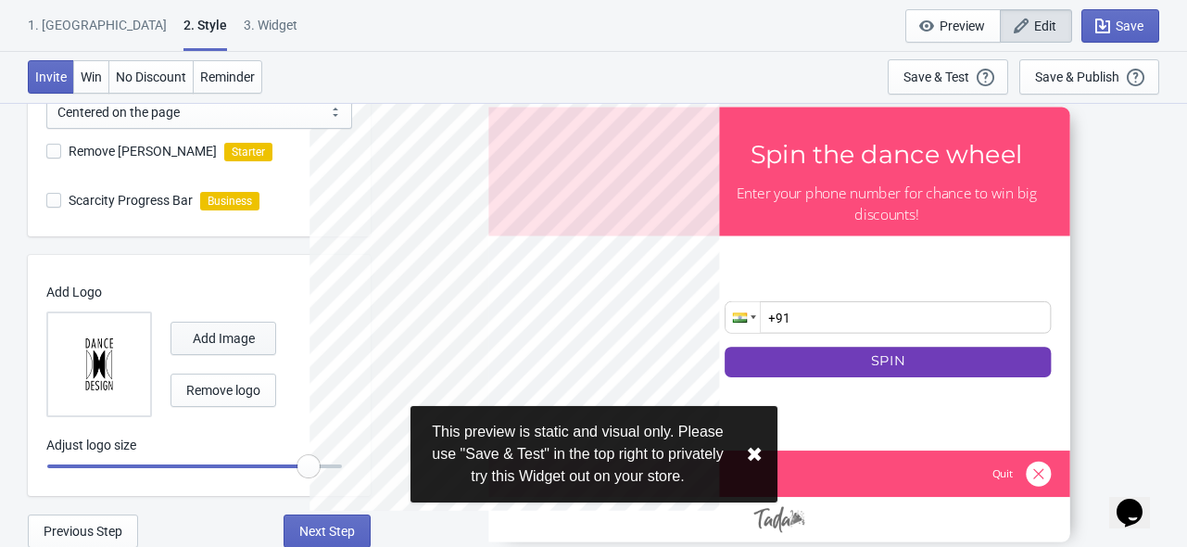
click at [240, 333] on span "Add Image" at bounding box center [224, 338] width 62 height 15
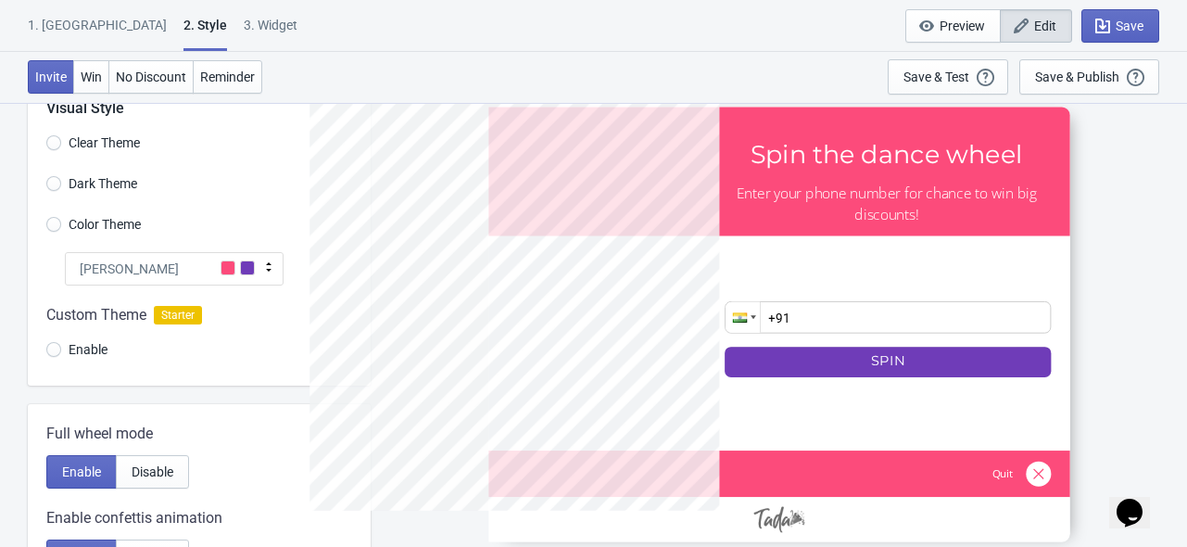
scroll to position [64, 0]
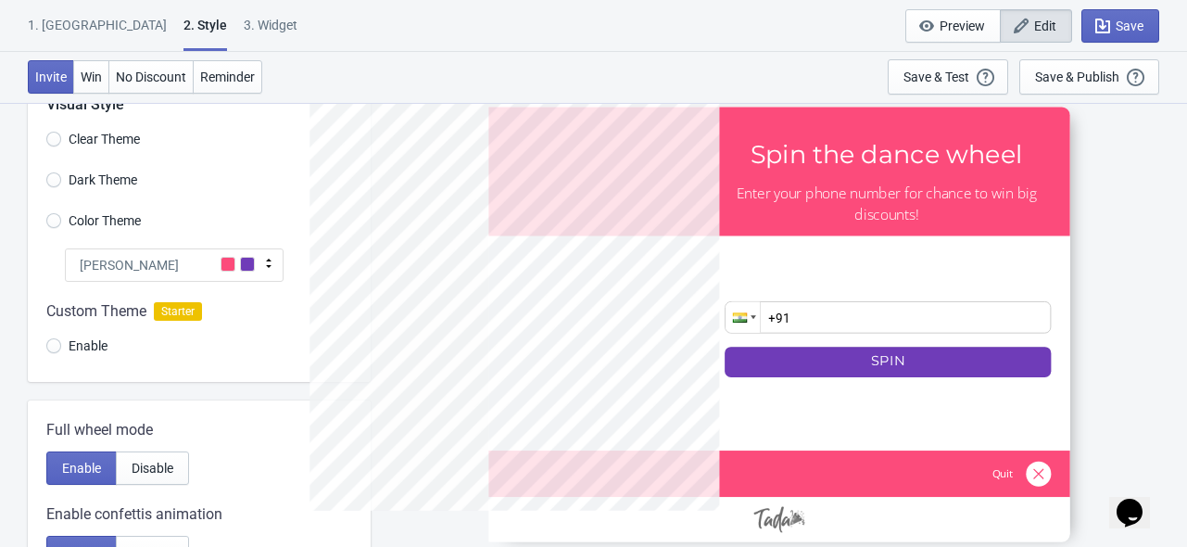
click at [256, 263] on div "[PERSON_NAME]" at bounding box center [174, 264] width 219 height 33
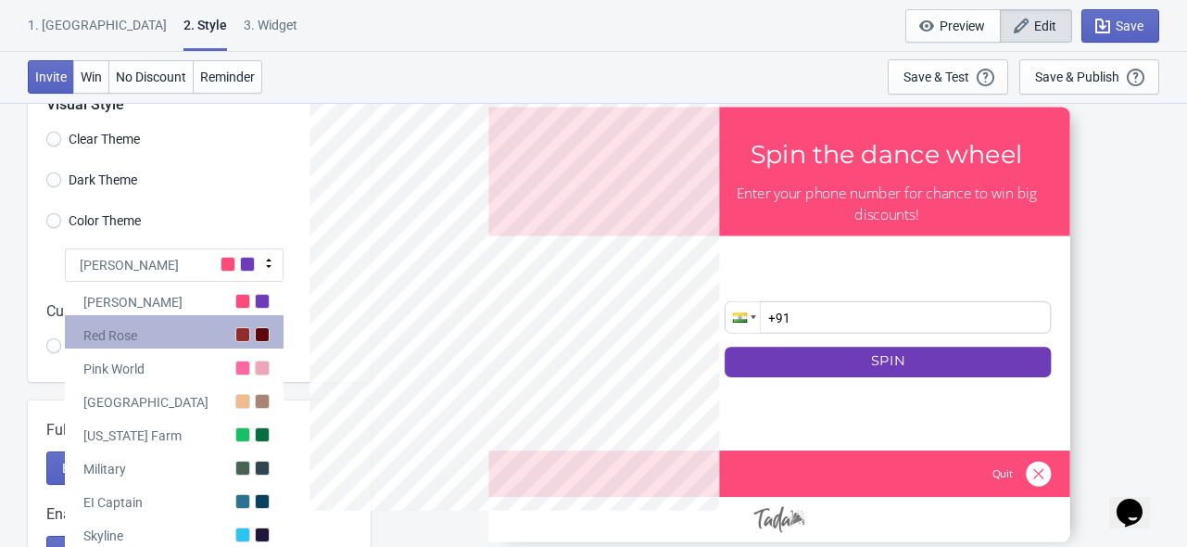
click at [222, 324] on div "Red Rose" at bounding box center [174, 331] width 219 height 33
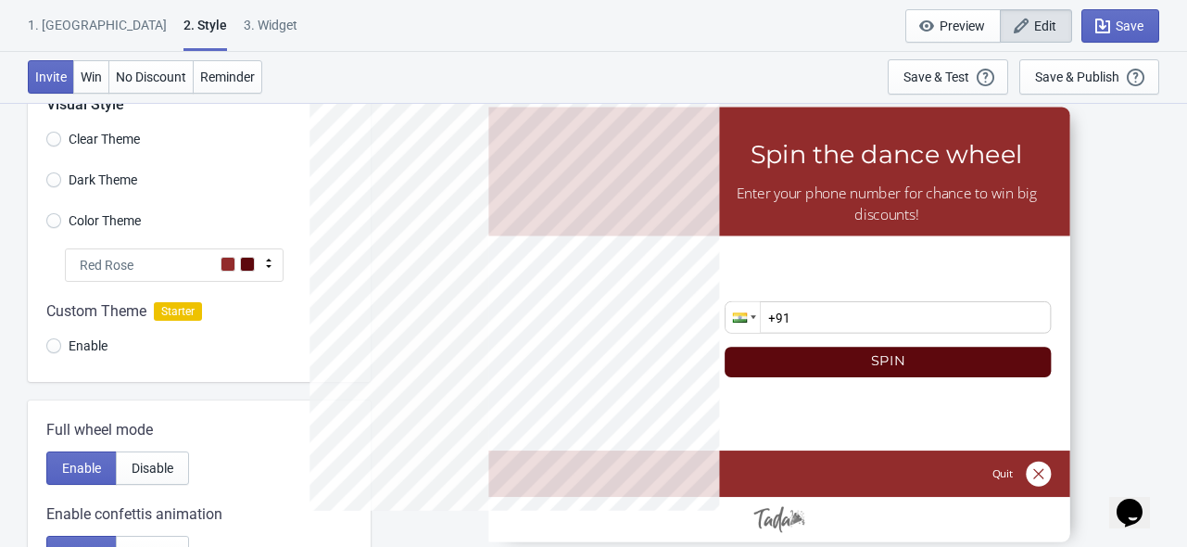
click at [254, 262] on span at bounding box center [247, 264] width 15 height 15
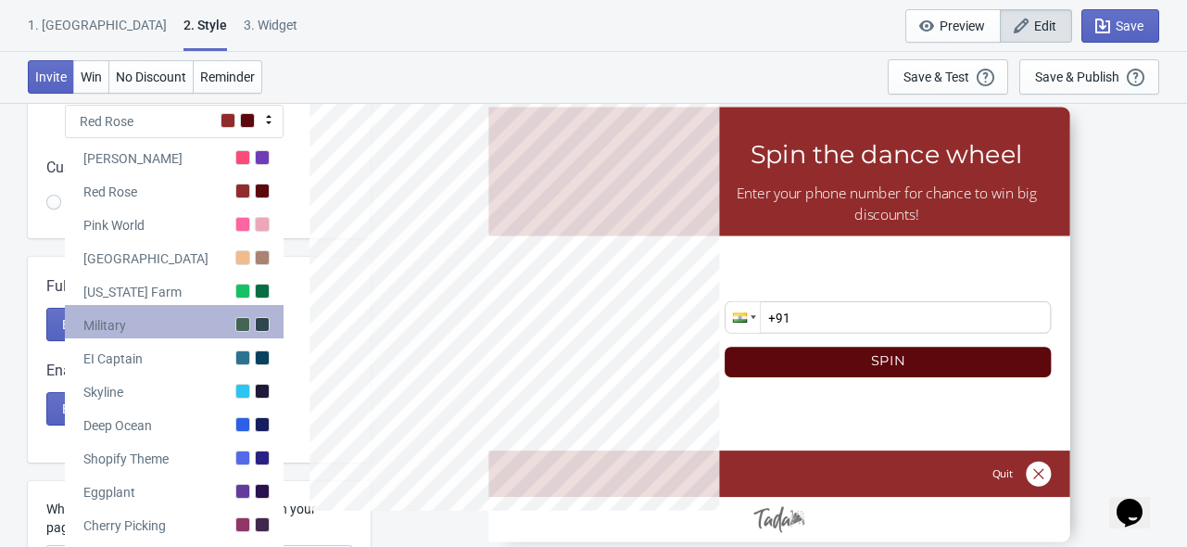
scroll to position [348, 0]
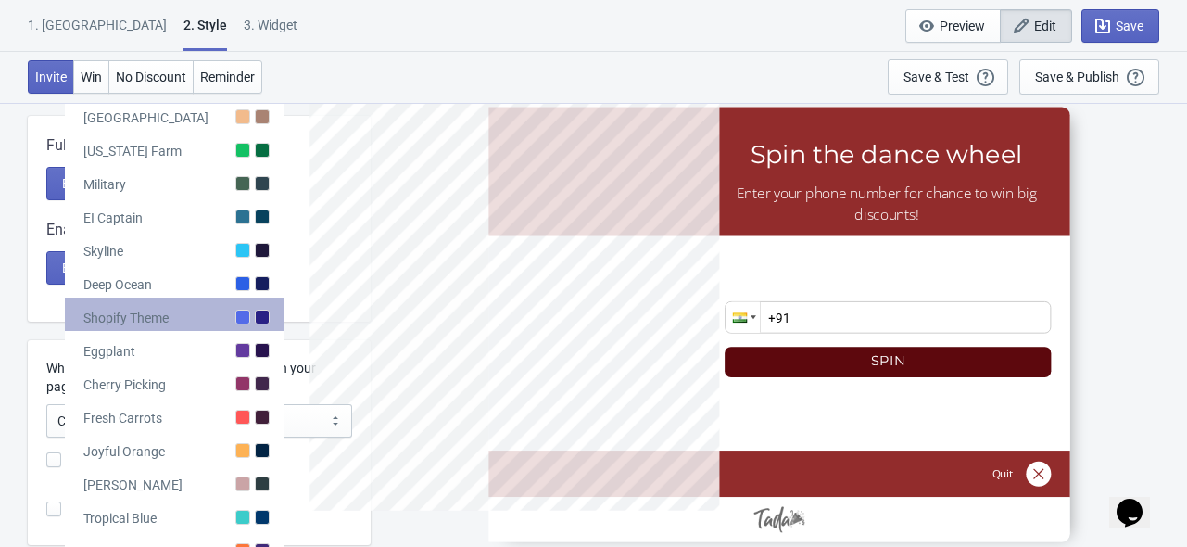
click at [173, 314] on div "Shopify Theme" at bounding box center [174, 313] width 219 height 33
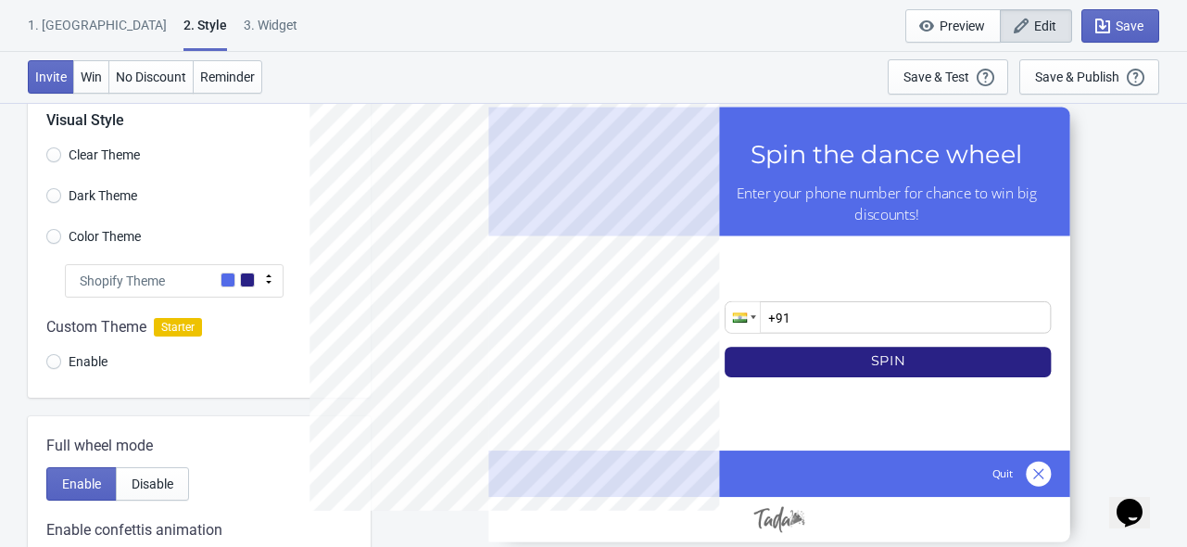
scroll to position [45, 0]
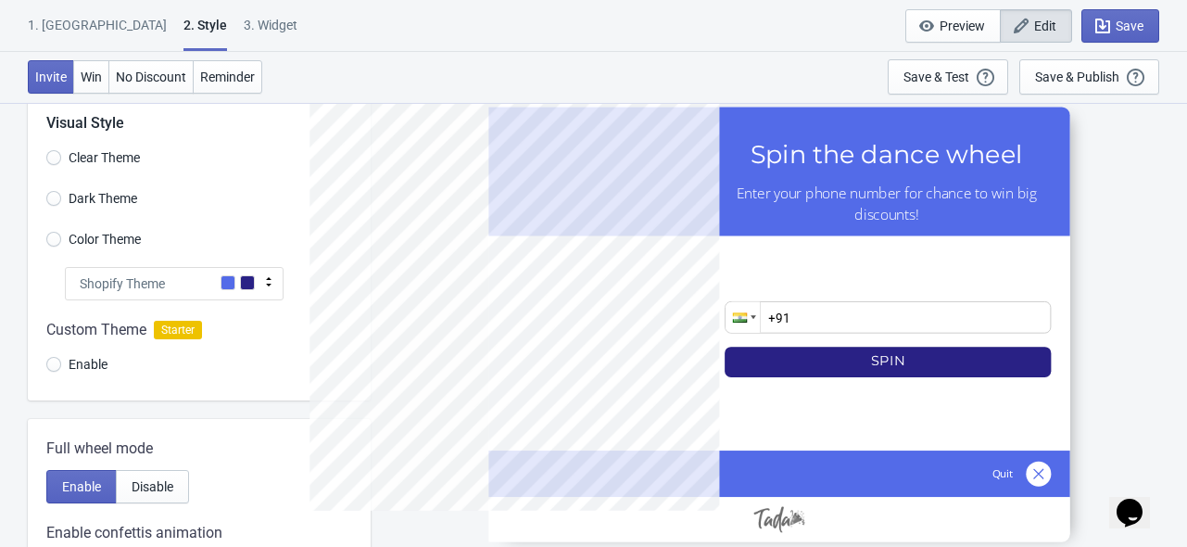
click at [215, 284] on div "Shopify Theme" at bounding box center [174, 283] width 219 height 33
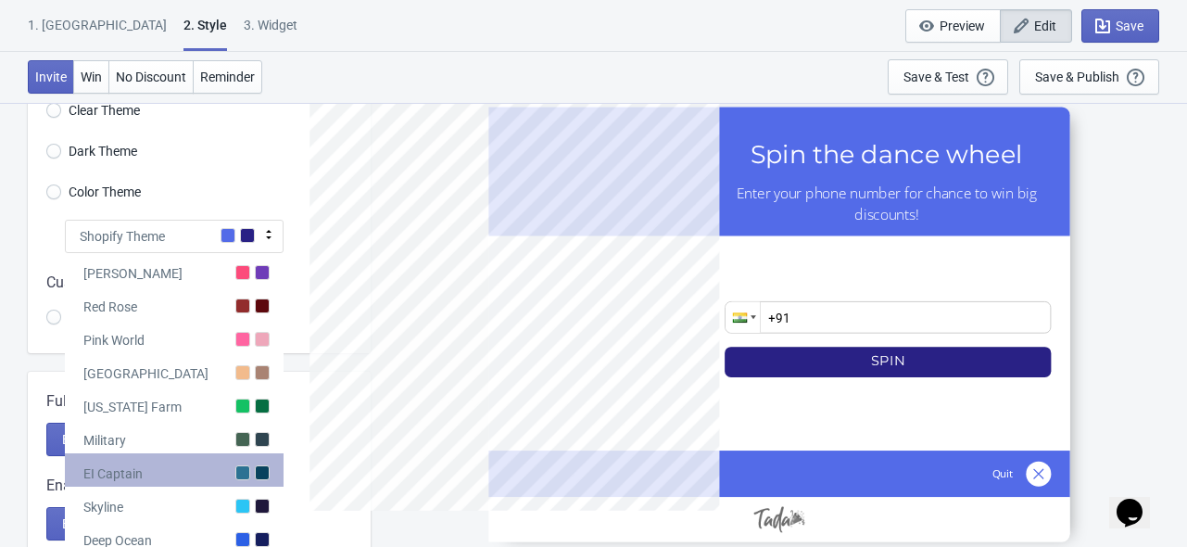
scroll to position [120, 0]
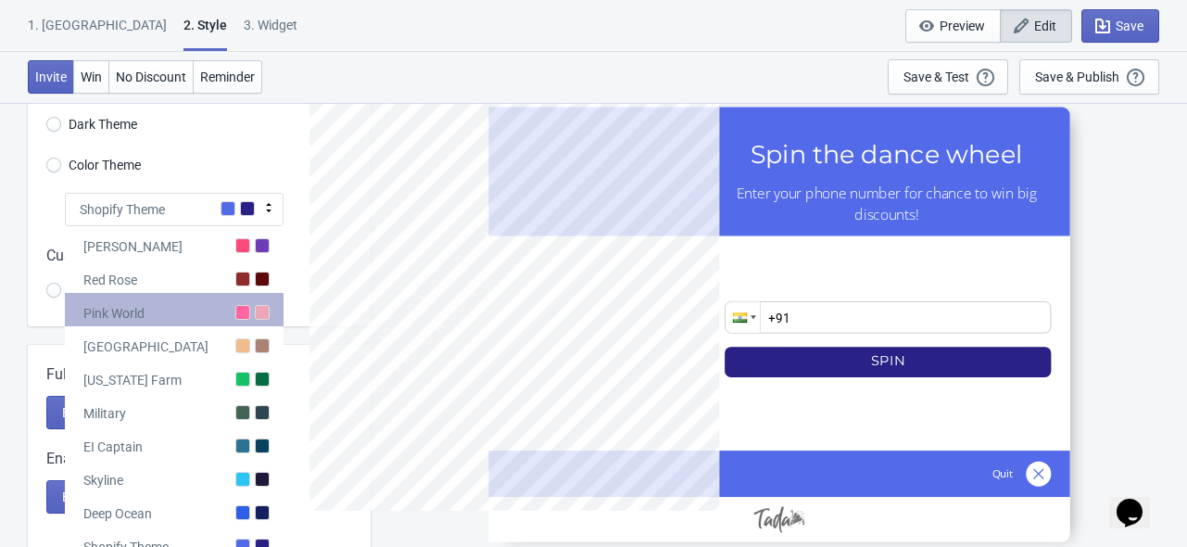
click at [211, 314] on div "Pink World" at bounding box center [174, 309] width 219 height 33
radio input "true"
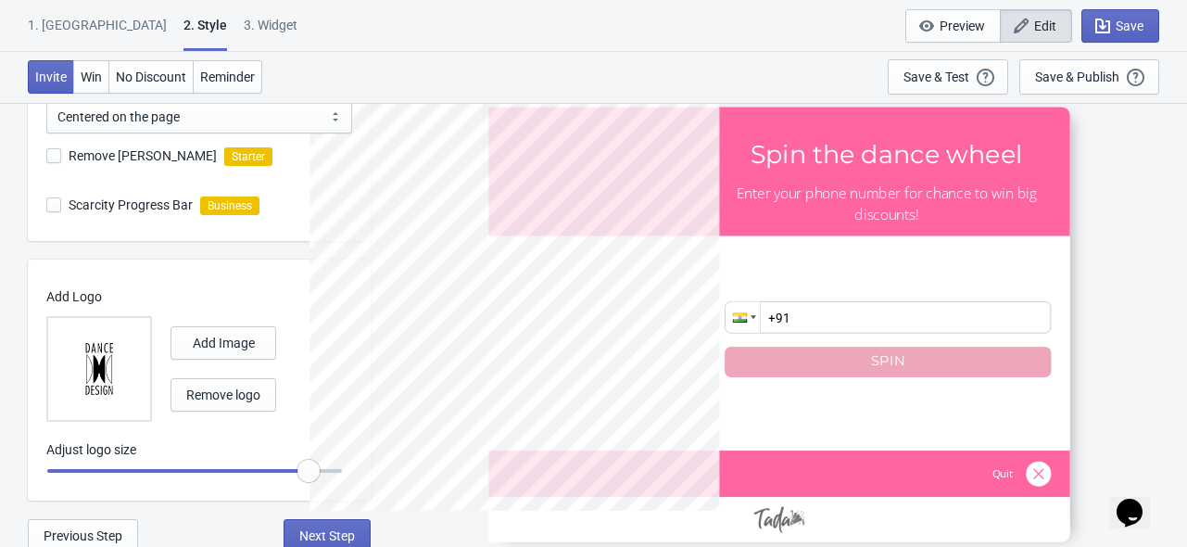
scroll to position [626, 0]
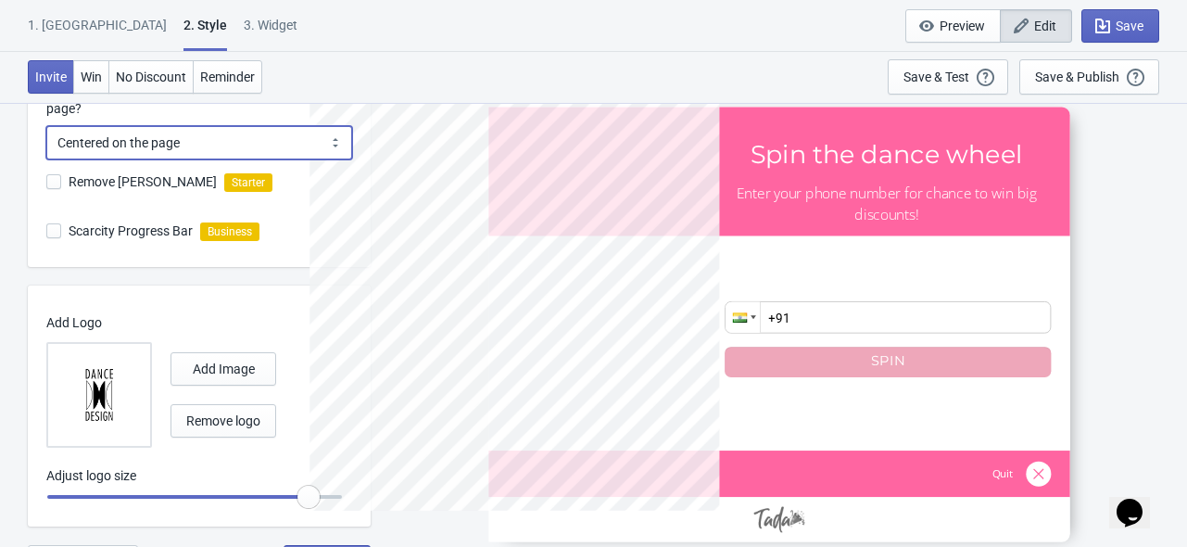
click at [307, 152] on select "Centered on the page Left side of the page" at bounding box center [199, 142] width 306 height 33
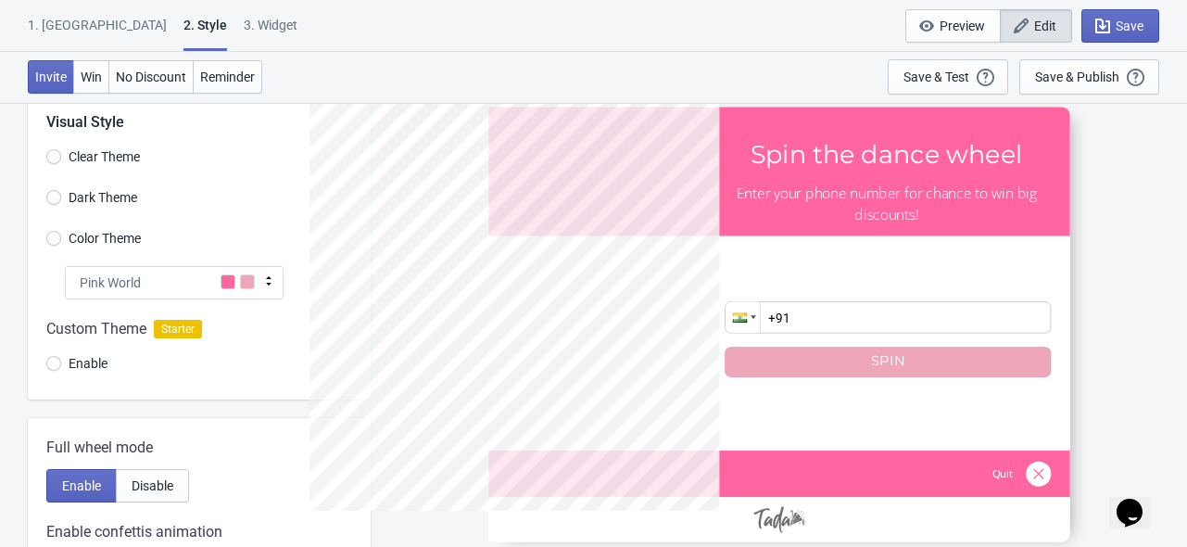
scroll to position [0, 0]
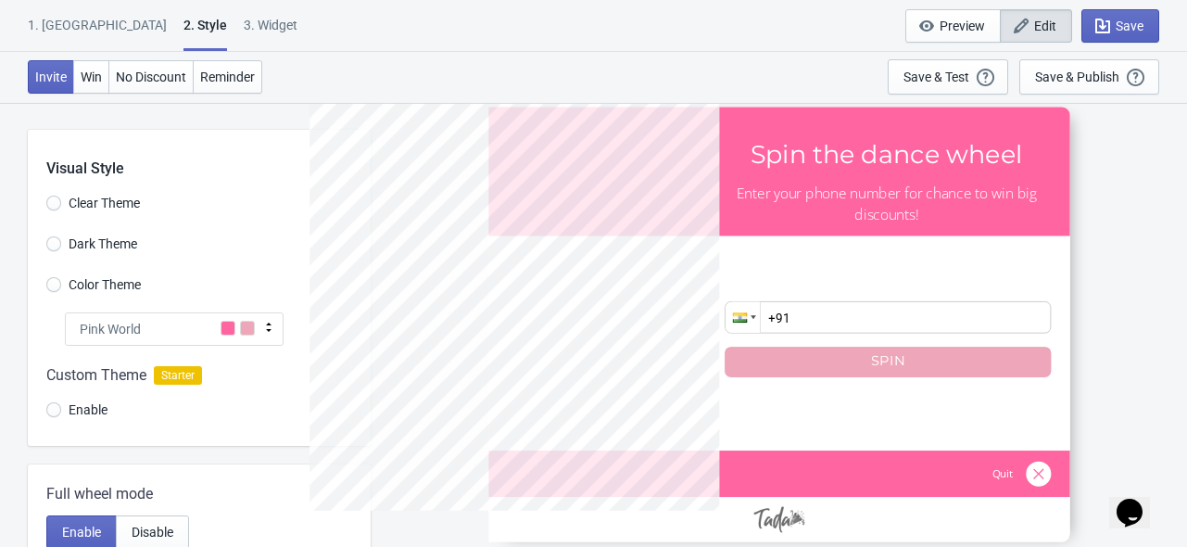
click at [197, 2] on div "1. Coupon 2 . Style 3. Widget 1. Coupon 2 . Style 3. Widget Save and Exit Previ…" at bounding box center [593, 26] width 1187 height 52
click at [244, 19] on div "3. Widget" at bounding box center [271, 32] width 54 height 32
select select "homepageOnly"
select select "left"
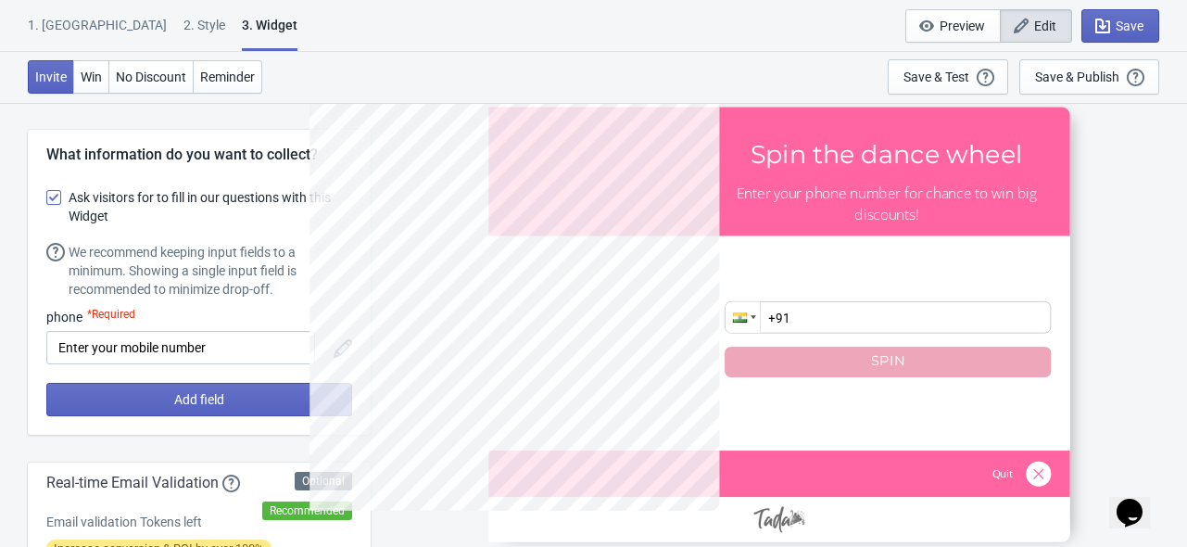
click at [242, 19] on div "3. Widget" at bounding box center [270, 33] width 56 height 35
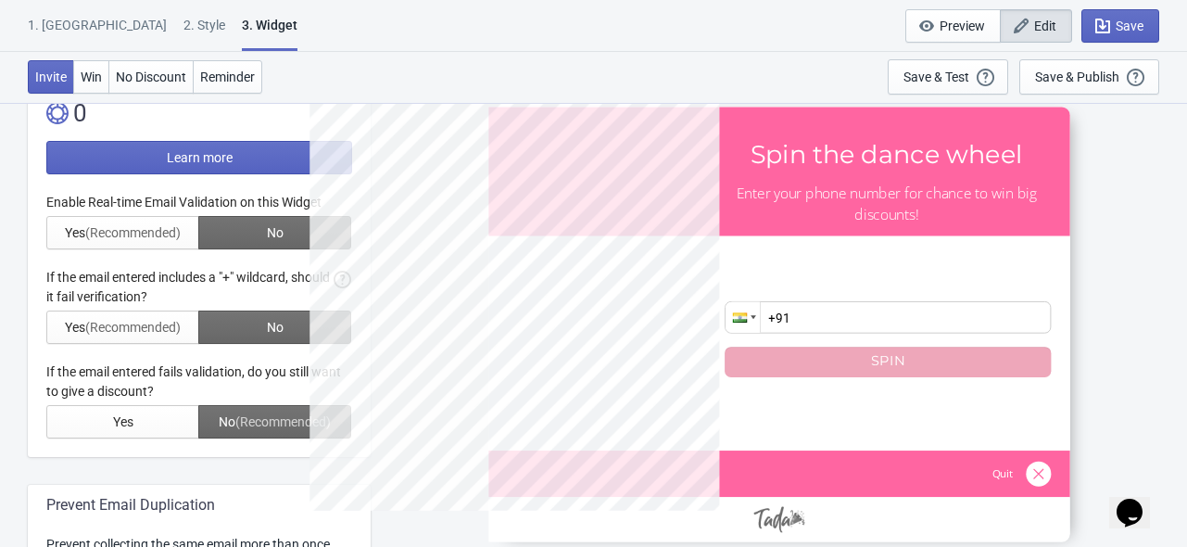
scroll to position [487, 0]
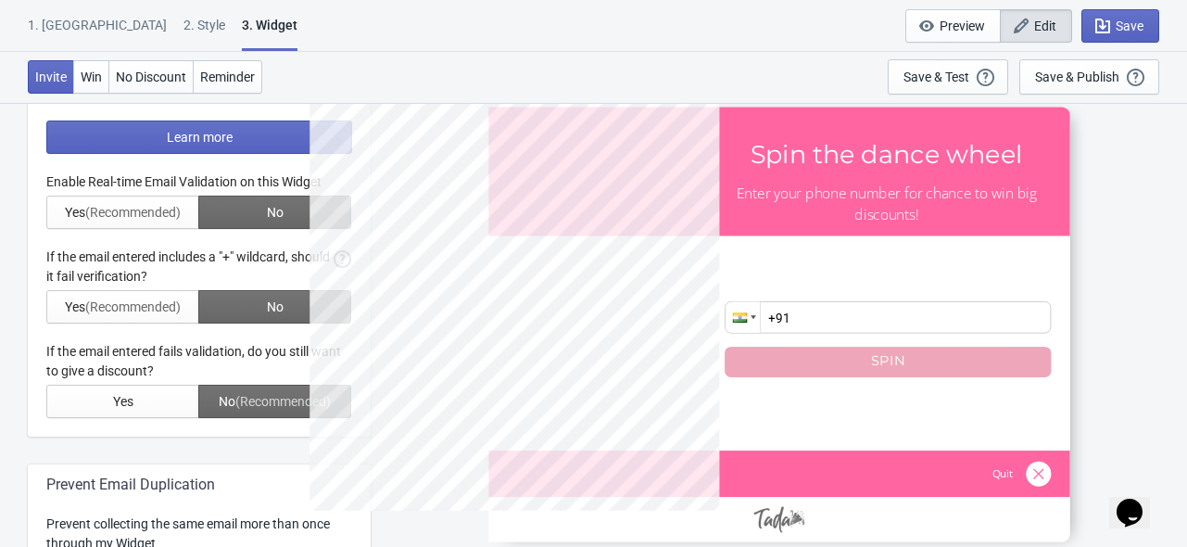
drag, startPoint x: 314, startPoint y: 165, endPoint x: 41, endPoint y: 458, distance: 400.5
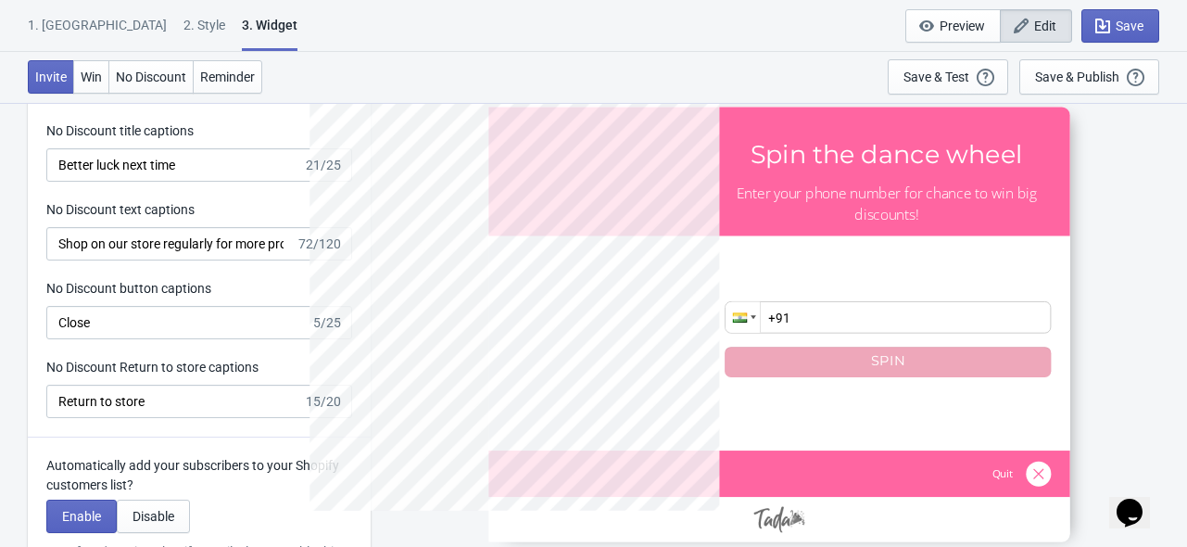
scroll to position [3841, 0]
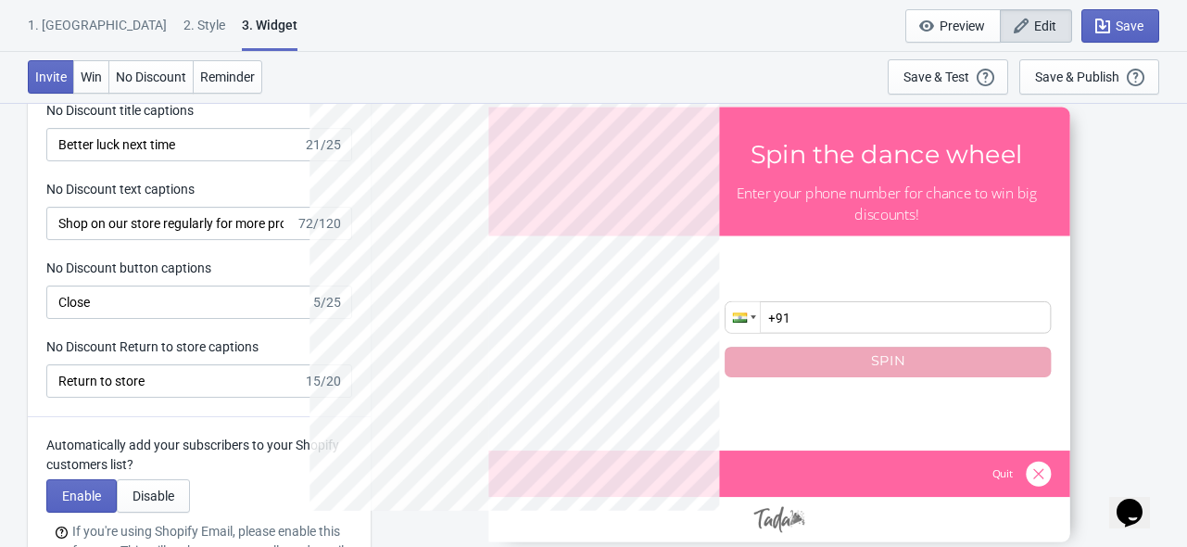
drag, startPoint x: 222, startPoint y: 318, endPoint x: 233, endPoint y: 344, distance: 28.2
click at [233, 344] on label "No Discount Return to store captions" at bounding box center [152, 346] width 212 height 19
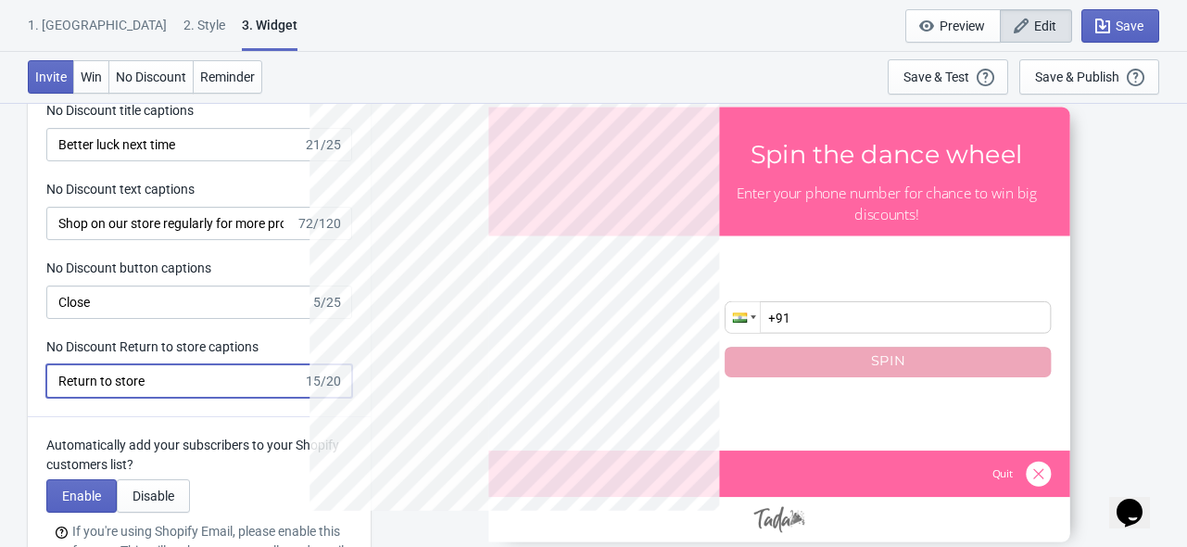
click at [233, 364] on input "Return to store" at bounding box center [174, 380] width 257 height 33
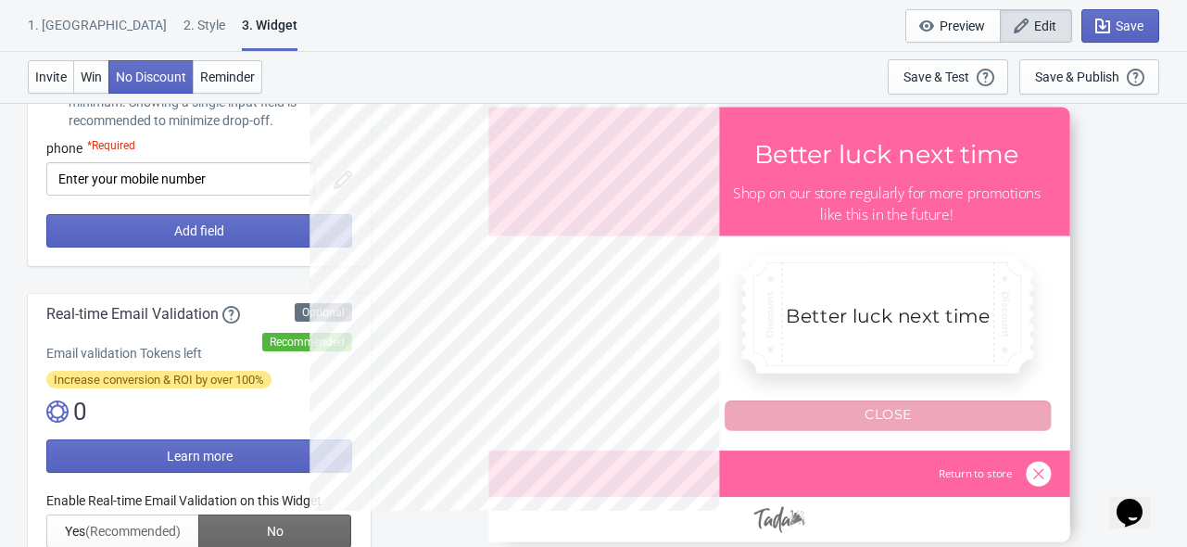
scroll to position [0, 0]
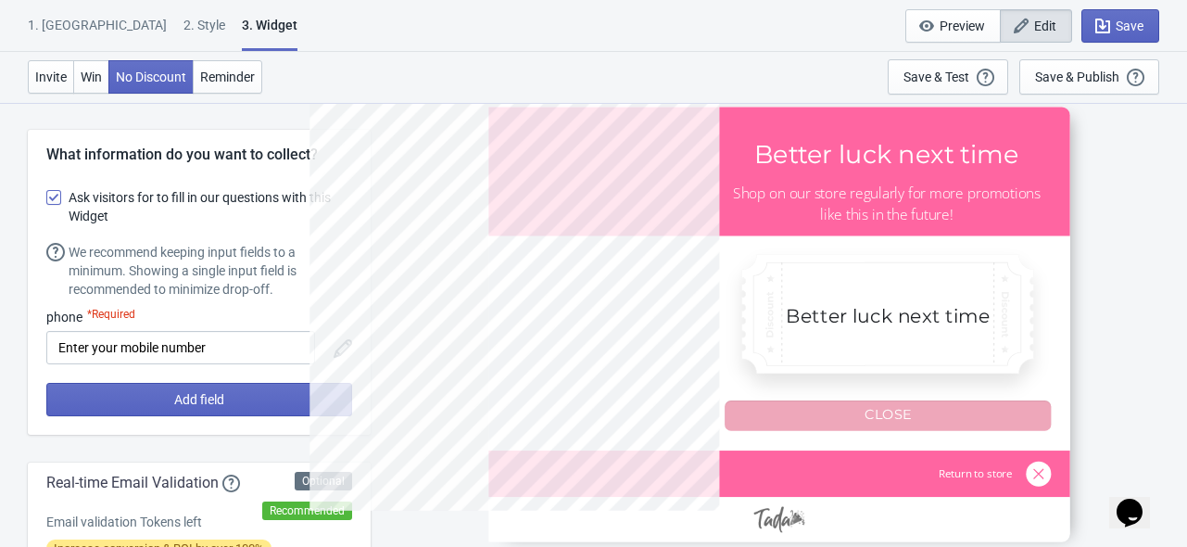
type input "SASDERWERT3H"
click at [183, 40] on div "2 . Style" at bounding box center [204, 32] width 42 height 32
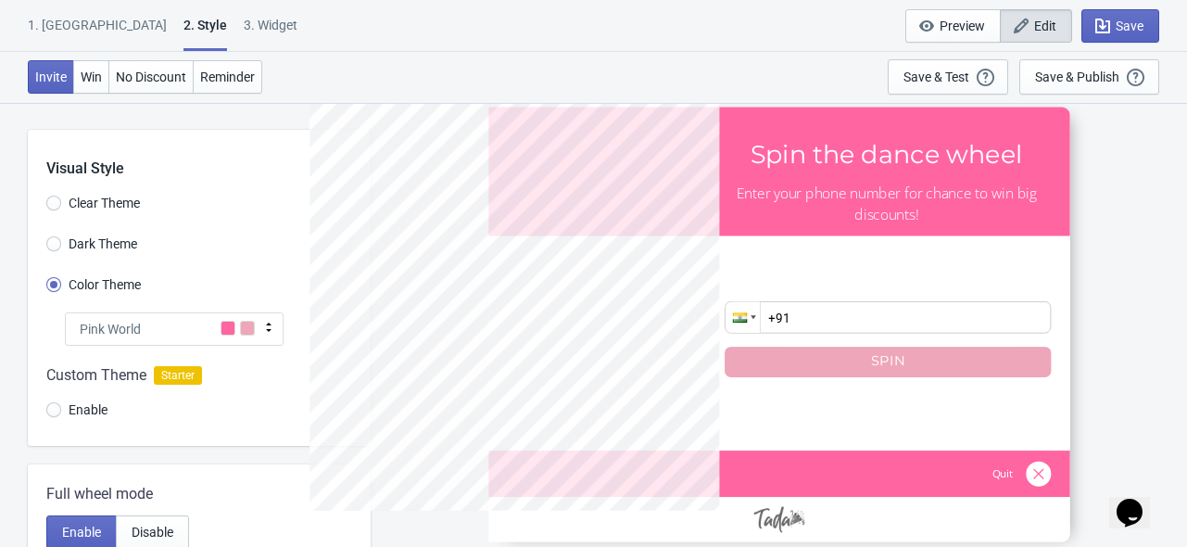
click at [126, 198] on span "Clear Theme" at bounding box center [104, 203] width 71 height 19
click at [61, 198] on input "Clear Theme" at bounding box center [53, 211] width 15 height 33
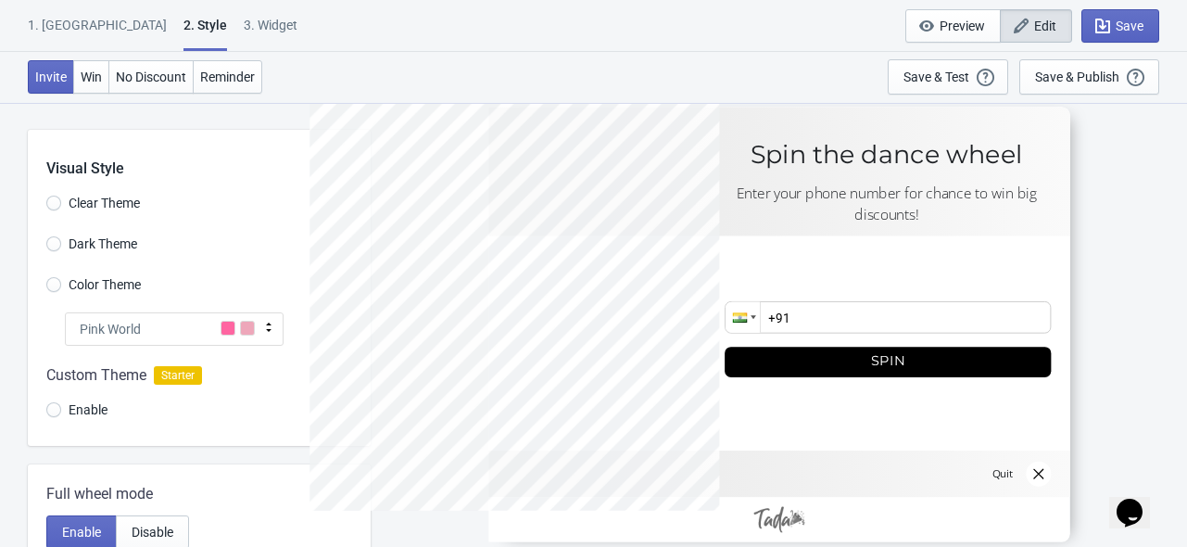
click at [243, 321] on span at bounding box center [247, 328] width 15 height 15
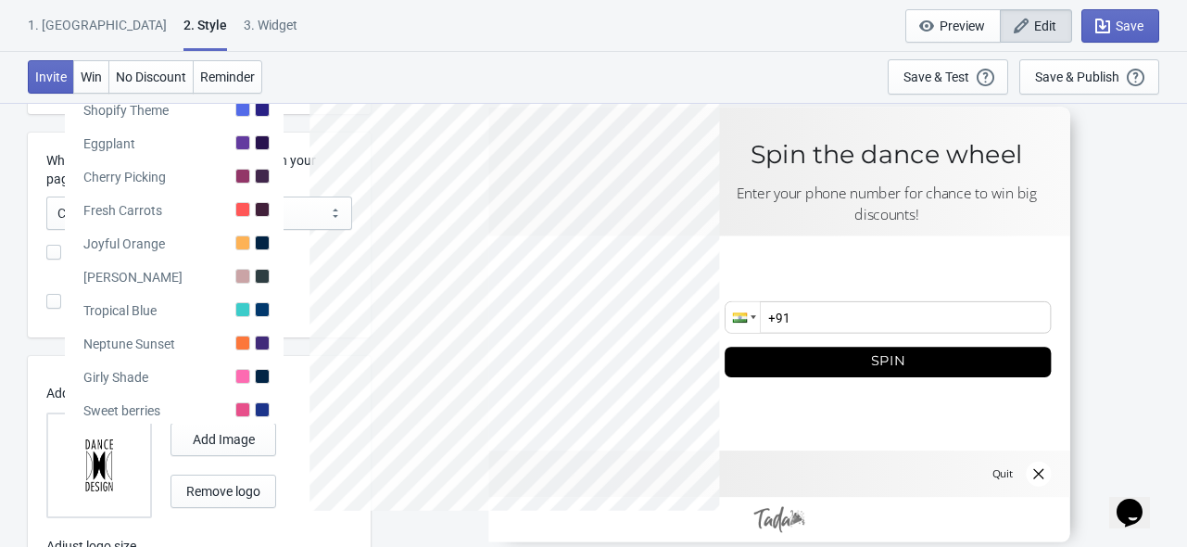
scroll to position [593, 0]
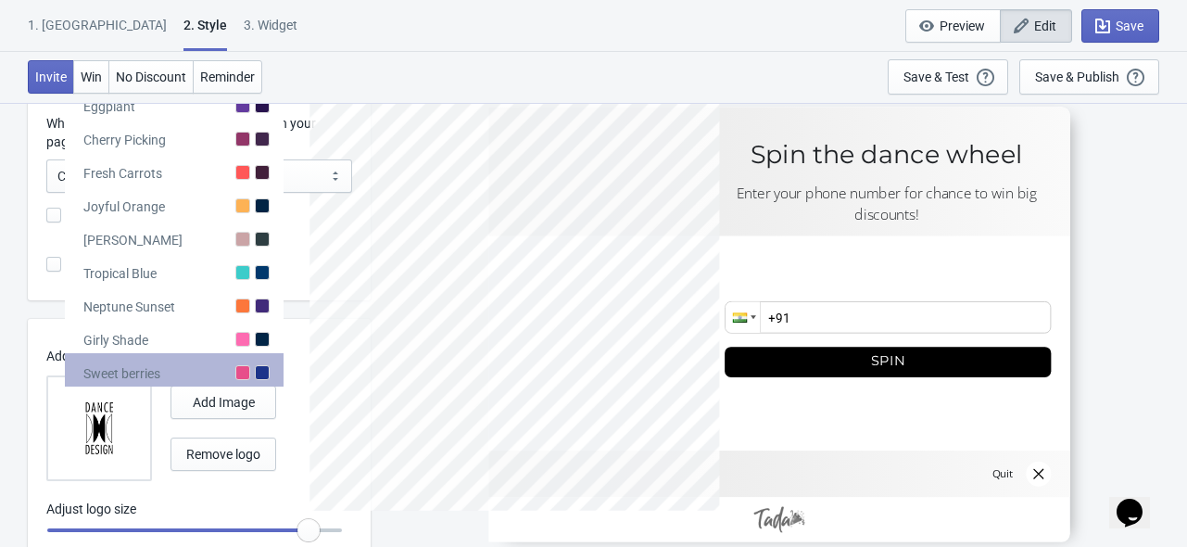
click at [199, 384] on div "Sweet berries" at bounding box center [174, 369] width 219 height 33
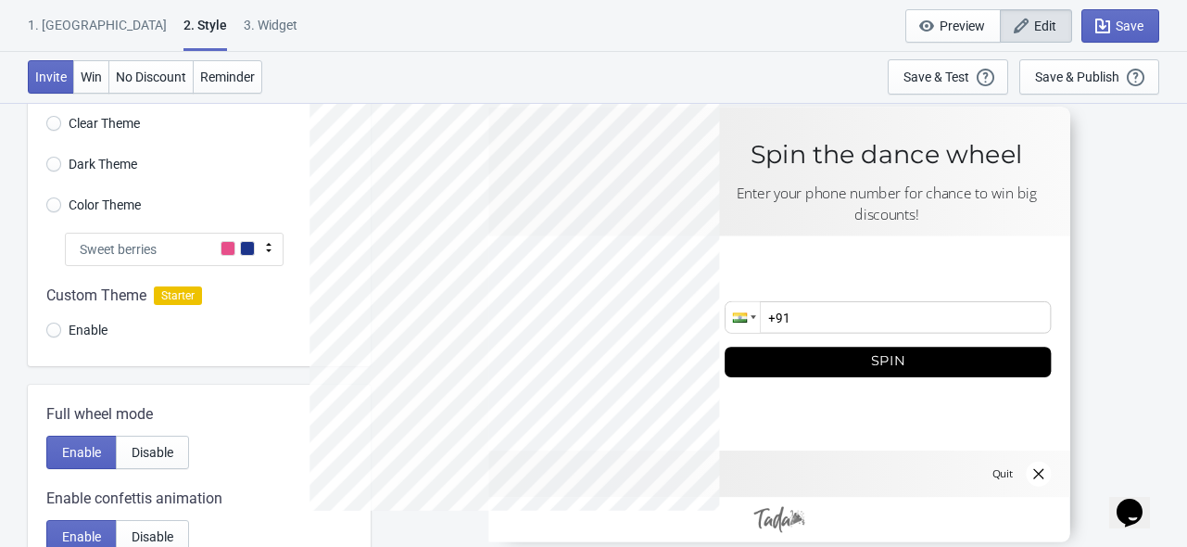
scroll to position [6, 0]
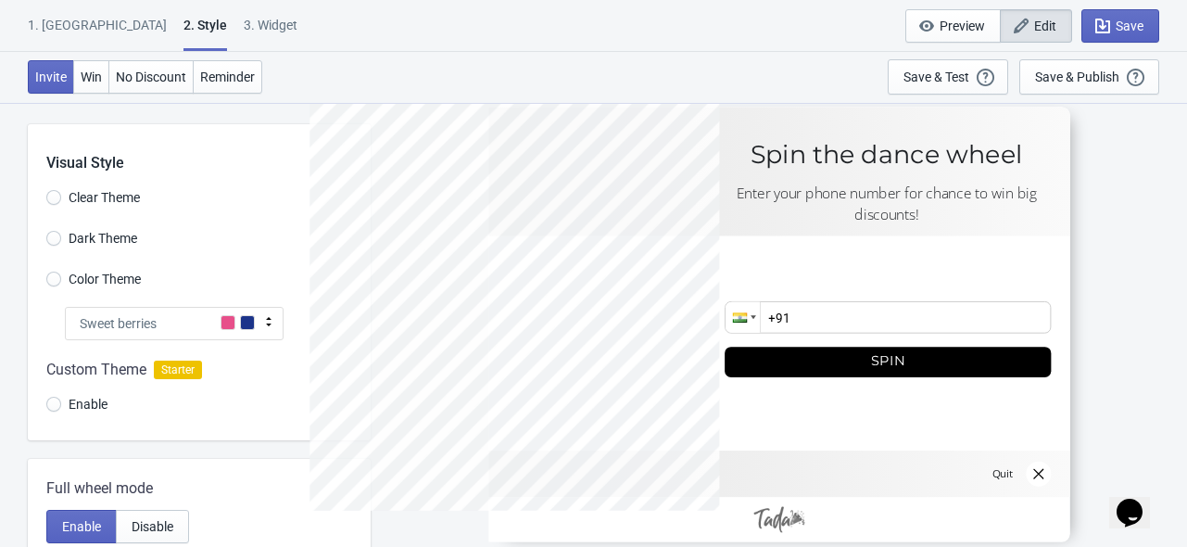
click at [149, 314] on span "Sweet berries" at bounding box center [118, 323] width 77 height 19
radio input "true"
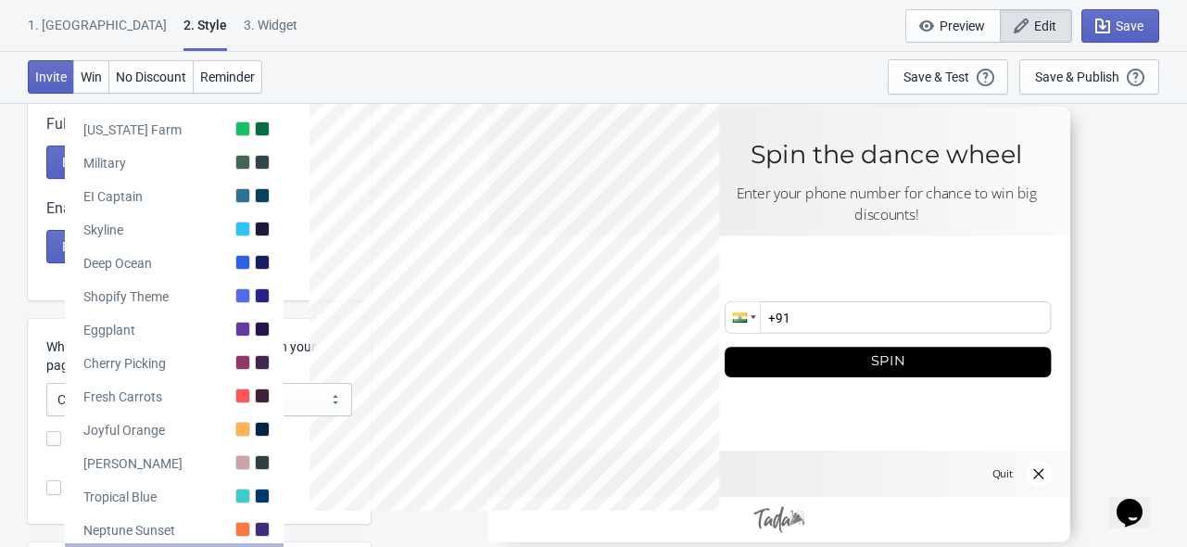
scroll to position [367, 0]
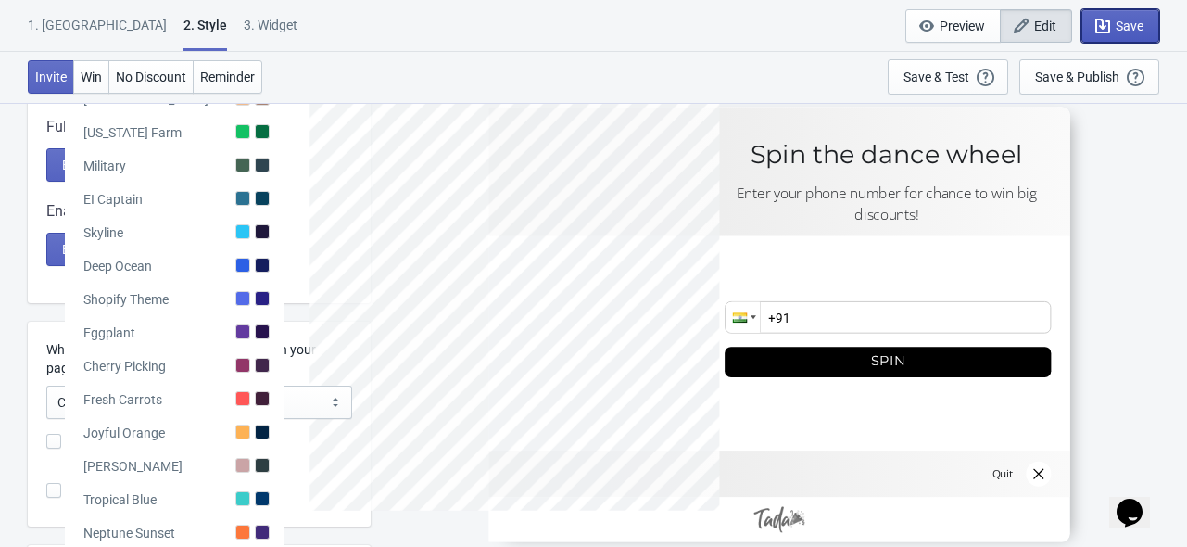
click at [1130, 26] on span "Save" at bounding box center [1129, 26] width 28 height 15
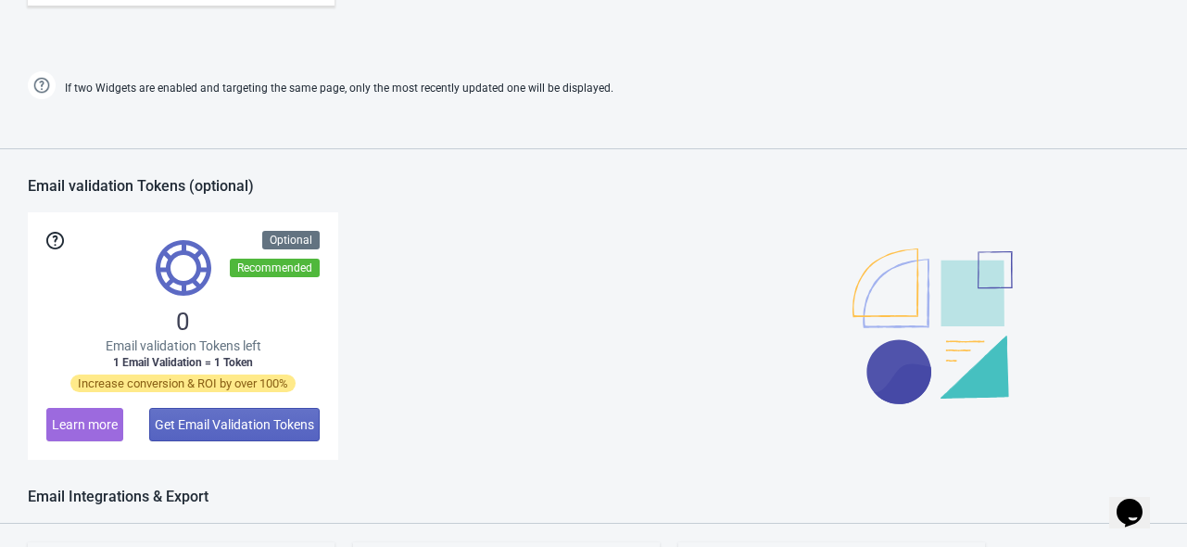
scroll to position [656, 0]
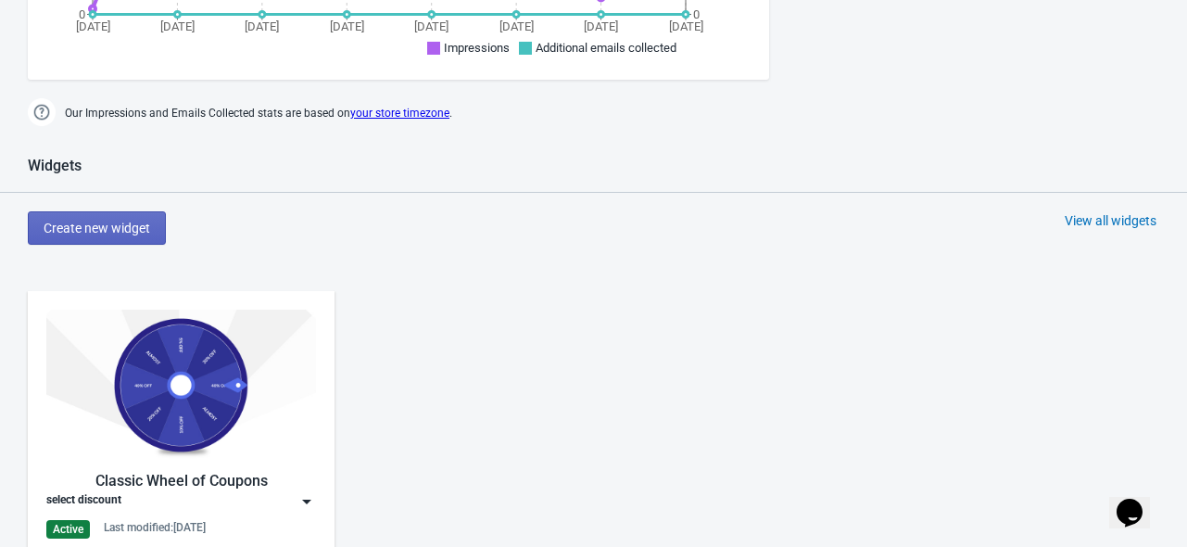
click at [233, 384] on img at bounding box center [181, 384] width 270 height 151
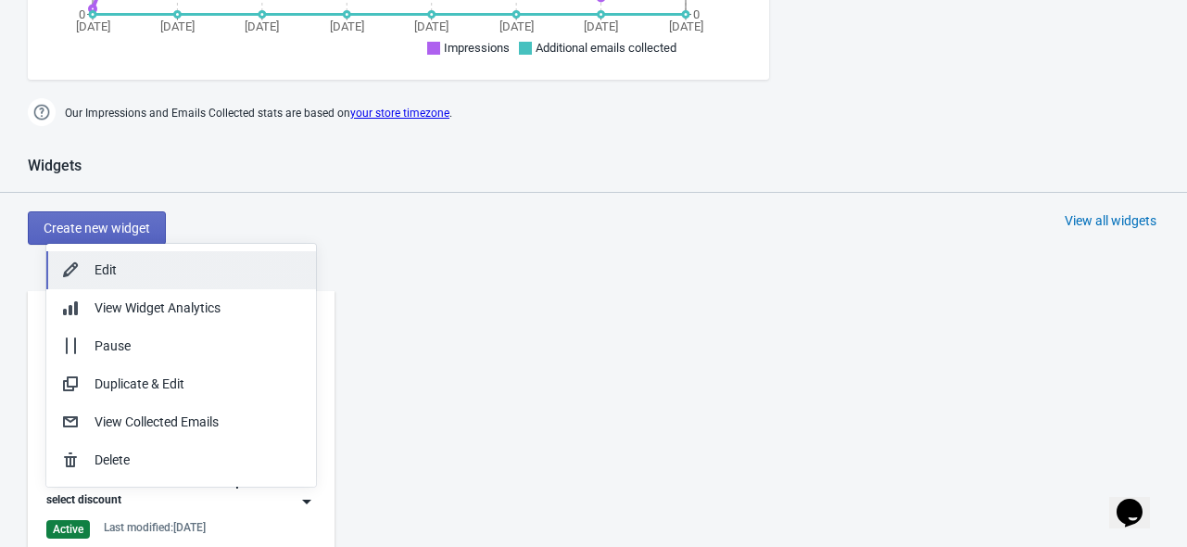
click at [207, 275] on div "Edit" at bounding box center [198, 269] width 207 height 19
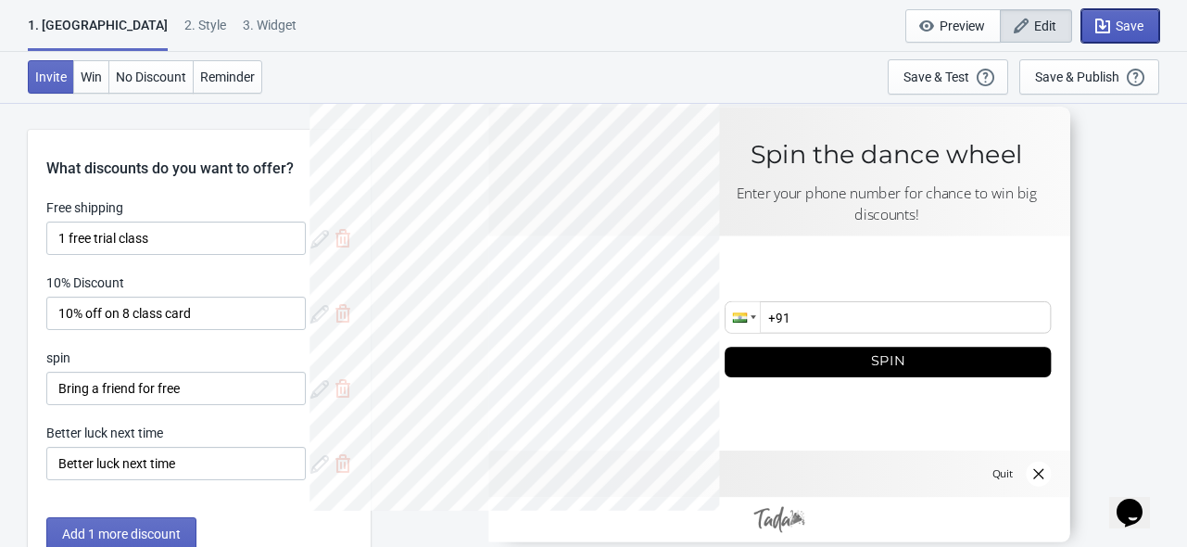
click at [1130, 25] on span "Save" at bounding box center [1129, 26] width 28 height 15
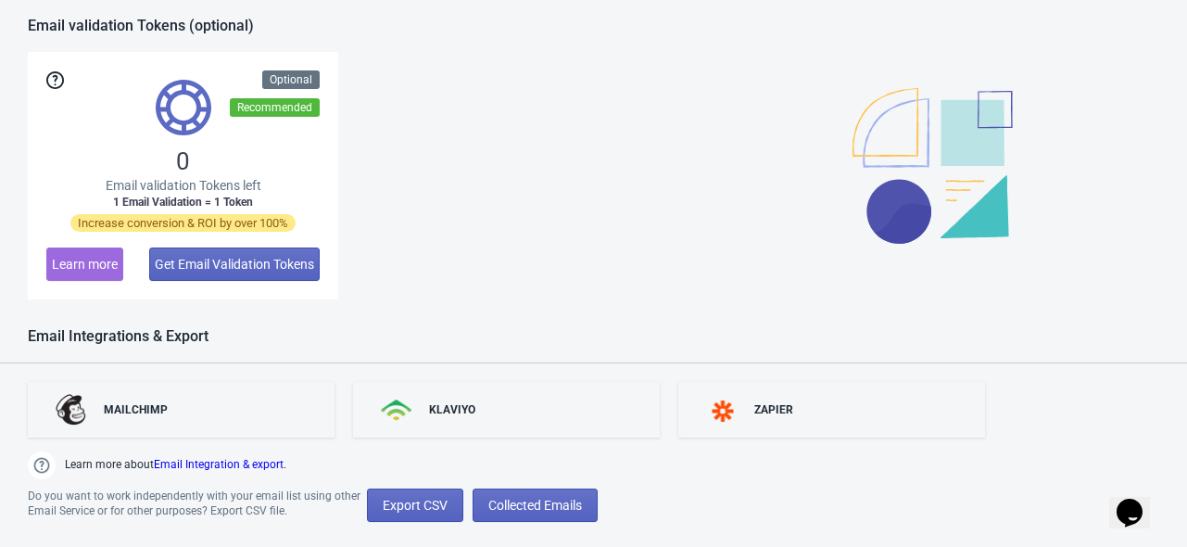
scroll to position [828, 0]
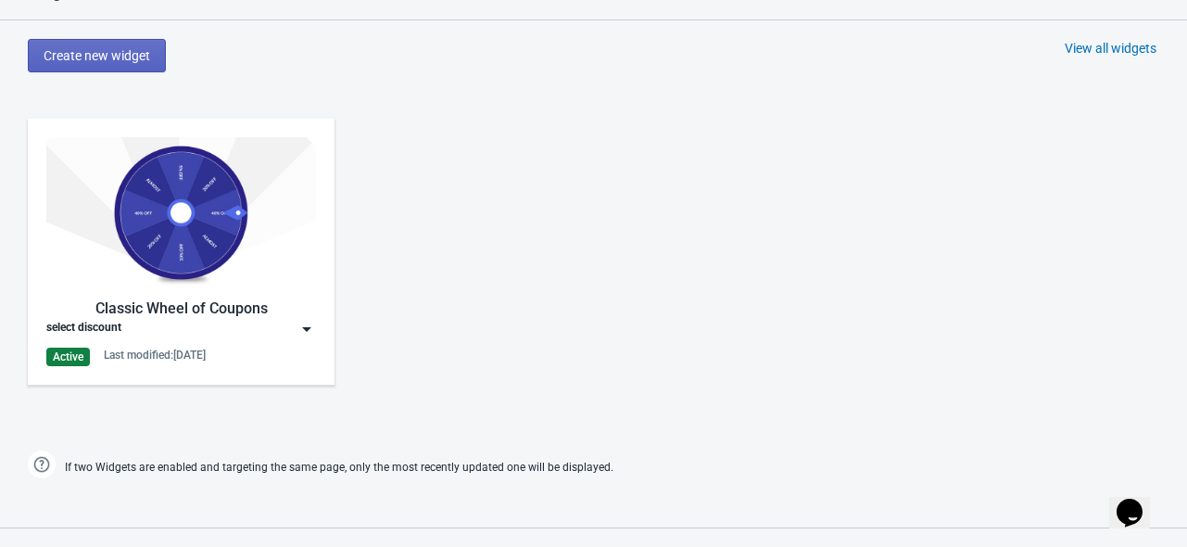
click at [178, 221] on img at bounding box center [181, 212] width 270 height 151
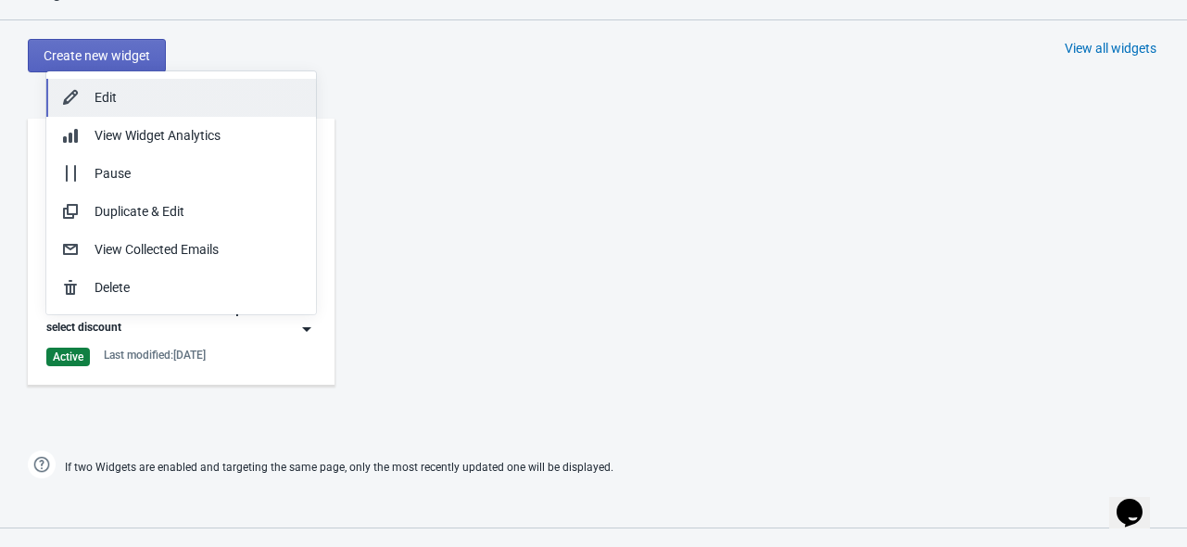
click at [165, 88] on div "Edit" at bounding box center [198, 97] width 207 height 19
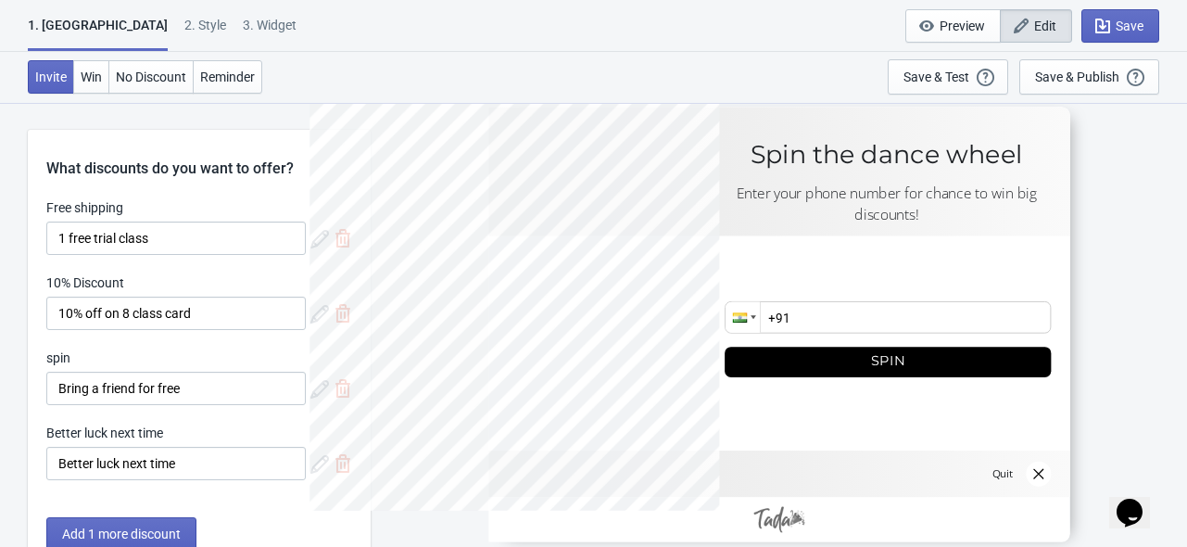
click at [125, 13] on div "1. Coupon 2 . Style 3. Widget 1. Coupon 2 . Style 3. Widget Save and Exit Previ…" at bounding box center [593, 26] width 1187 height 52
click at [184, 29] on div "2 . Style" at bounding box center [205, 32] width 42 height 32
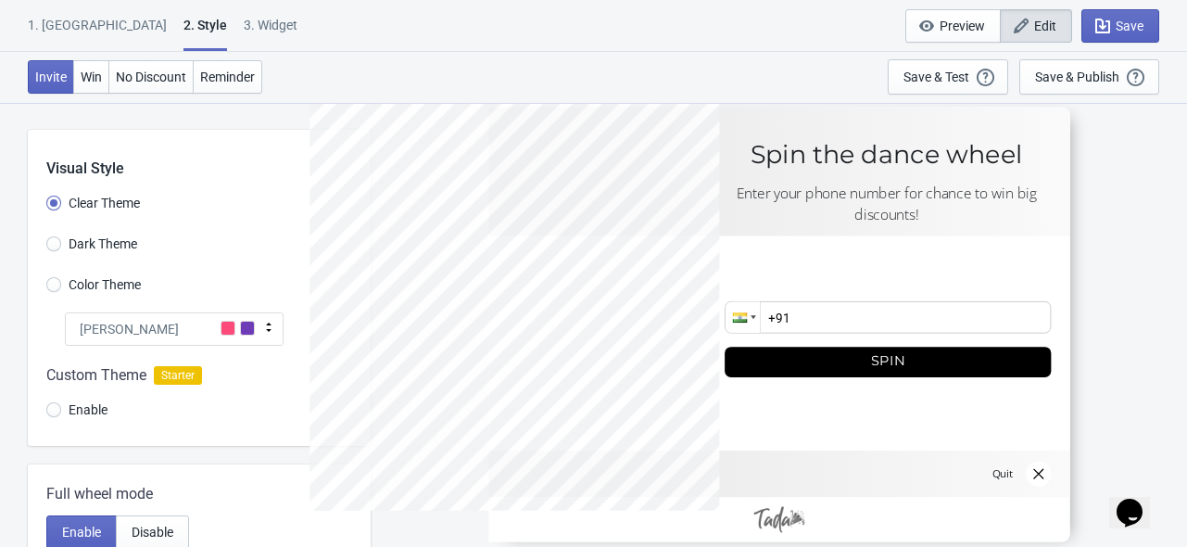
click at [183, 27] on div "2 . Style" at bounding box center [205, 33] width 44 height 35
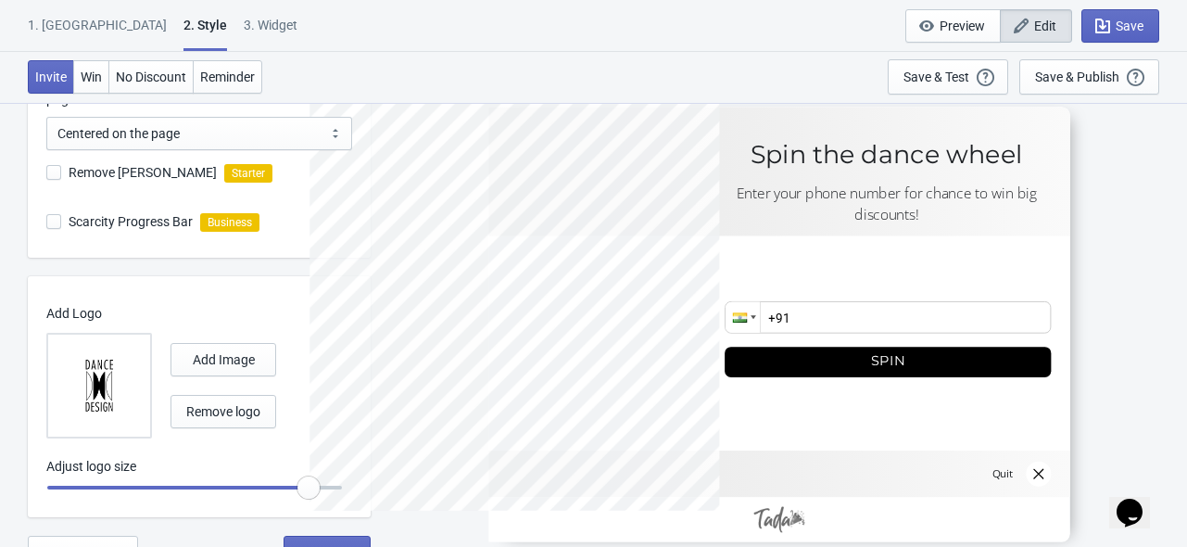
scroll to position [657, 0]
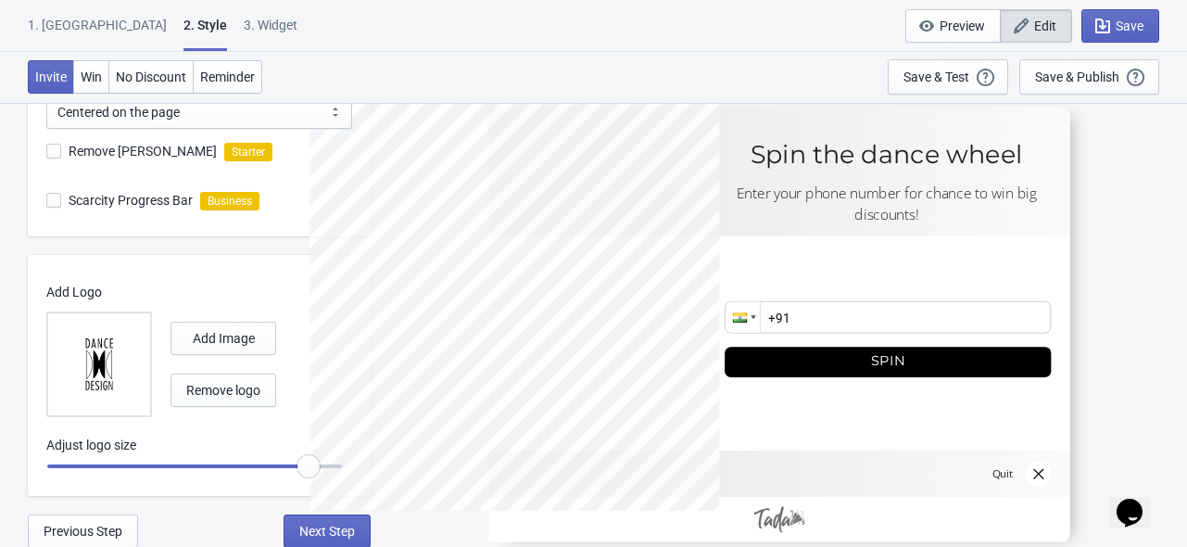
click at [95, 332] on img at bounding box center [99, 364] width 65 height 65
click at [0, 0] on input "file" at bounding box center [0, 0] width 0 height 0
radio input "true"
type input "1.25"
radio input "true"
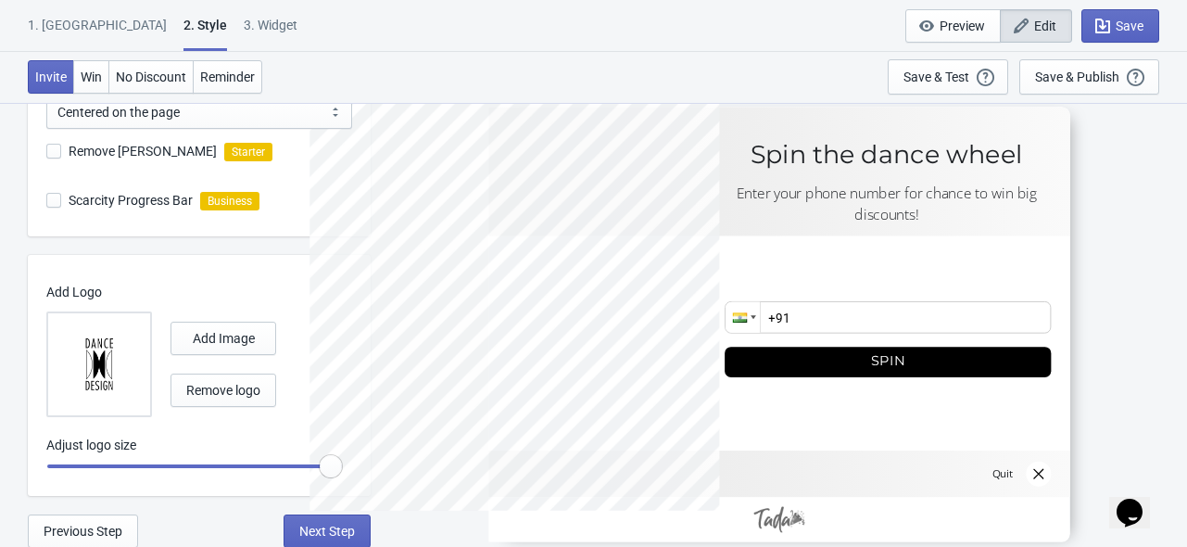
drag, startPoint x: 316, startPoint y: 473, endPoint x: 359, endPoint y: 470, distance: 42.8
type input "1.3"
click at [343, 470] on input "range" at bounding box center [194, 465] width 296 height 33
radio input "true"
type input "1.25"
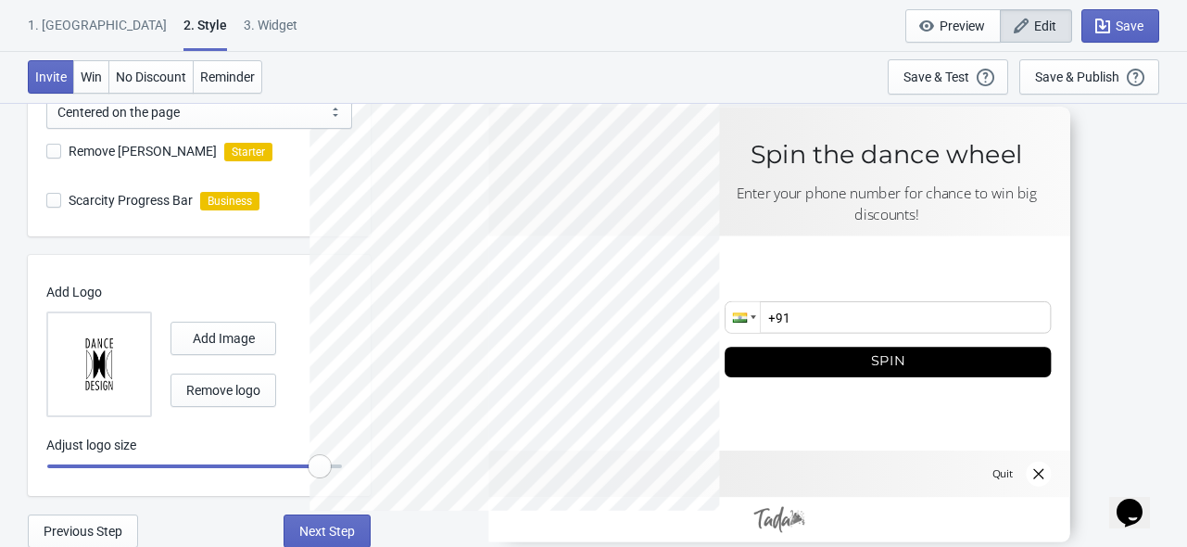
radio input "true"
type input "1.2"
radio input "true"
type input "1.25"
radio input "true"
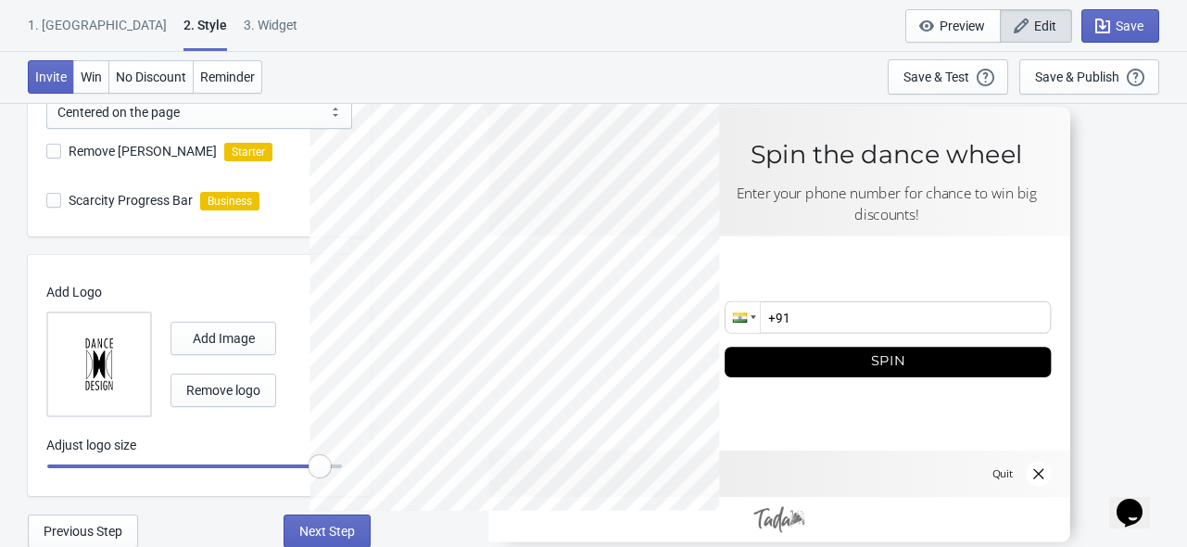
type input "1.3"
radio input "true"
drag, startPoint x: 333, startPoint y: 468, endPoint x: 320, endPoint y: 473, distance: 14.1
type input "1.25"
click at [320, 473] on input "range" at bounding box center [194, 465] width 296 height 33
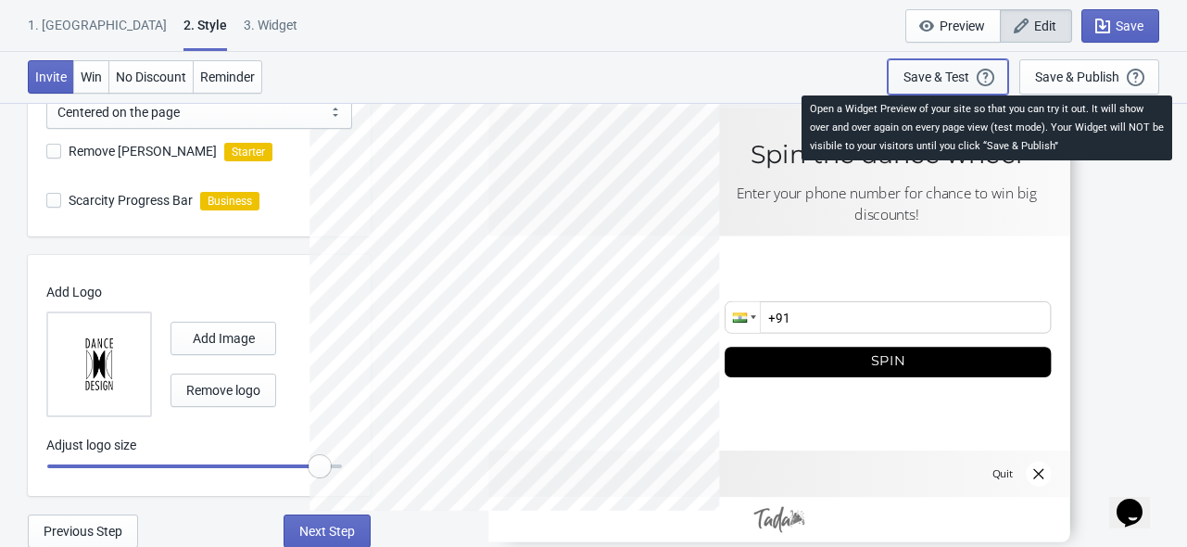
click at [991, 77] on icon "button" at bounding box center [986, 78] width 19 height 19
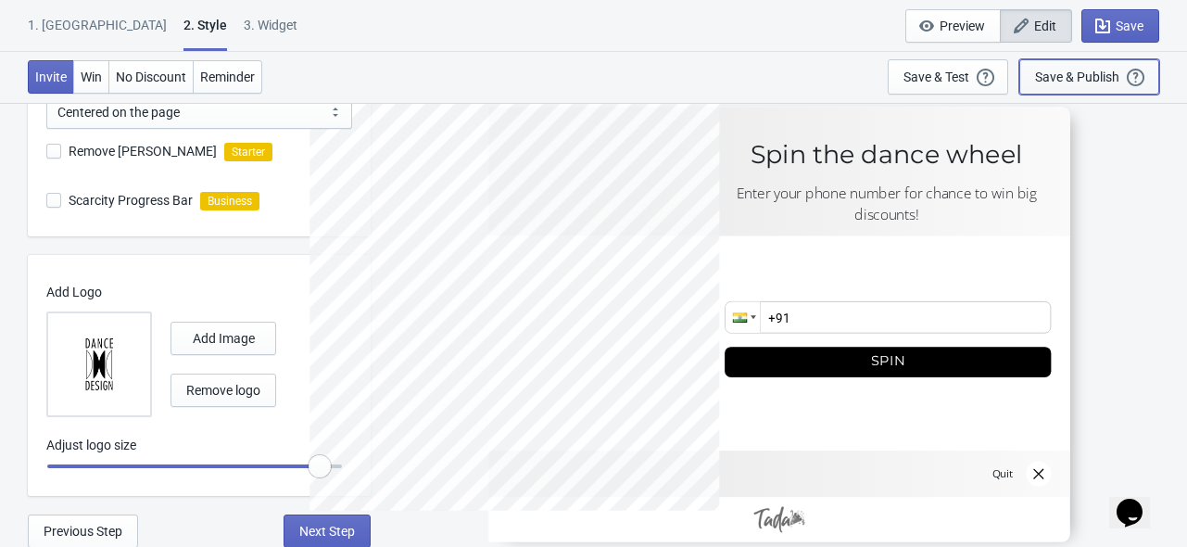
click at [1090, 88] on button "Save & Publish This option will save your Widget so that it will be visible to …" at bounding box center [1089, 76] width 140 height 35
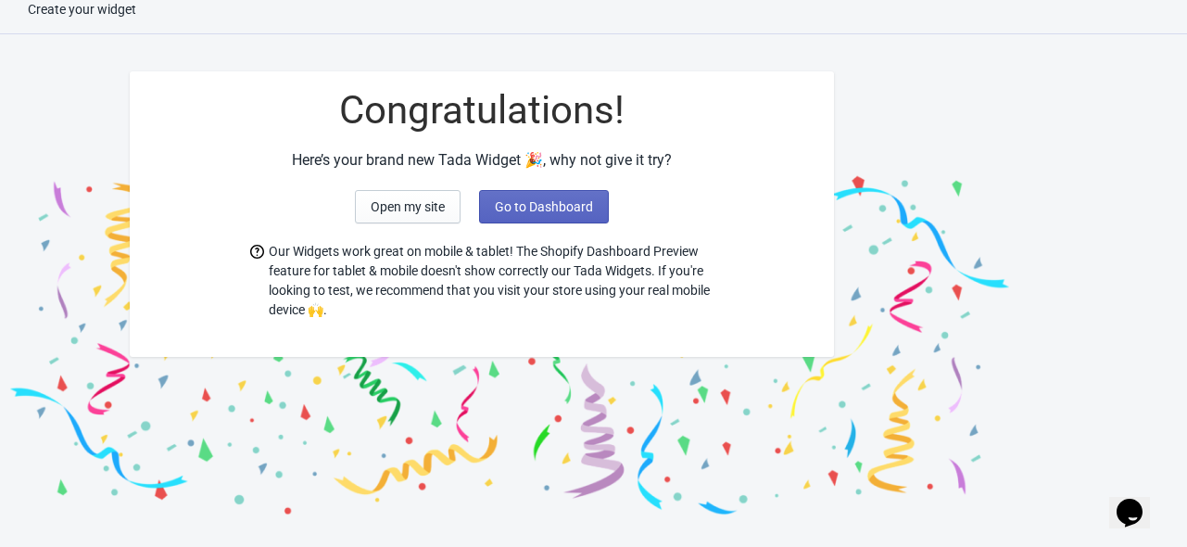
scroll to position [19, 0]
click at [525, 199] on span "Go to Dashboard" at bounding box center [544, 206] width 98 height 15
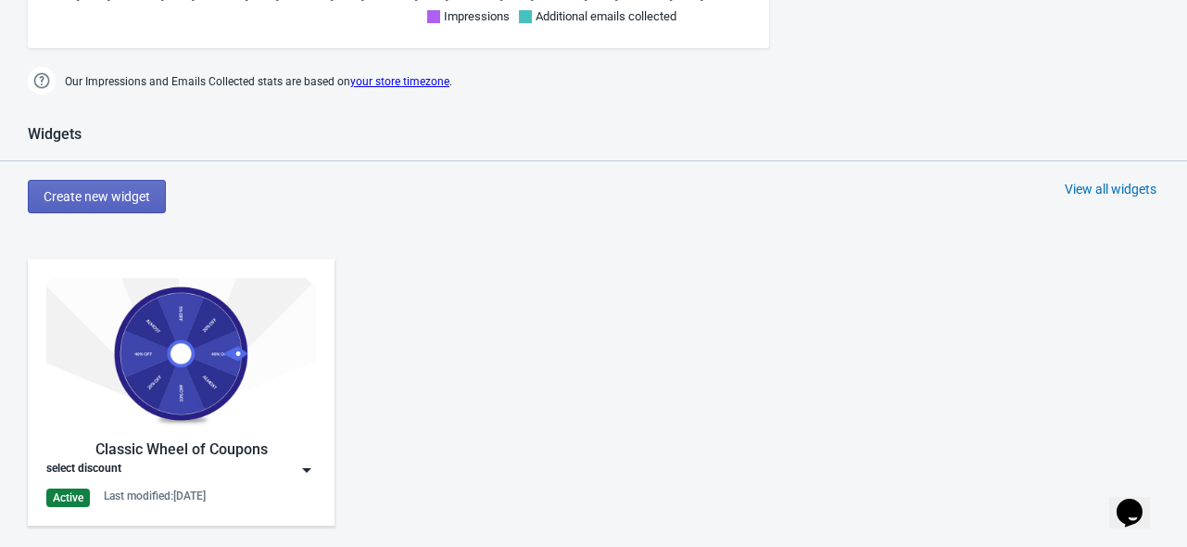
scroll to position [698, 0]
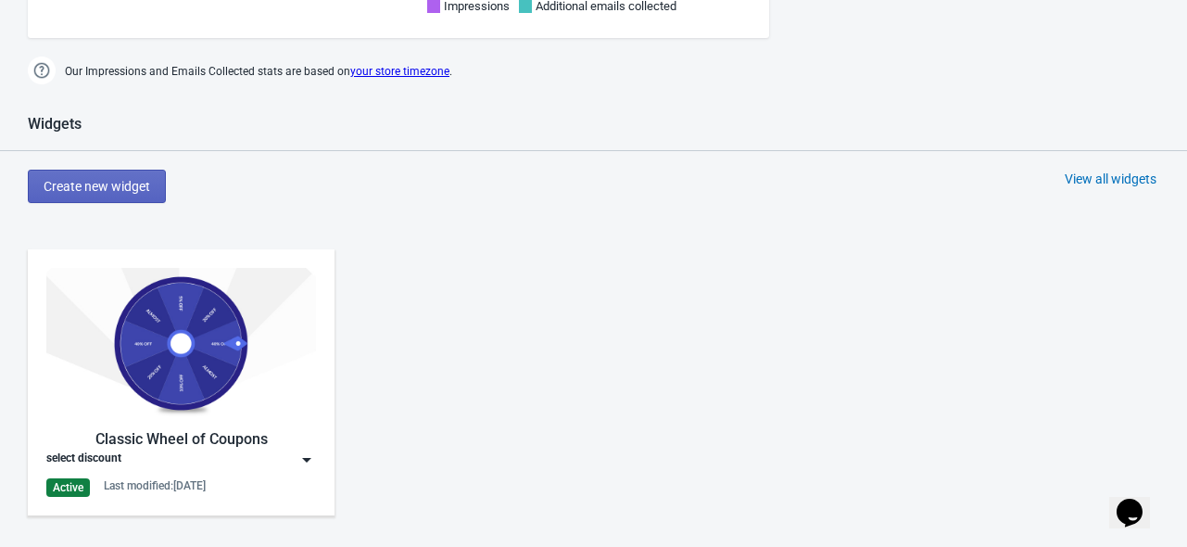
click at [225, 307] on img at bounding box center [181, 343] width 270 height 151
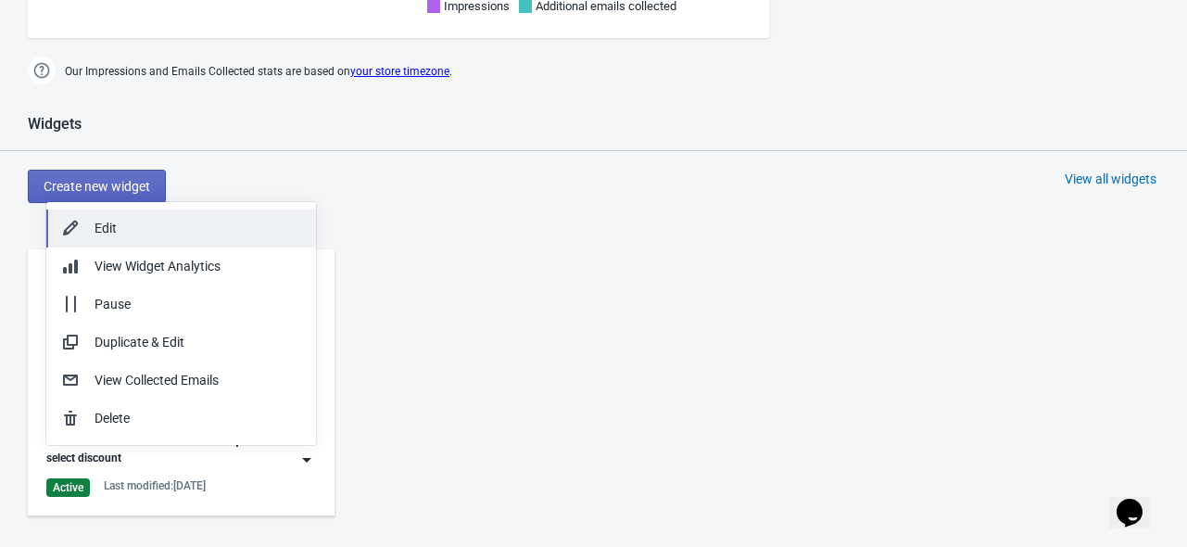
click at [190, 236] on div "Edit" at bounding box center [198, 228] width 207 height 19
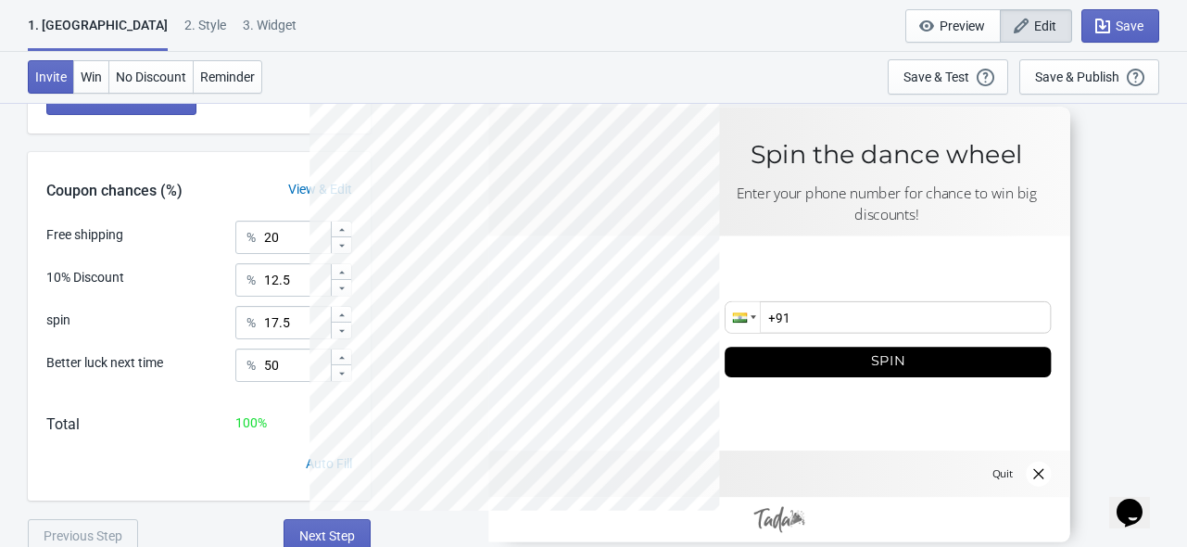
scroll to position [435, 0]
click at [1139, 19] on span "Save" at bounding box center [1129, 26] width 28 height 15
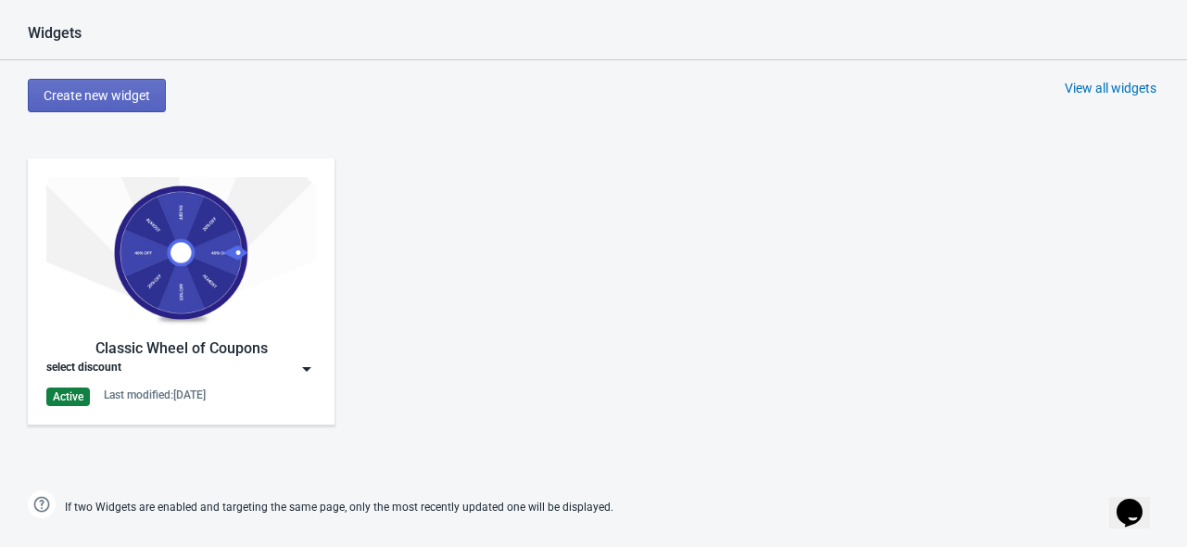
scroll to position [789, 0]
click at [211, 303] on img at bounding box center [181, 251] width 270 height 151
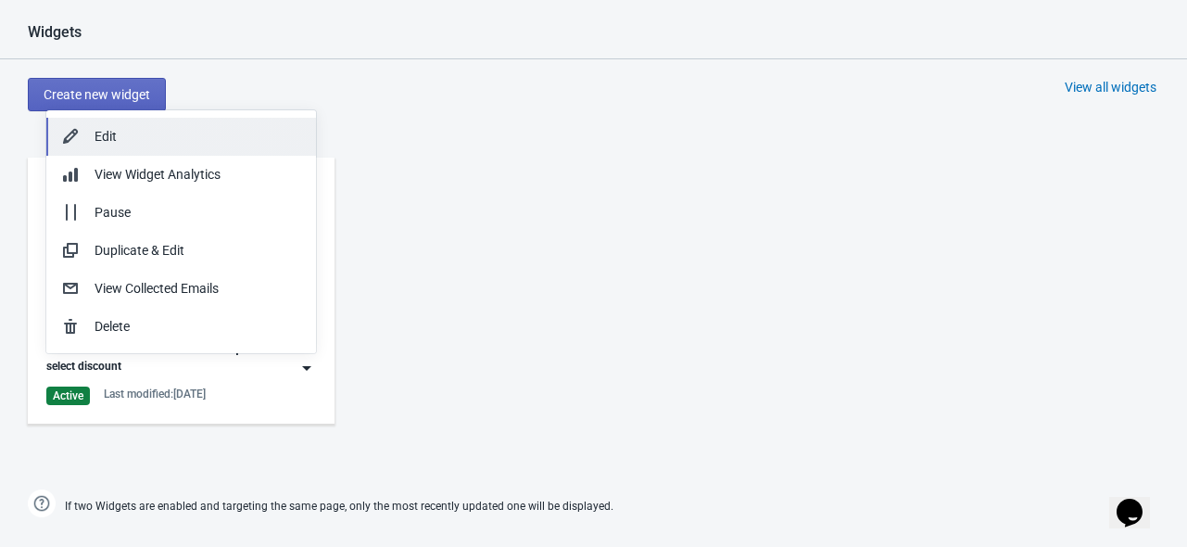
click at [266, 122] on button "Edit" at bounding box center [181, 137] width 270 height 38
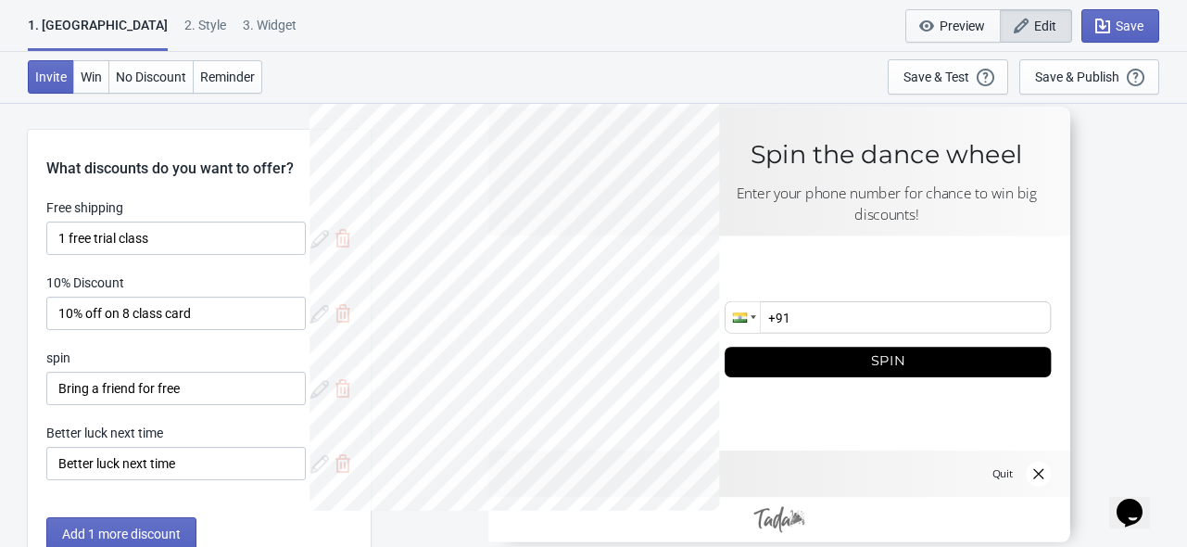
click at [951, 14] on button "Preview" at bounding box center [952, 25] width 95 height 33
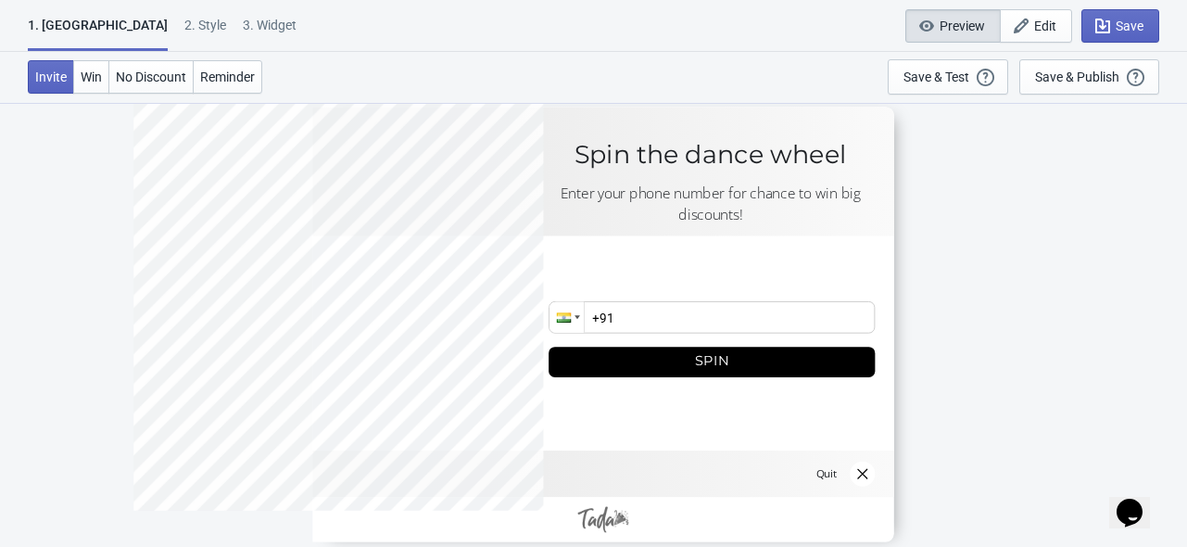
scroll to position [102, 0]
click at [1130, 13] on button "Save" at bounding box center [1120, 25] width 78 height 33
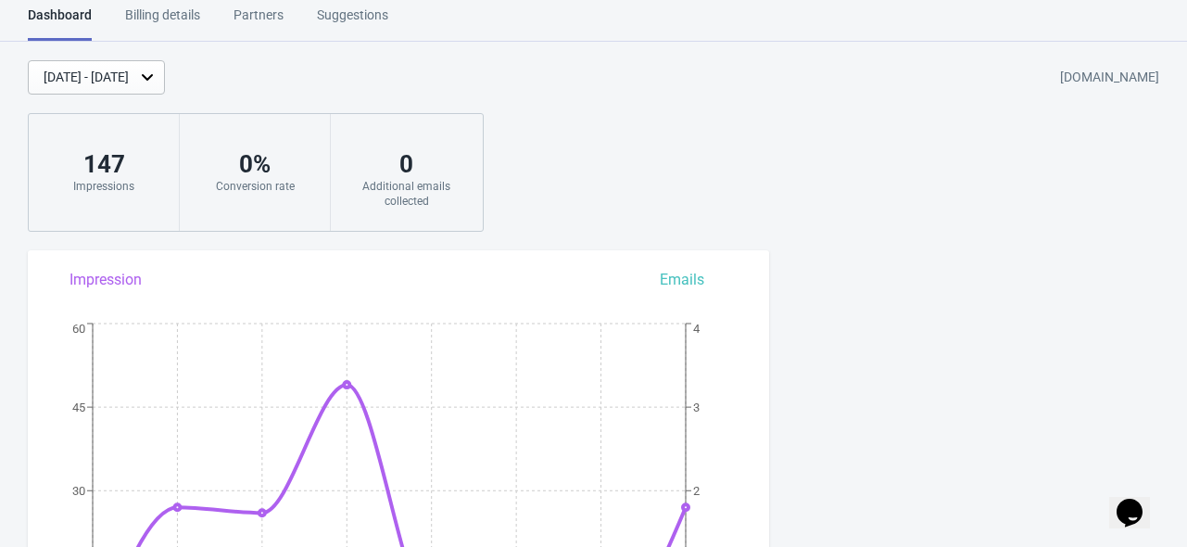
scroll to position [12, 0]
drag, startPoint x: 271, startPoint y: 92, endPoint x: 644, endPoint y: 170, distance: 380.7
click at [644, 170] on div "[DATE] - [DATE] [DOMAIN_NAME] 147 Impressions 0 % Conversion rate 0 Additional …" at bounding box center [593, 146] width 1187 height 171
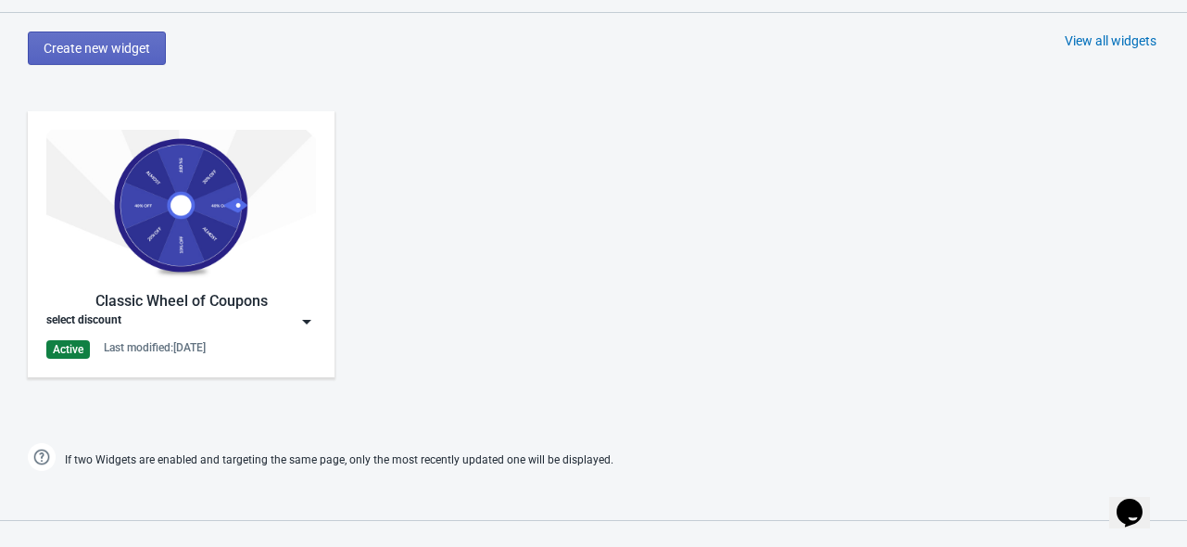
scroll to position [846, 0]
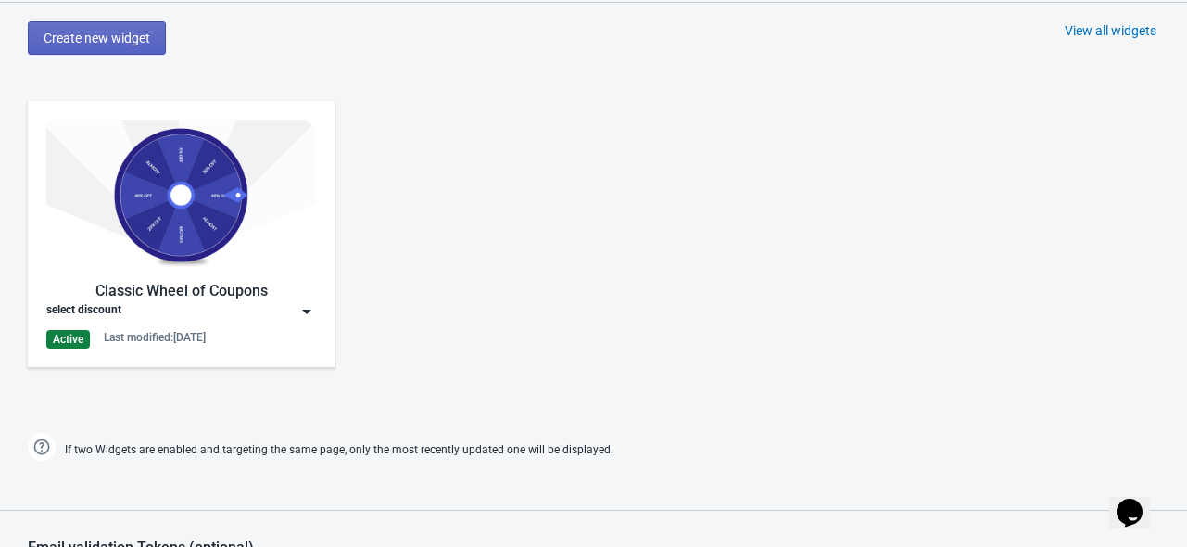
click at [182, 311] on div "select discount" at bounding box center [181, 311] width 270 height 19
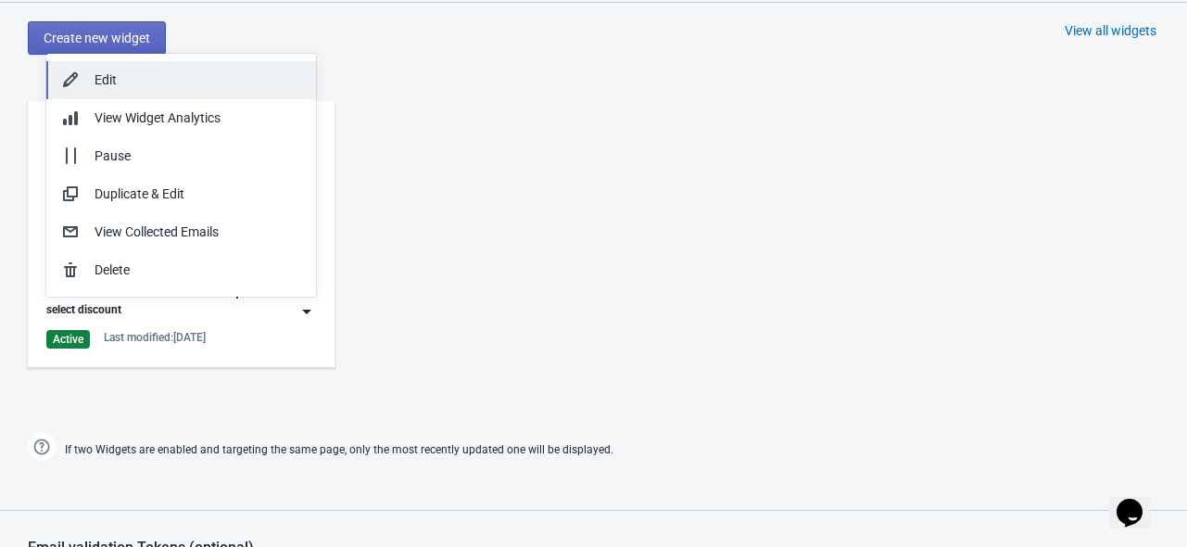
click at [204, 67] on button "Edit" at bounding box center [181, 80] width 270 height 38
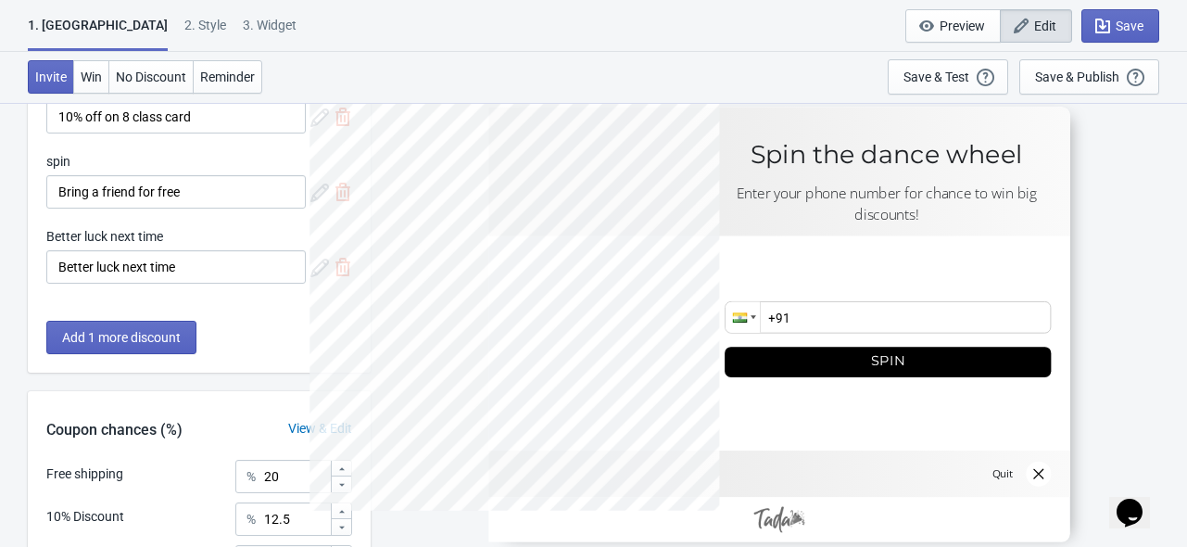
scroll to position [197, 0]
click at [535, 300] on div at bounding box center [778, 324] width 581 height 435
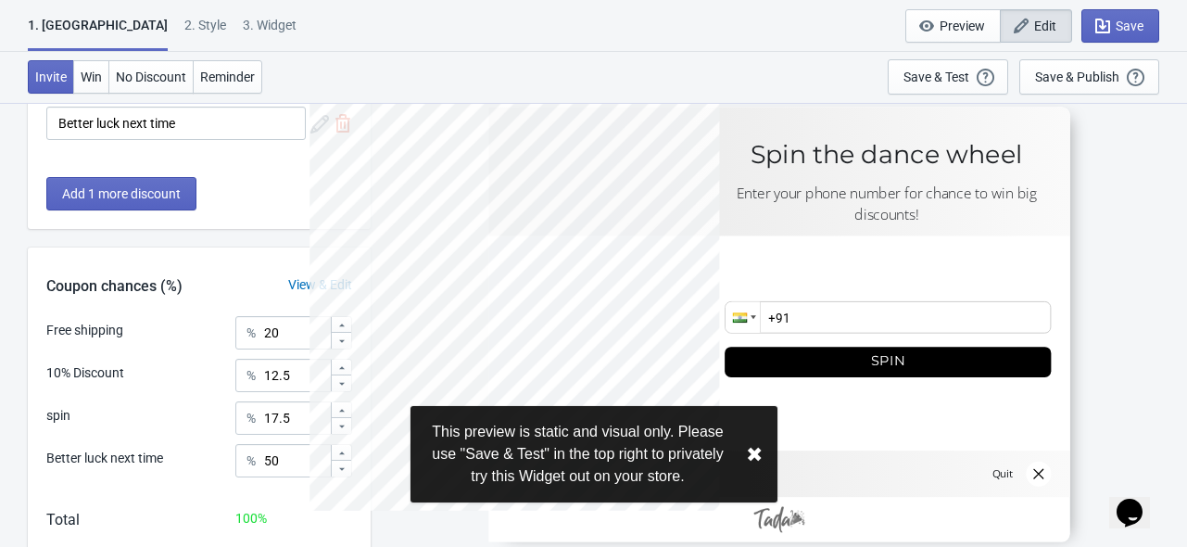
scroll to position [441, 0]
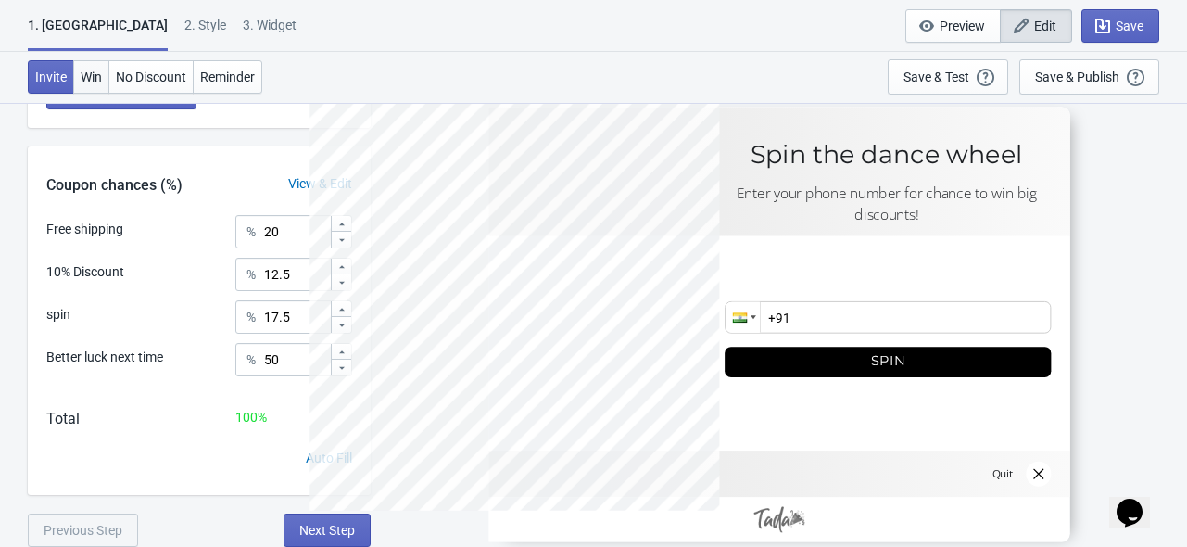
click at [97, 69] on span "Win" at bounding box center [91, 76] width 21 height 15
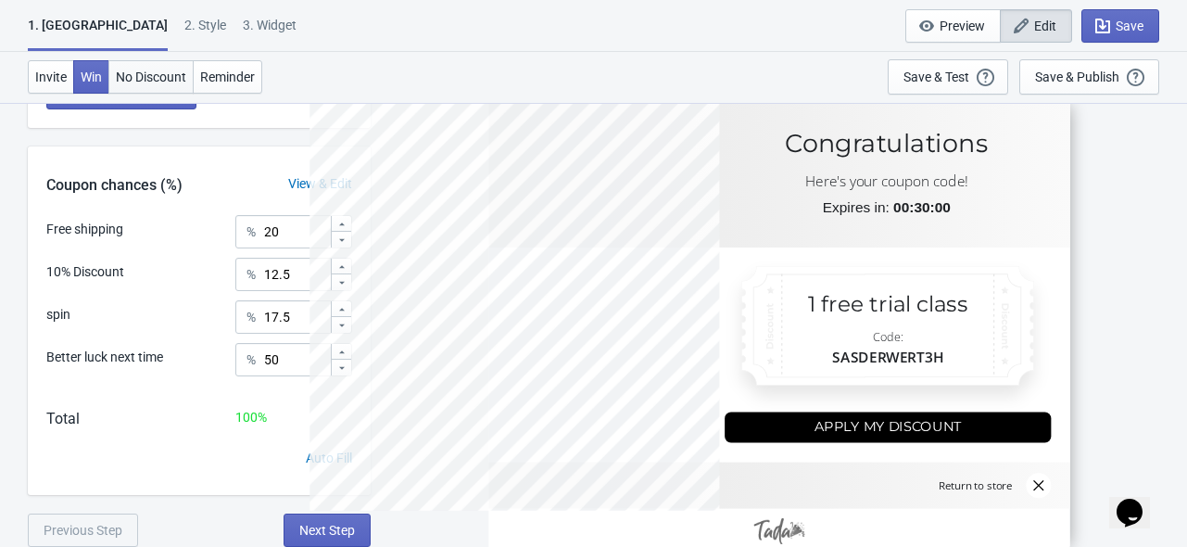
click at [130, 63] on button "No Discount" at bounding box center [150, 76] width 85 height 33
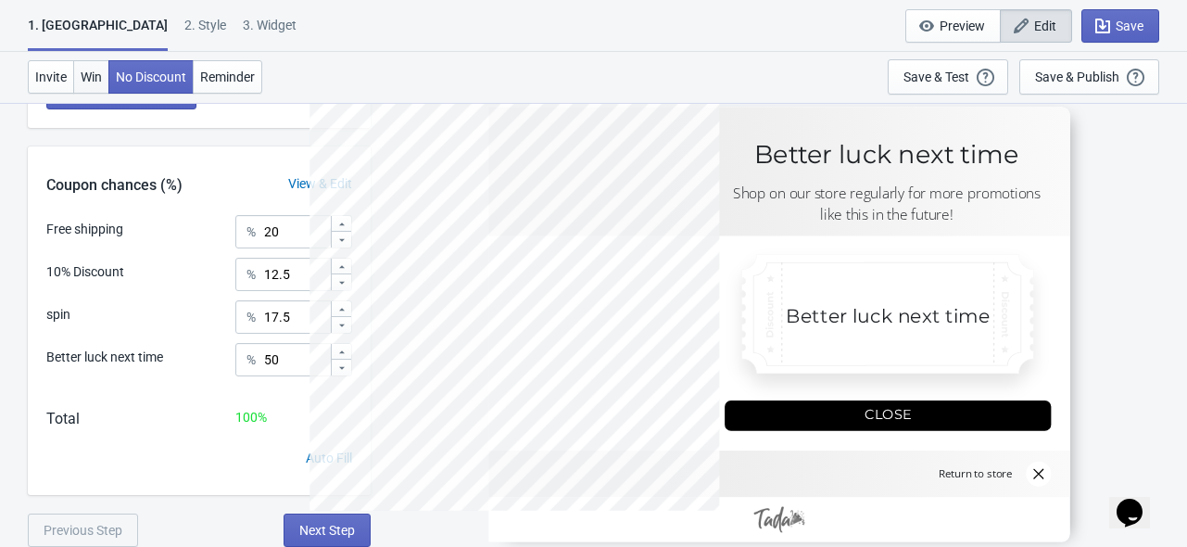
click at [98, 69] on span "Win" at bounding box center [91, 76] width 21 height 15
type input "SASDERWERT3H"
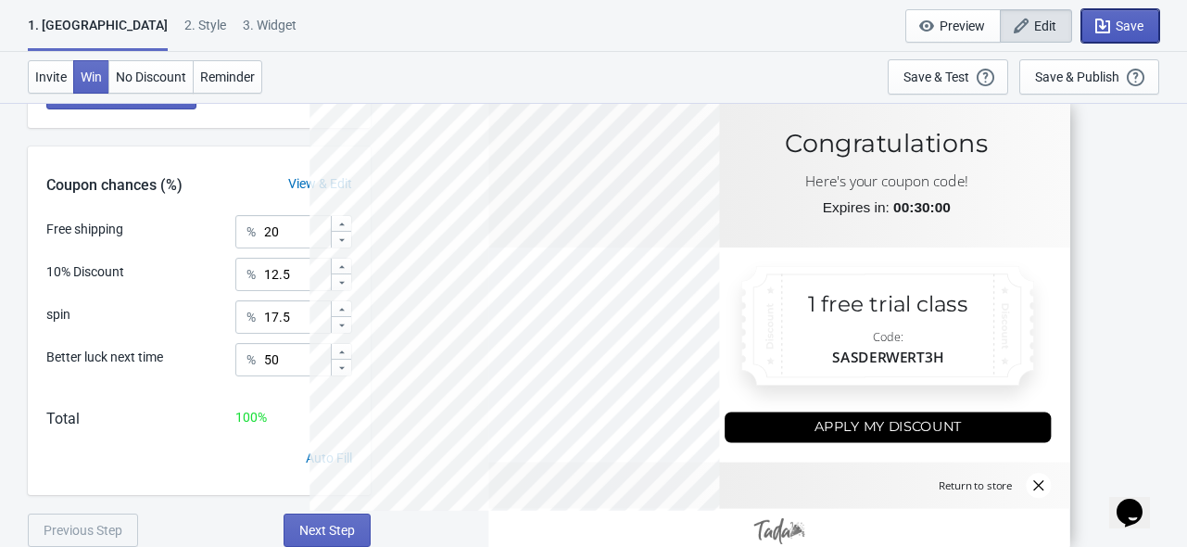
click at [1148, 15] on button "Save" at bounding box center [1120, 25] width 78 height 33
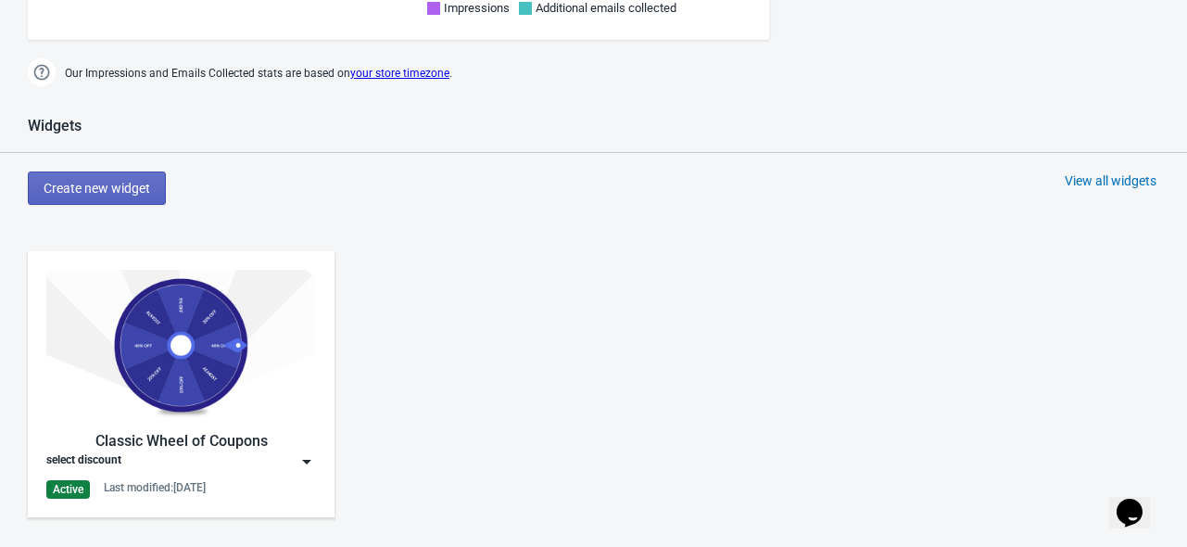
scroll to position [703, 0]
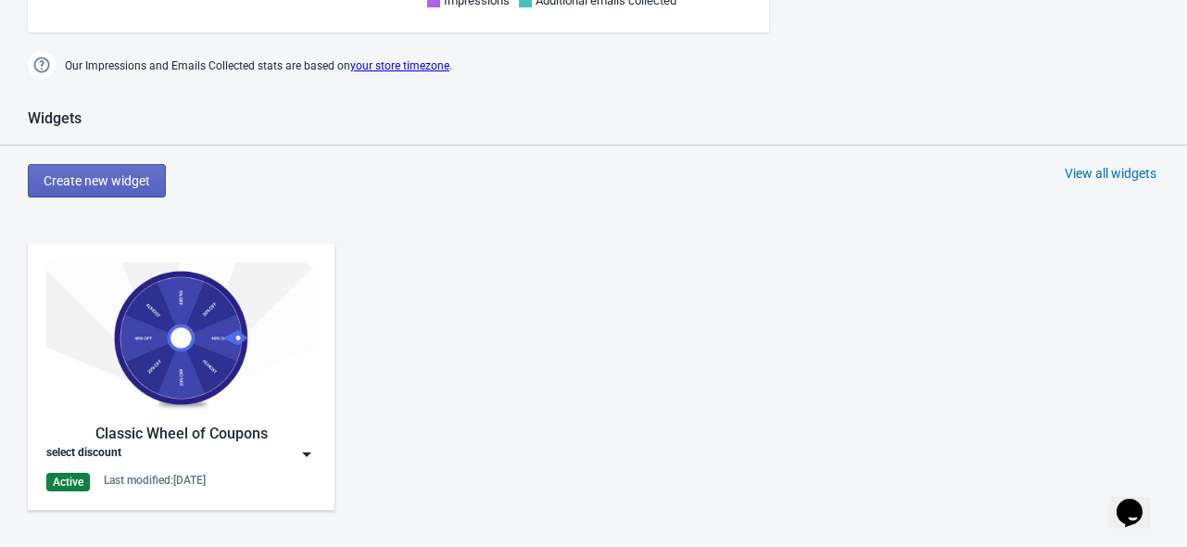
click at [248, 321] on img at bounding box center [181, 337] width 270 height 151
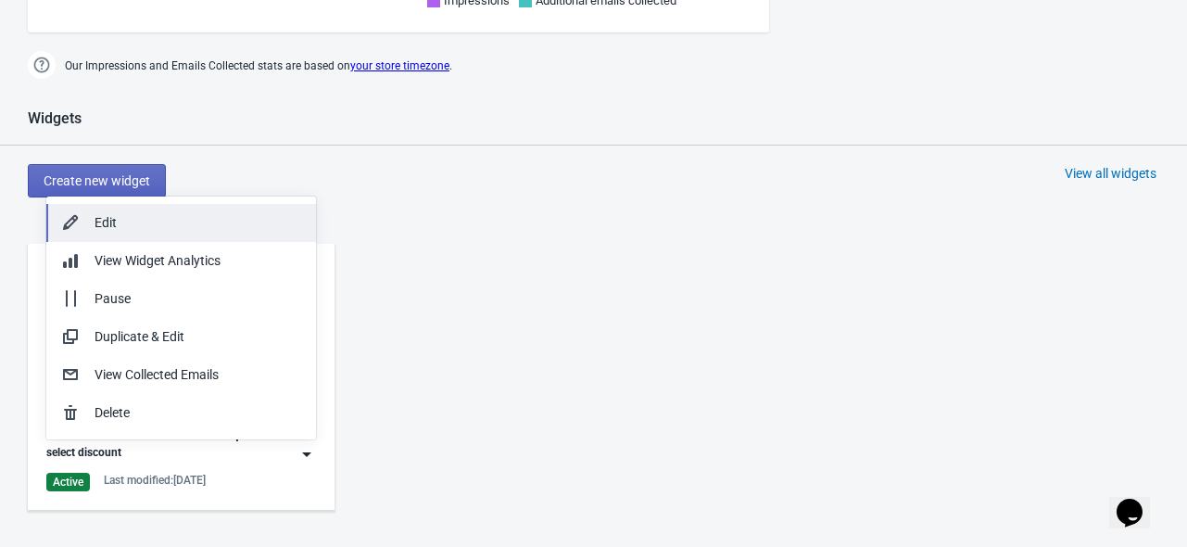
click at [230, 214] on div "Edit" at bounding box center [198, 222] width 207 height 19
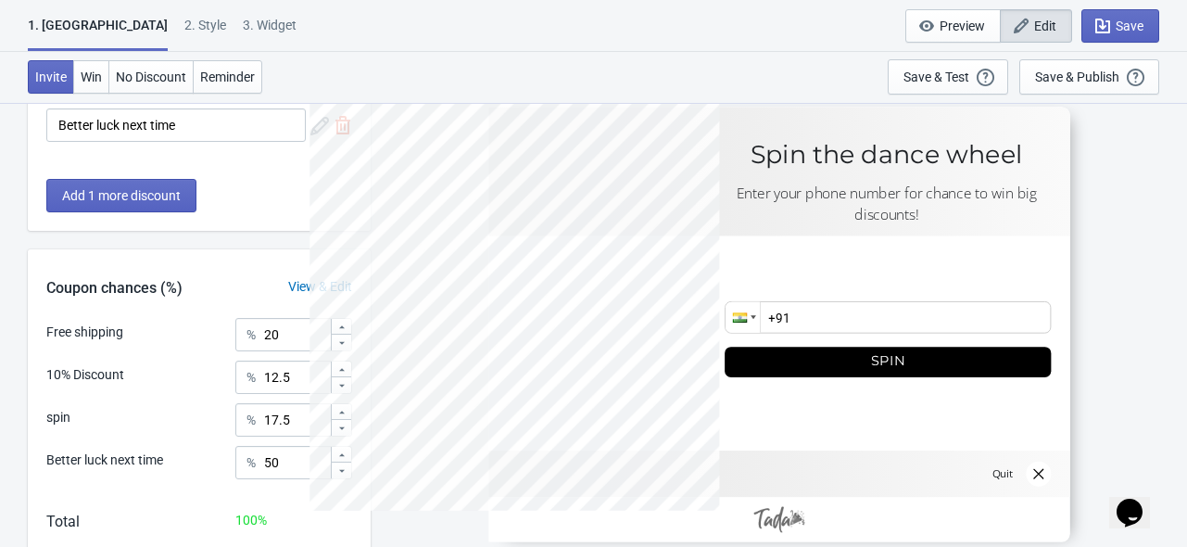
scroll to position [441, 0]
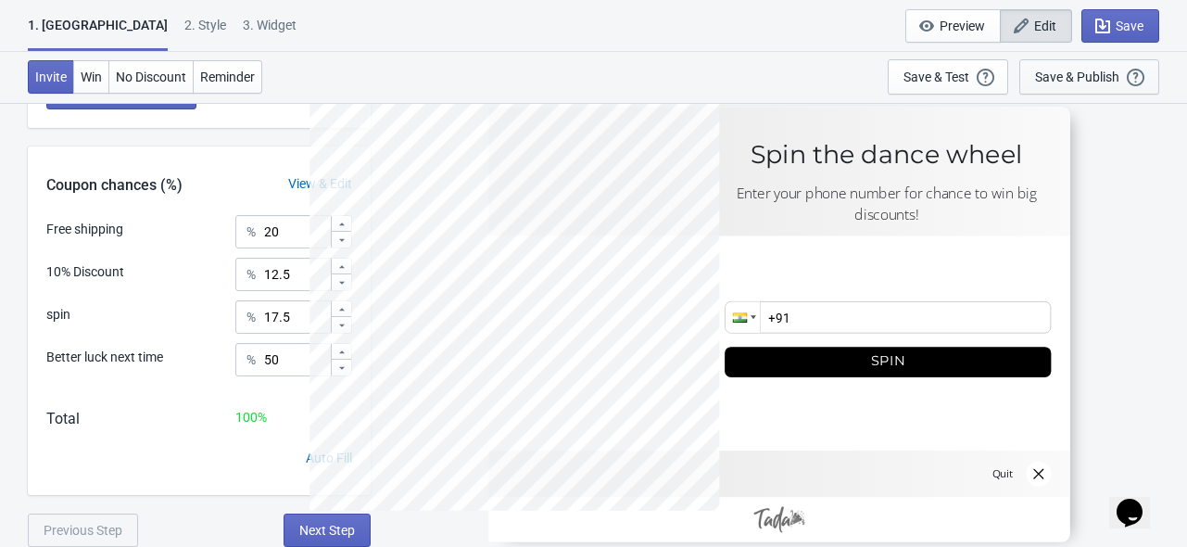
click at [1112, 73] on div "Save & Publish" at bounding box center [1077, 76] width 84 height 15
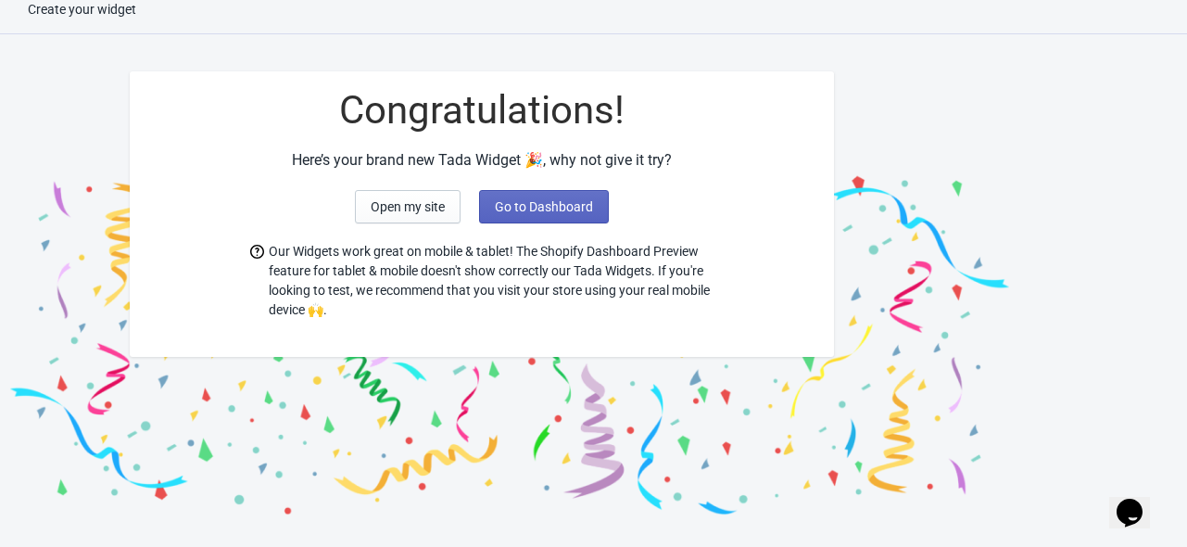
scroll to position [19, 0]
click at [429, 209] on span "Open my site" at bounding box center [408, 206] width 74 height 15
